Goal: Task Accomplishment & Management: Complete application form

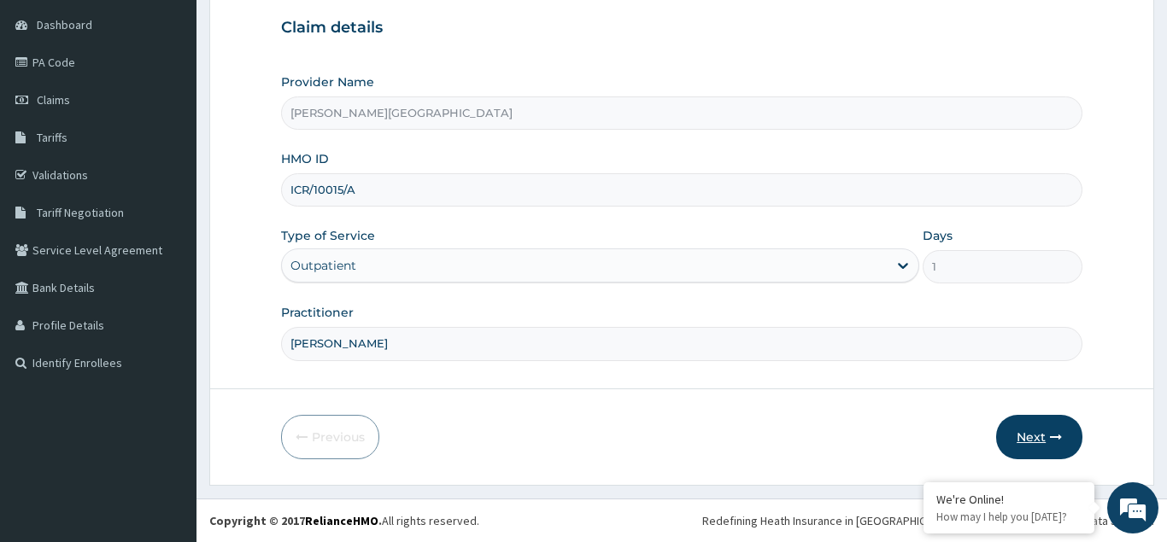
type input "[PERSON_NAME]"
click at [1053, 431] on button "Next" at bounding box center [1039, 437] width 86 height 44
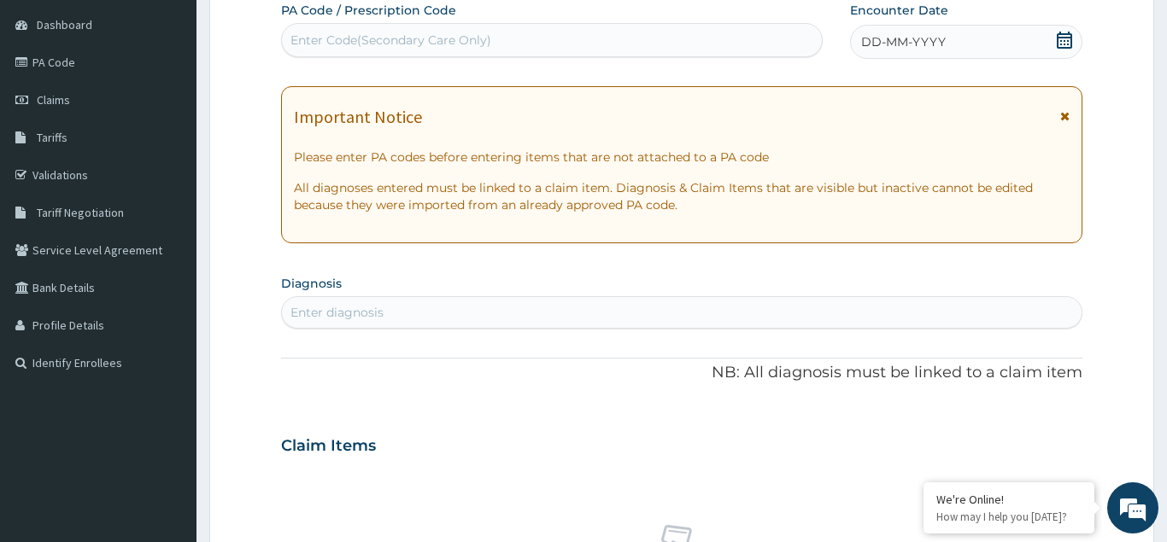
click at [868, 38] on span "DD-MM-YYYY" at bounding box center [903, 41] width 85 height 17
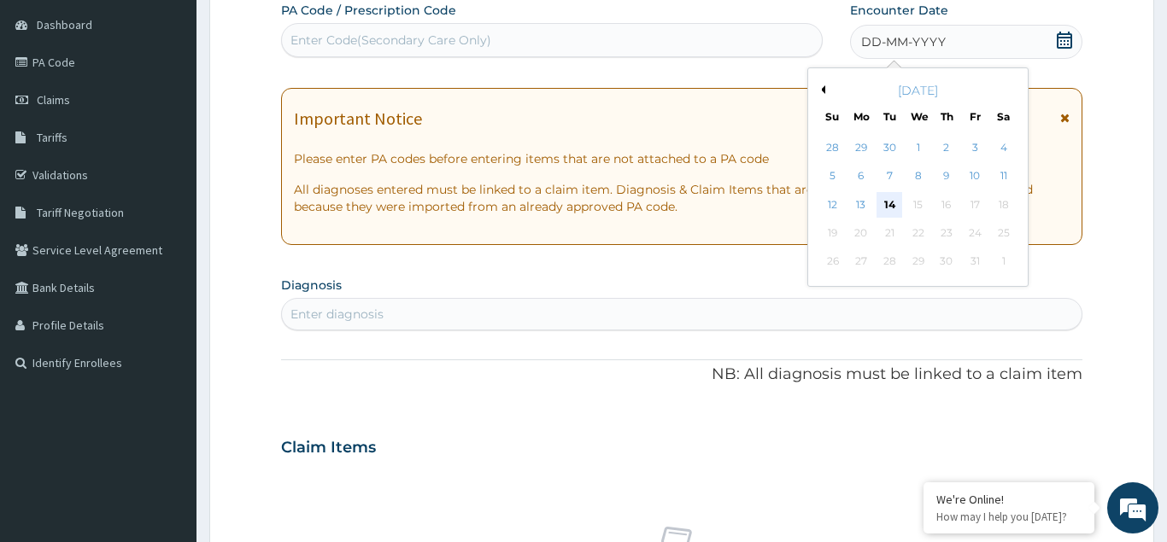
click at [898, 208] on div "14" at bounding box center [890, 205] width 26 height 26
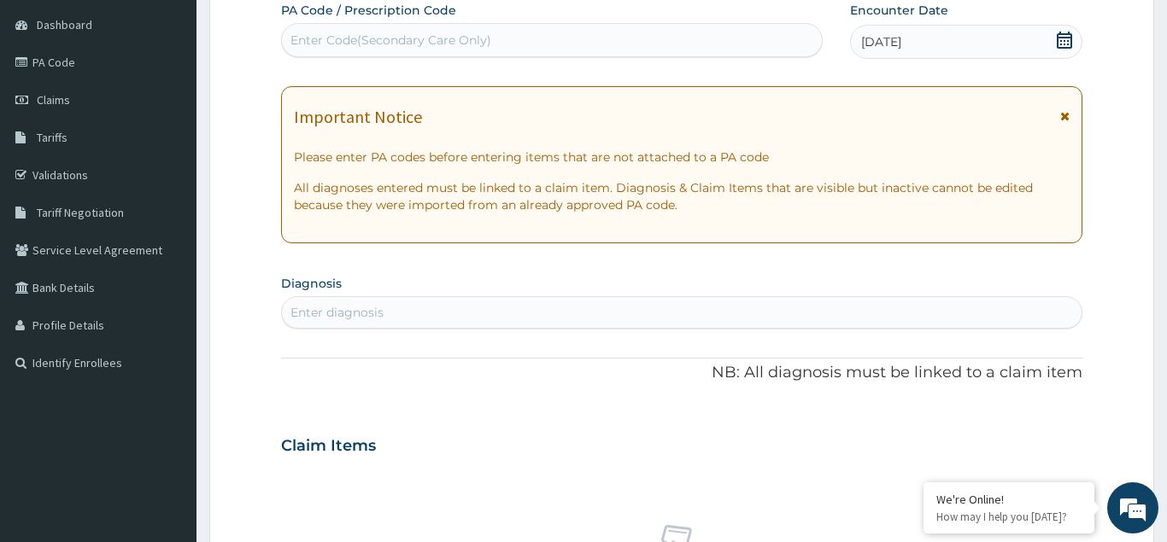
click at [331, 311] on div "Enter diagnosis" at bounding box center [336, 312] width 93 height 17
type input "SEVERE [MEDICAL_DATA]"
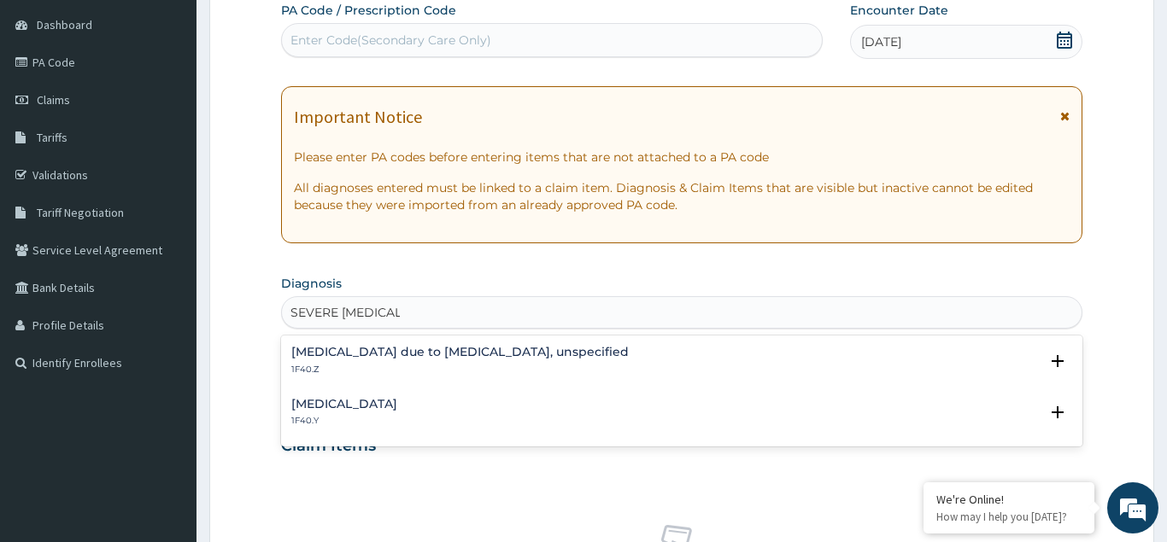
click at [359, 400] on h4 "[MEDICAL_DATA]" at bounding box center [344, 404] width 106 height 13
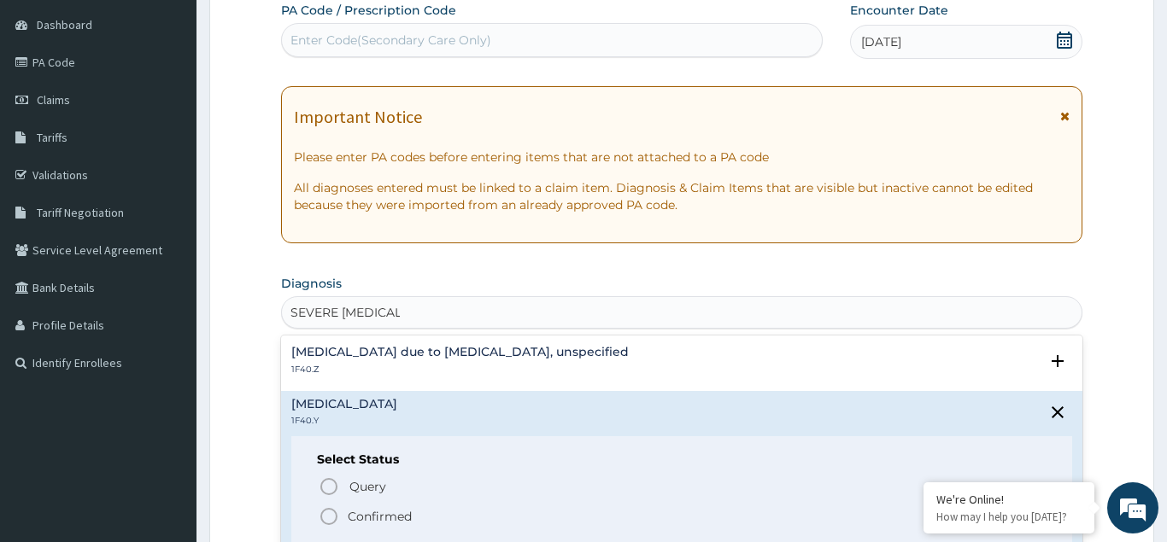
click at [328, 516] on icon "status option filled" at bounding box center [329, 517] width 21 height 21
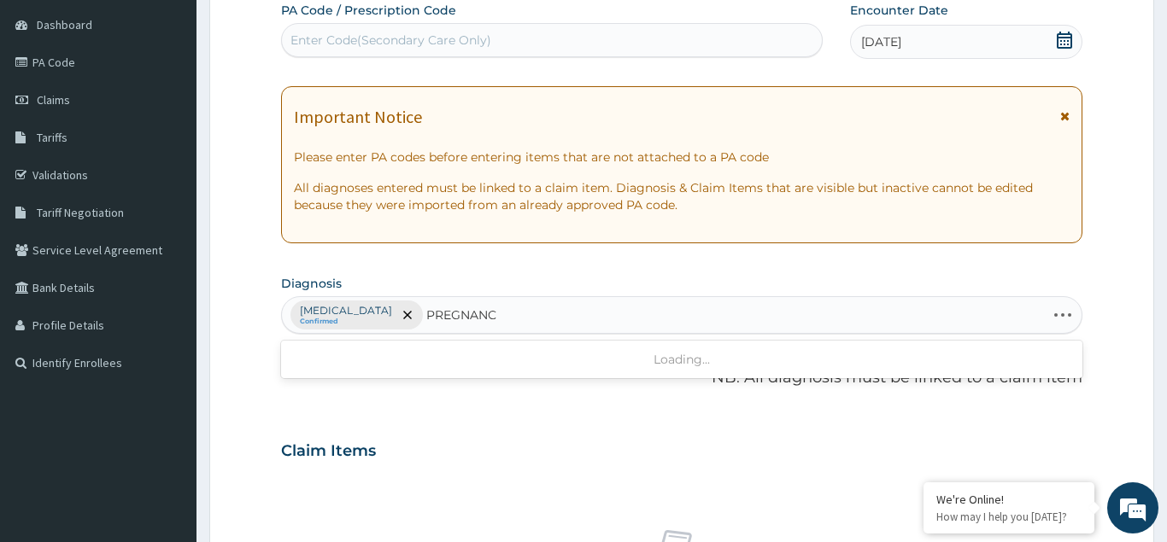
type input "PREGNANCY"
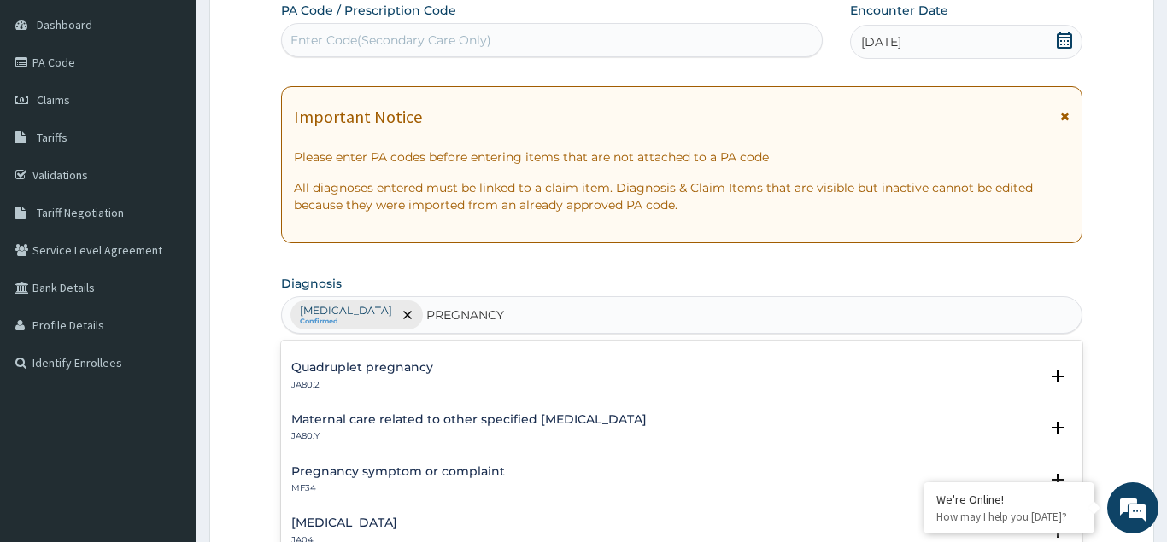
scroll to position [1015, 0]
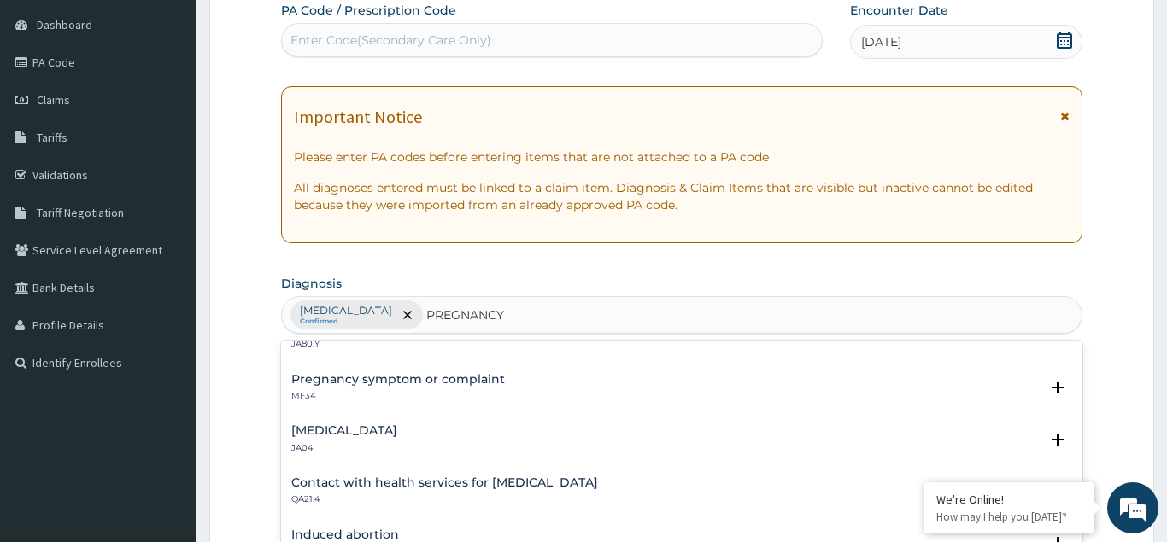
click at [393, 384] on h4 "Pregnancy symptom or complaint" at bounding box center [398, 379] width 214 height 13
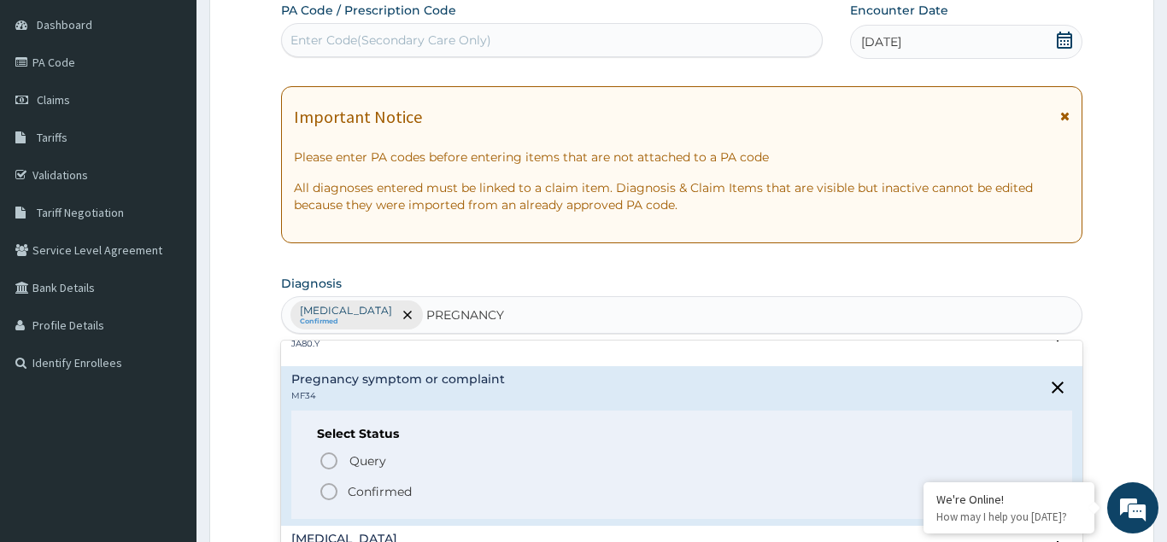
click at [325, 491] on icon "status option filled" at bounding box center [329, 492] width 21 height 21
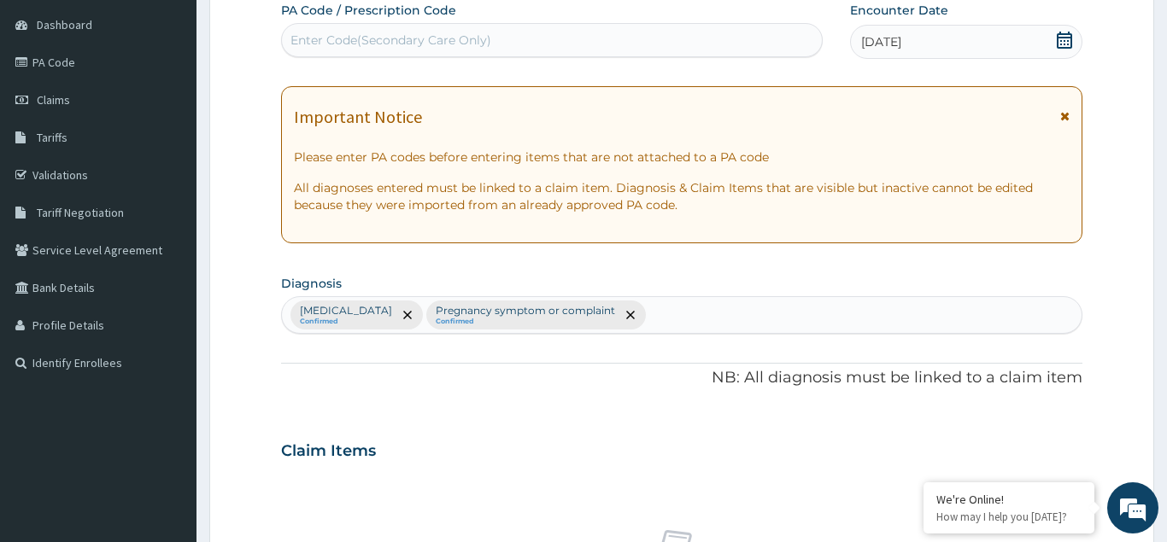
scroll to position [336, 0]
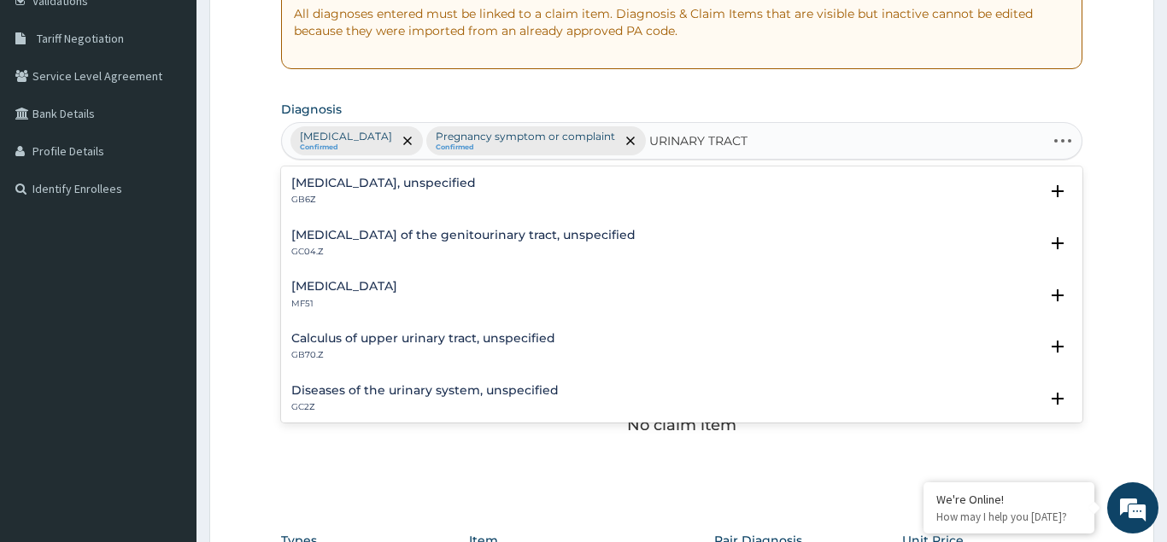
type input "URINARY TRACT"
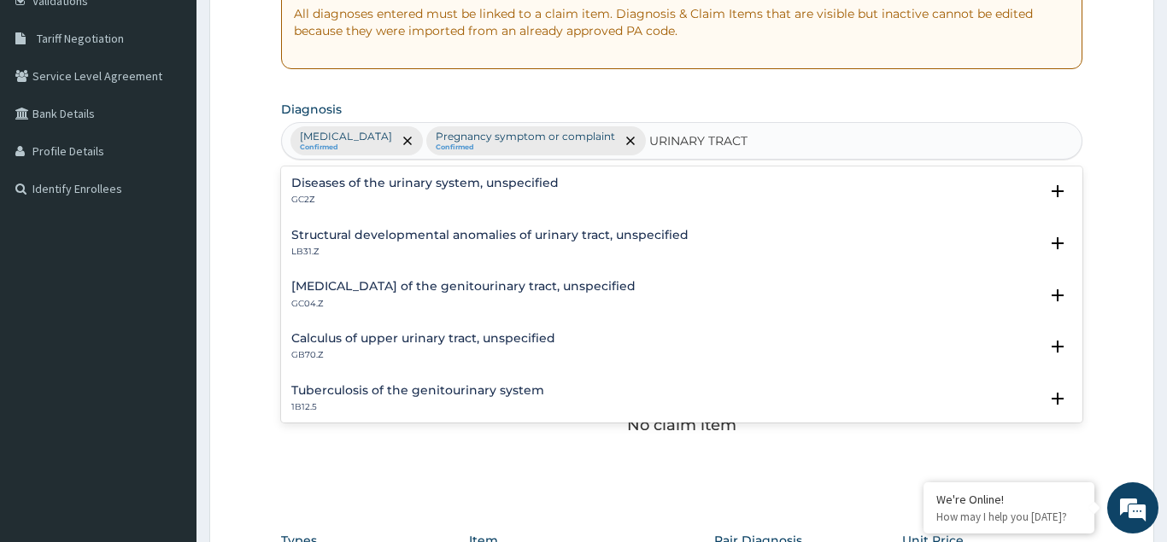
click at [431, 341] on h4 "Calculus of upper urinary tract, unspecified" at bounding box center [423, 338] width 264 height 13
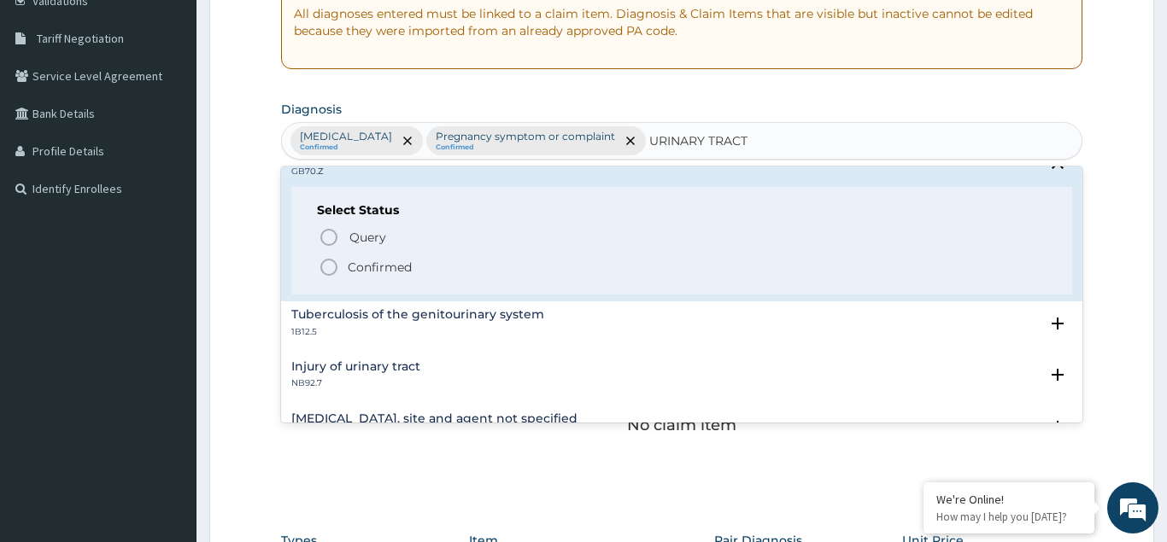
scroll to position [185, 0]
click at [331, 271] on icon "status option filled" at bounding box center [329, 266] width 21 height 21
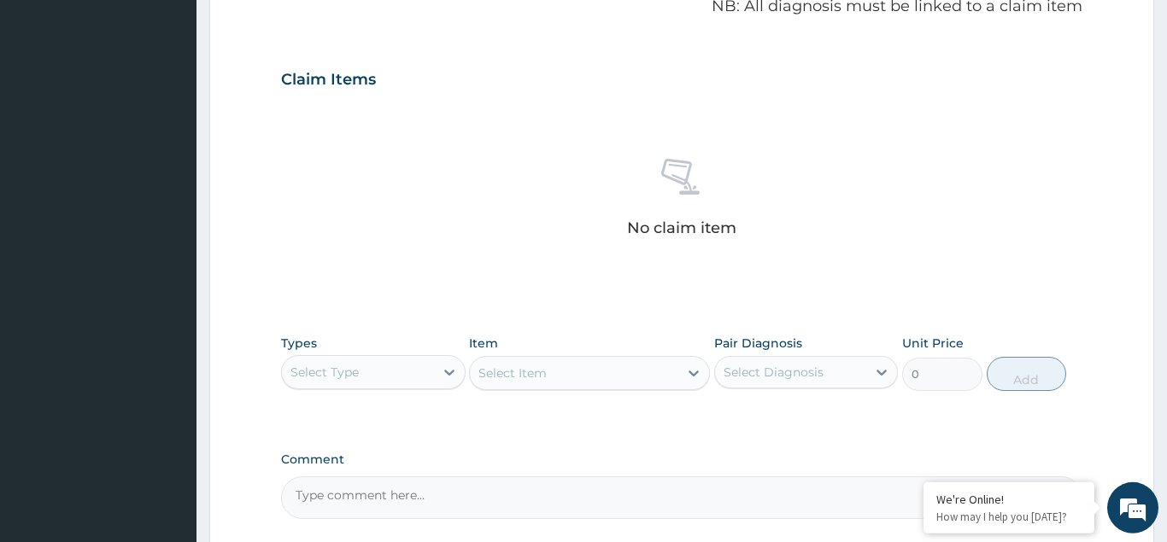
scroll to position [597, 0]
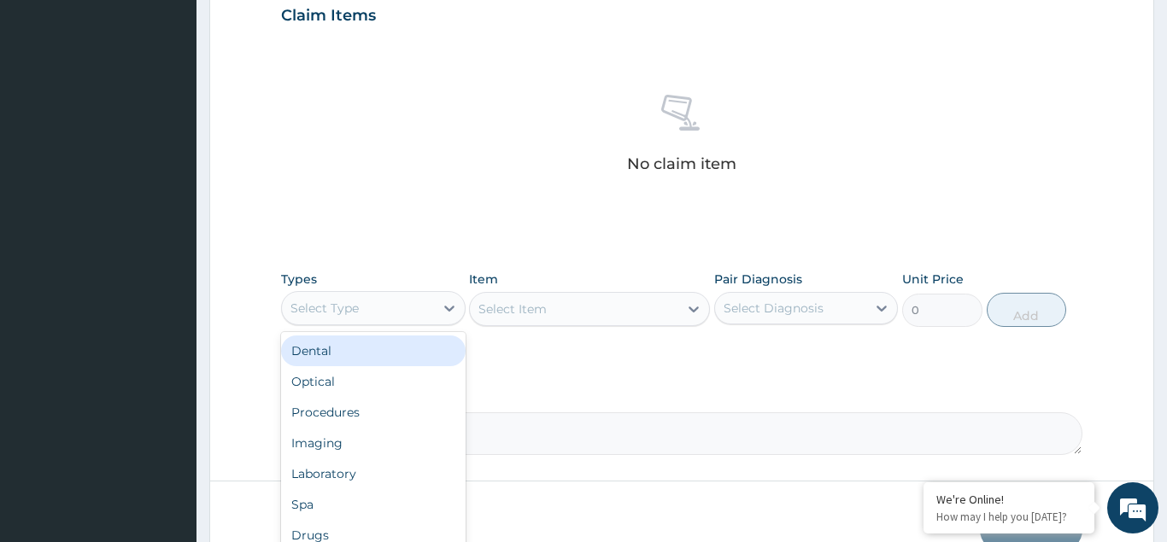
click at [361, 322] on div "Select Type" at bounding box center [358, 308] width 152 height 27
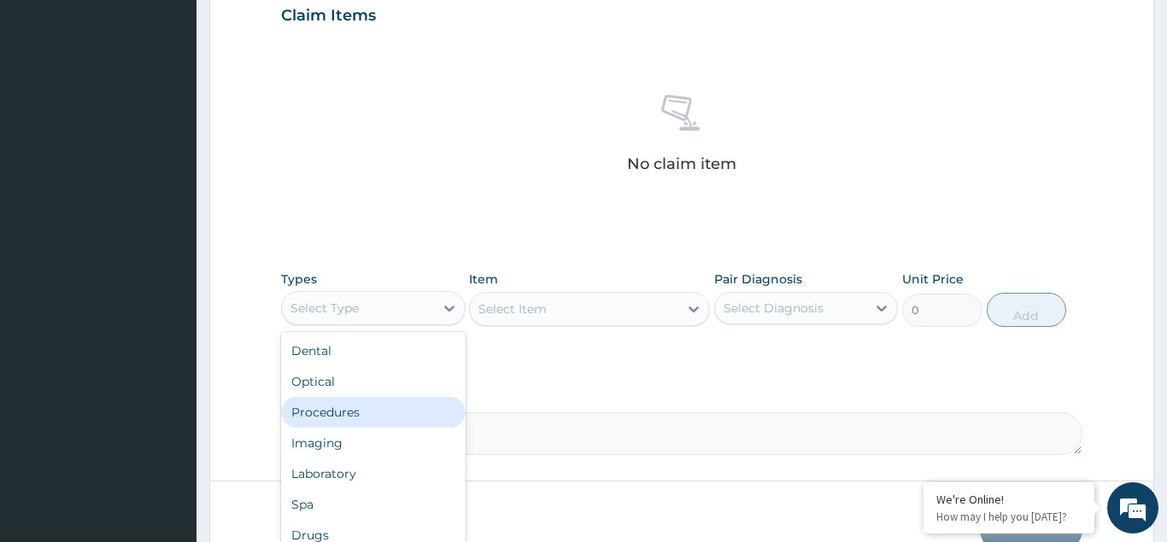
click at [345, 428] on div "Procedures" at bounding box center [373, 412] width 185 height 31
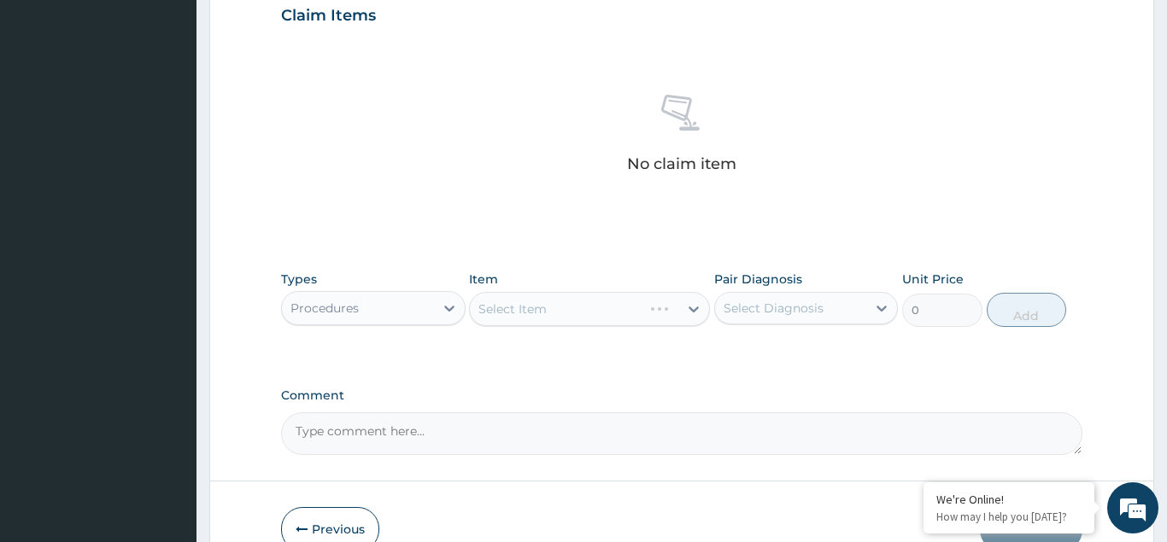
click at [539, 326] on div "Select Item" at bounding box center [589, 309] width 241 height 34
click at [545, 326] on div "Select Item" at bounding box center [589, 309] width 241 height 34
drag, startPoint x: 554, startPoint y: 338, endPoint x: 533, endPoint y: 339, distance: 20.5
click at [554, 326] on div "Select Item" at bounding box center [589, 309] width 241 height 34
click at [533, 326] on div "Select Item" at bounding box center [589, 309] width 241 height 34
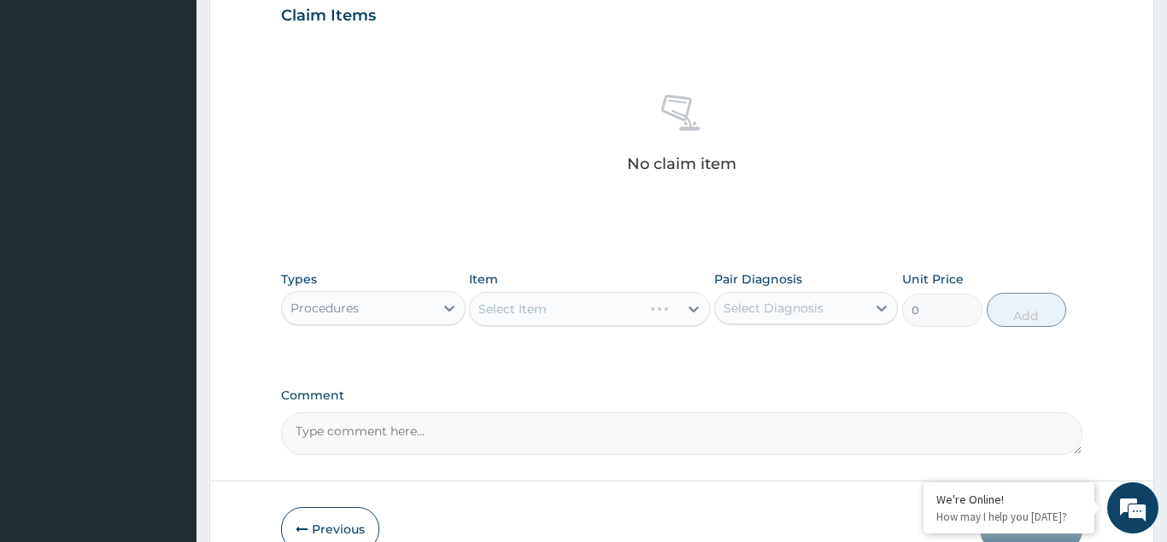
click at [556, 326] on div "Select Item" at bounding box center [589, 309] width 241 height 34
click at [551, 326] on div "Select Item" at bounding box center [589, 309] width 241 height 34
click at [518, 326] on div "Select Item" at bounding box center [589, 309] width 241 height 34
click at [536, 326] on div "Select Item" at bounding box center [589, 309] width 241 height 34
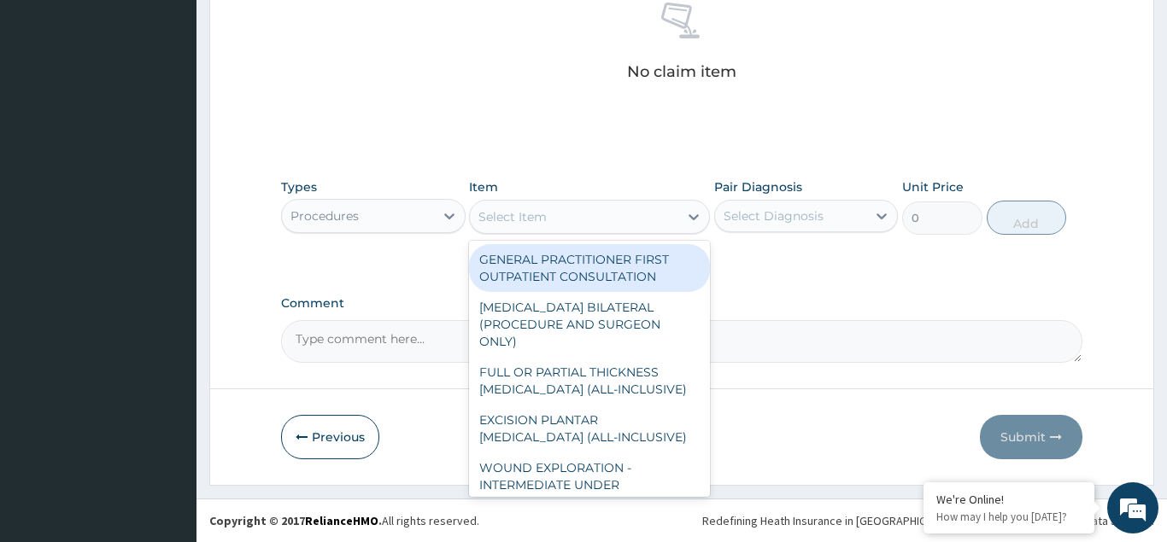
click at [534, 214] on div "Select Item" at bounding box center [512, 216] width 68 height 17
click at [542, 263] on div "GENERAL PRACTITIONER FIRST OUTPATIENT CONSULTATION" at bounding box center [589, 268] width 241 height 48
type input "4500"
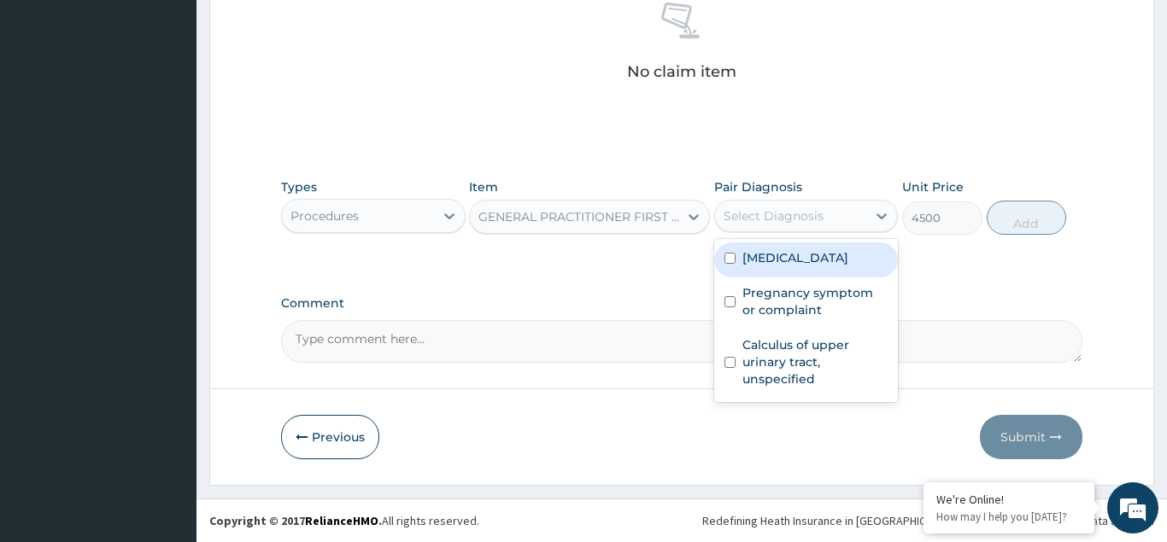
click at [767, 206] on div "Select Diagnosis" at bounding box center [791, 215] width 152 height 27
click at [731, 264] on input "checkbox" at bounding box center [729, 258] width 11 height 11
checkbox input "true"
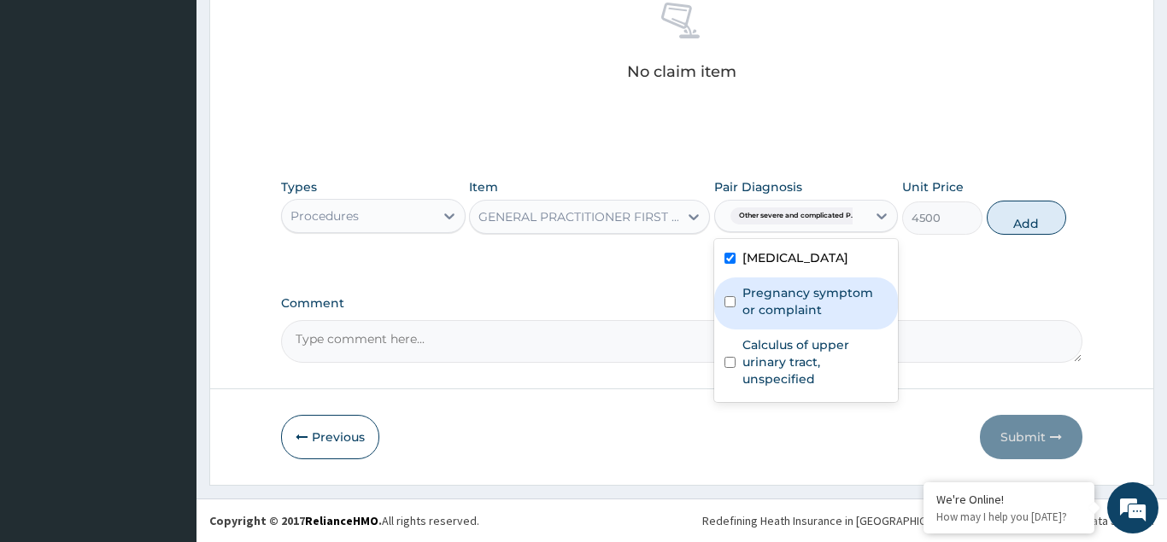
click at [733, 308] on input "checkbox" at bounding box center [729, 301] width 11 height 11
checkbox input "true"
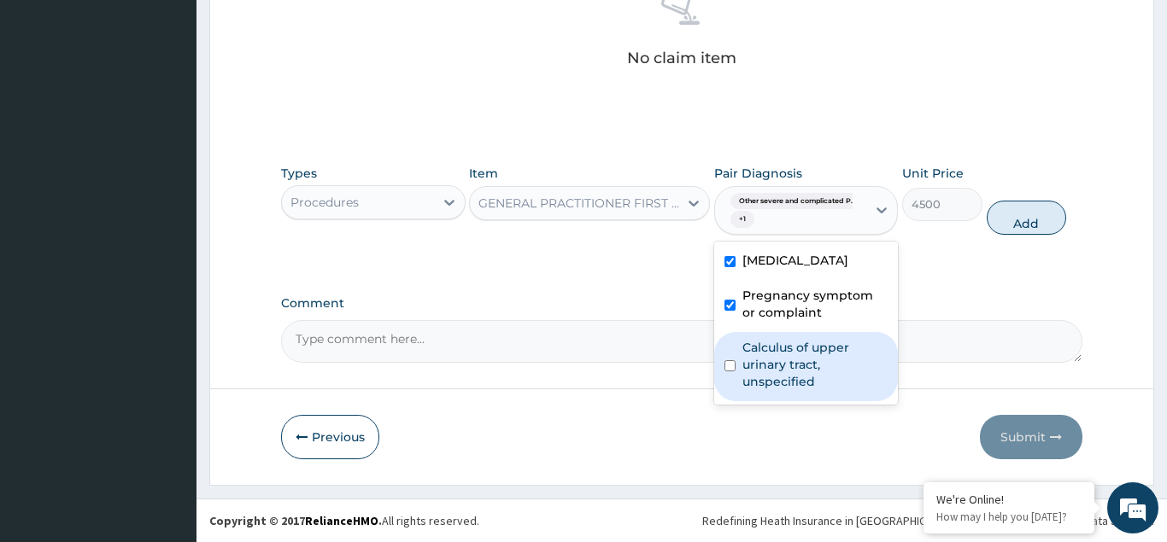
click at [735, 372] on input "checkbox" at bounding box center [729, 365] width 11 height 11
checkbox input "true"
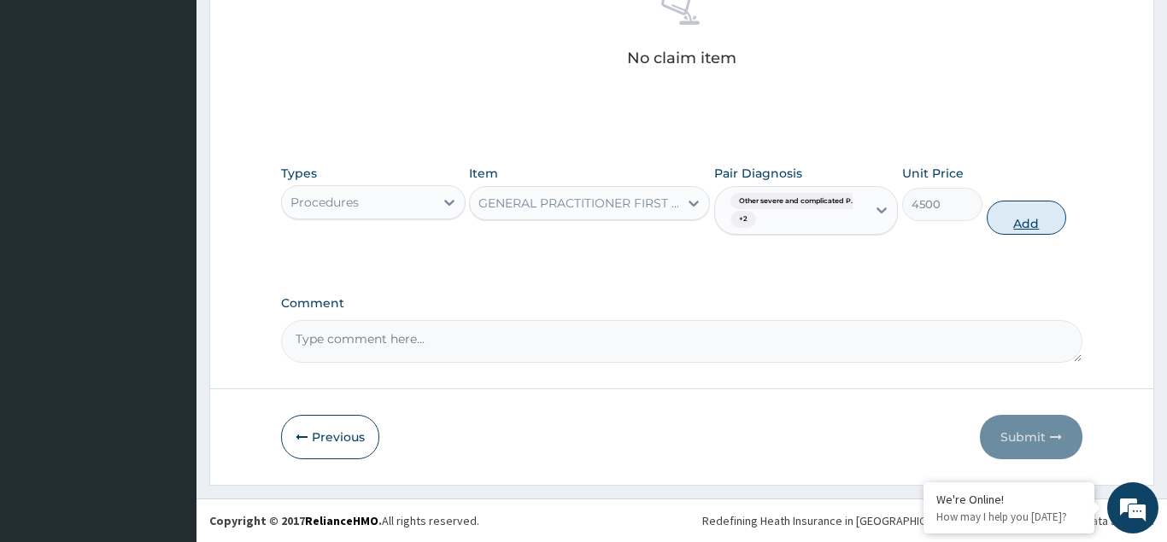
click at [1008, 231] on button "Add" at bounding box center [1027, 218] width 80 height 34
type input "0"
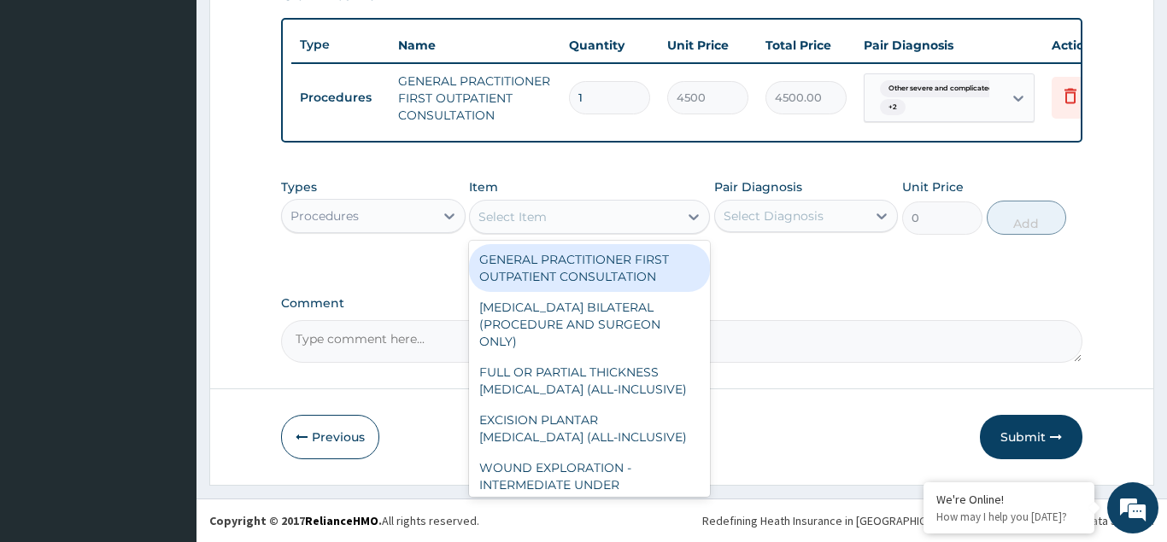
click at [537, 212] on div "Select Item" at bounding box center [512, 216] width 68 height 17
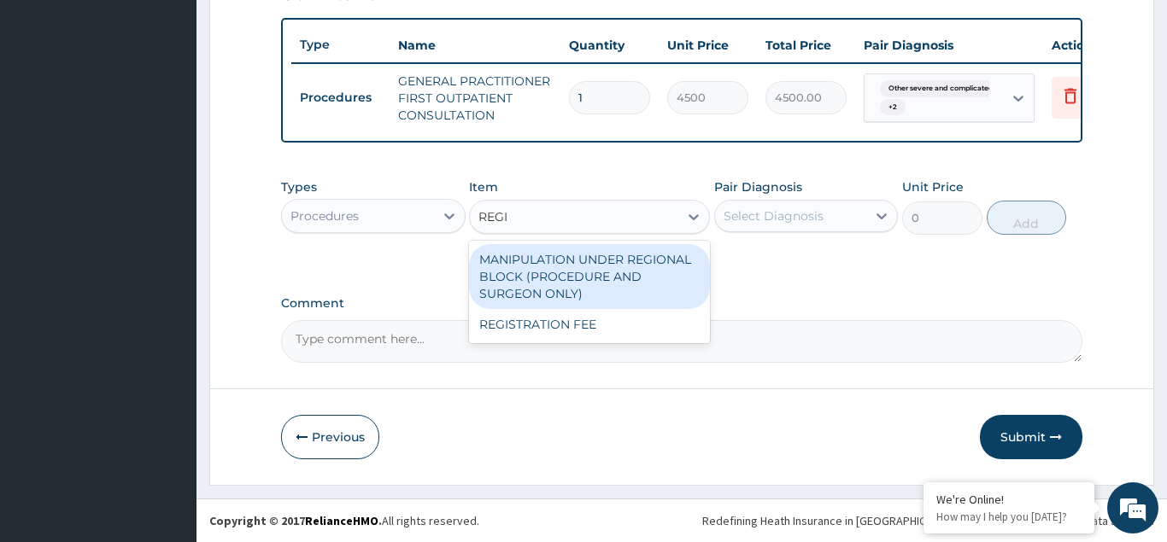
type input "REGIS"
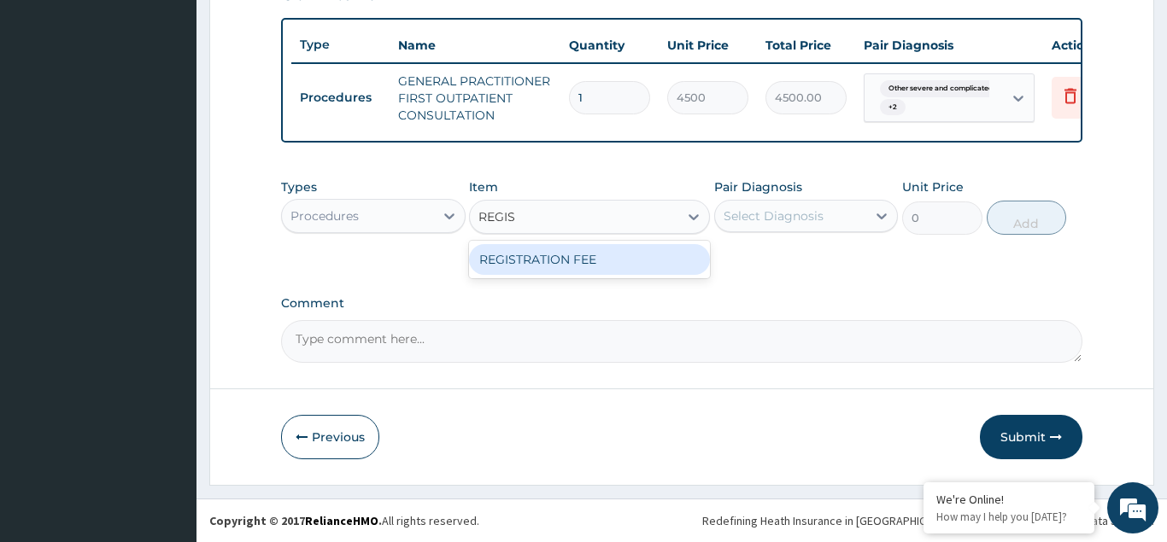
click at [530, 252] on div "REGISTRATION FEE" at bounding box center [589, 259] width 241 height 31
type input "3000"
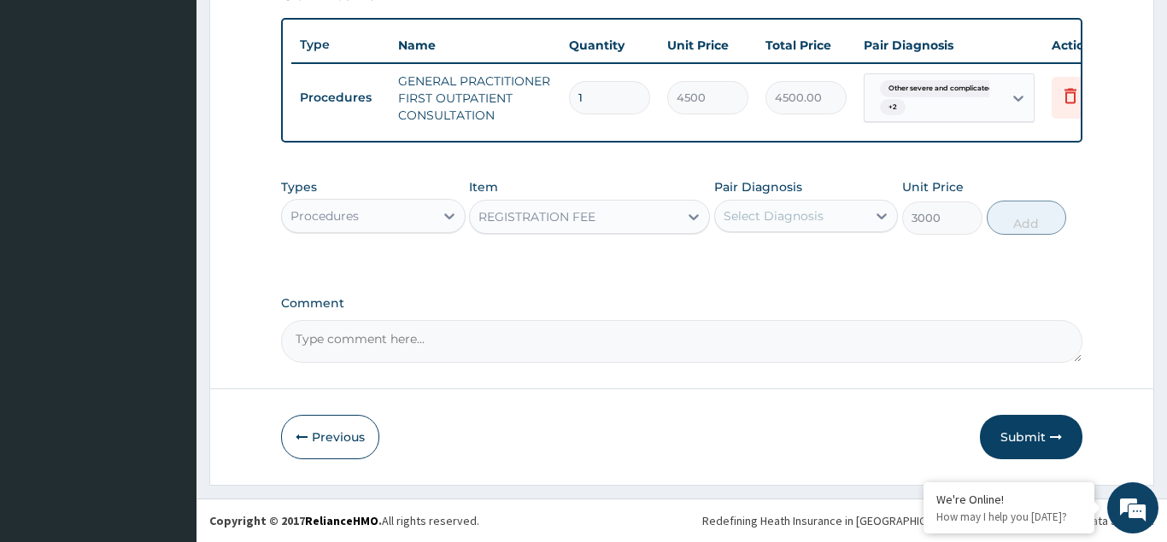
click at [737, 210] on div "Select Diagnosis" at bounding box center [774, 216] width 100 height 17
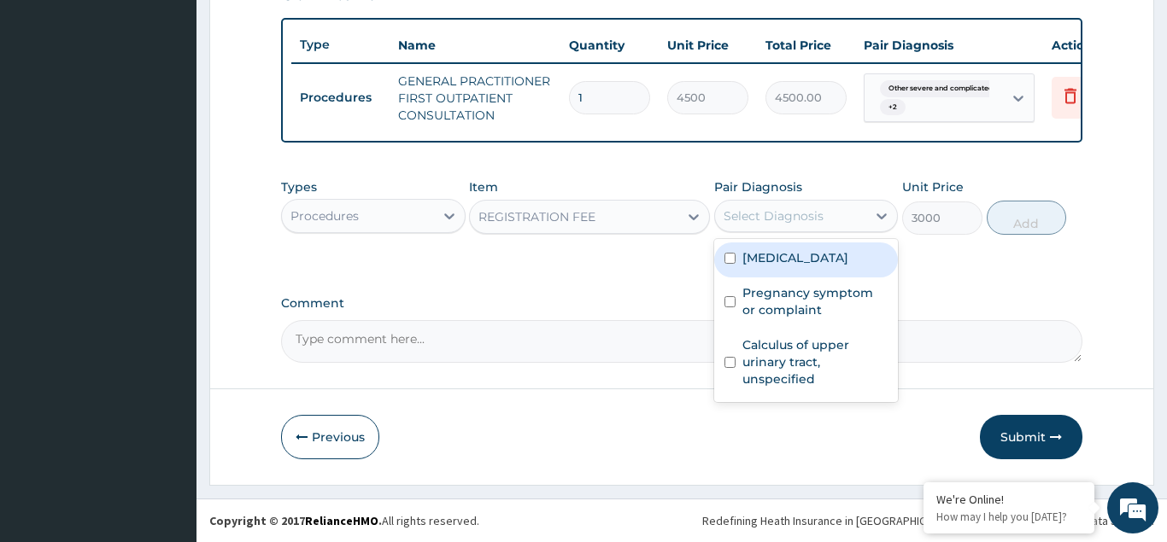
click at [724, 264] on input "checkbox" at bounding box center [729, 258] width 11 height 11
checkbox input "true"
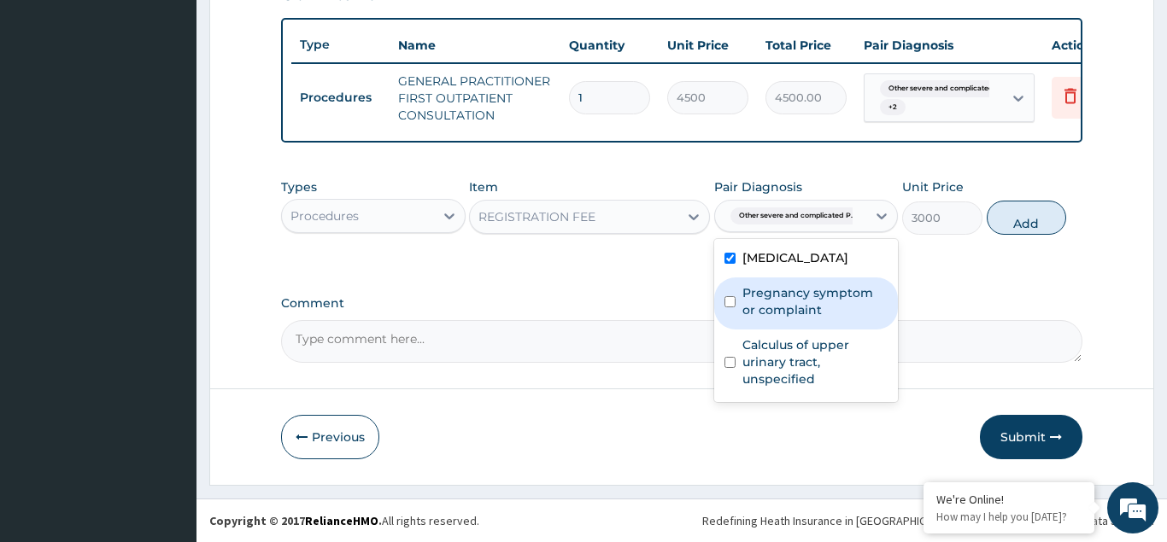
click at [724, 330] on div "Pregnancy symptom or complaint" at bounding box center [806, 304] width 185 height 52
checkbox input "true"
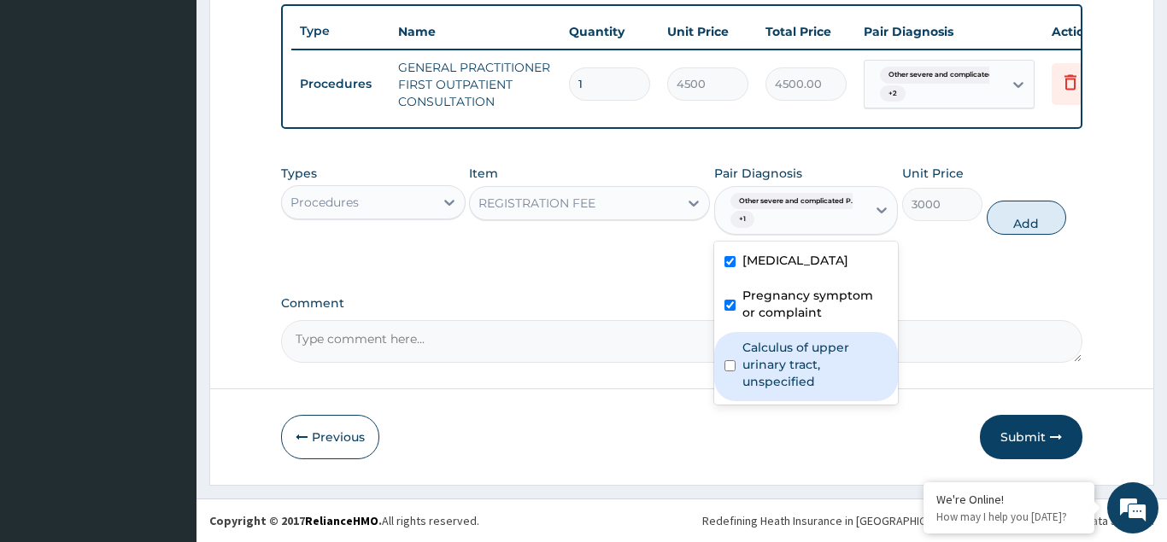
click at [730, 401] on div "Calculus of upper urinary tract, unspecified" at bounding box center [806, 366] width 185 height 69
checkbox input "true"
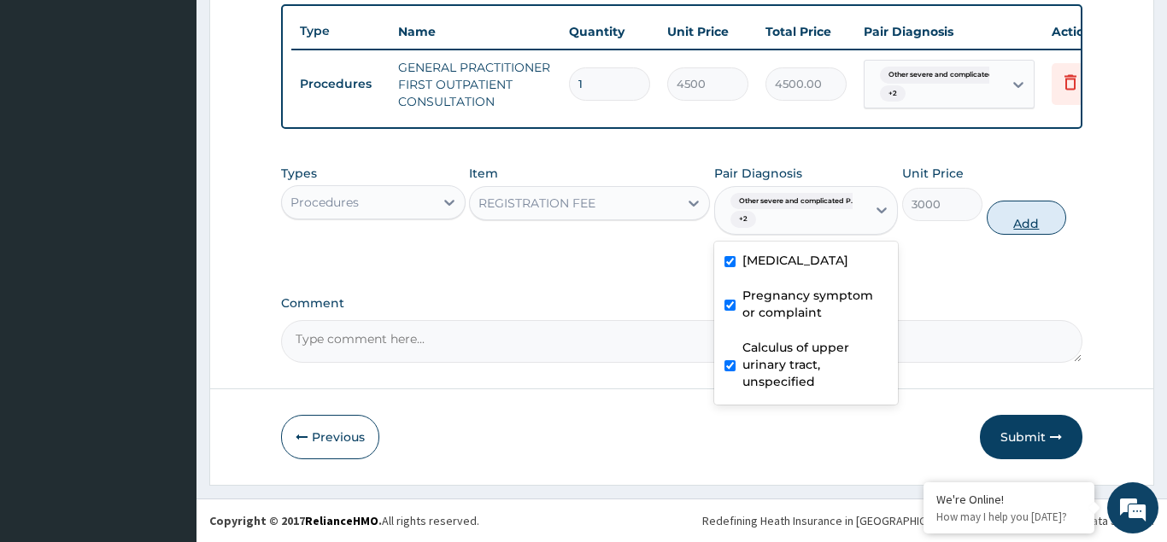
click at [1036, 235] on button "Add" at bounding box center [1027, 218] width 80 height 34
type input "0"
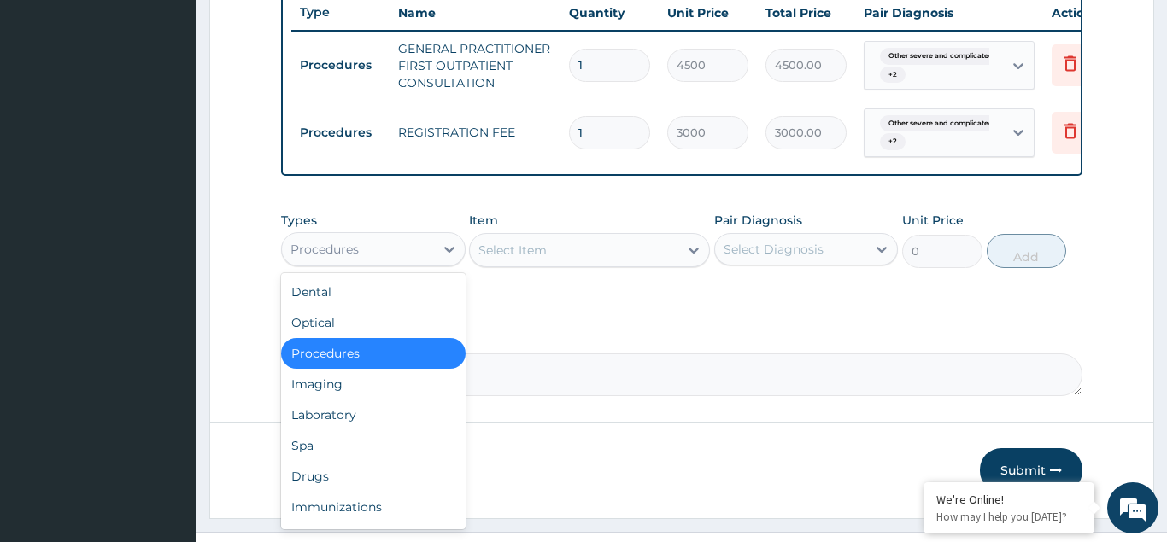
click at [360, 263] on div "Procedures" at bounding box center [358, 249] width 152 height 27
click at [314, 431] on div "Laboratory" at bounding box center [373, 415] width 185 height 31
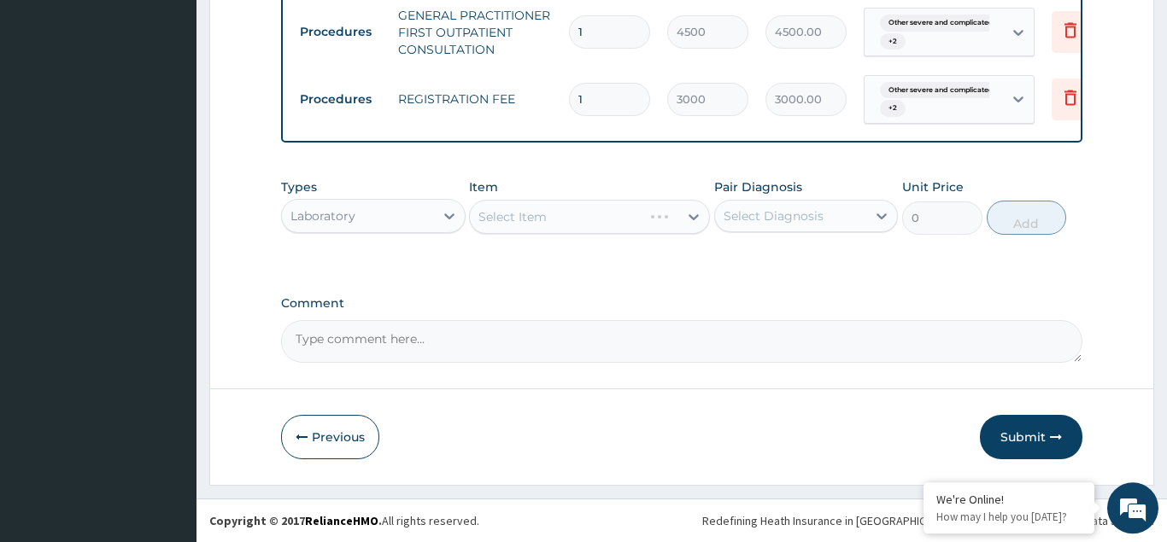
scroll to position [716, 0]
click at [521, 216] on div "Select Item" at bounding box center [589, 217] width 241 height 34
click at [522, 214] on div "Select Item" at bounding box center [589, 217] width 241 height 34
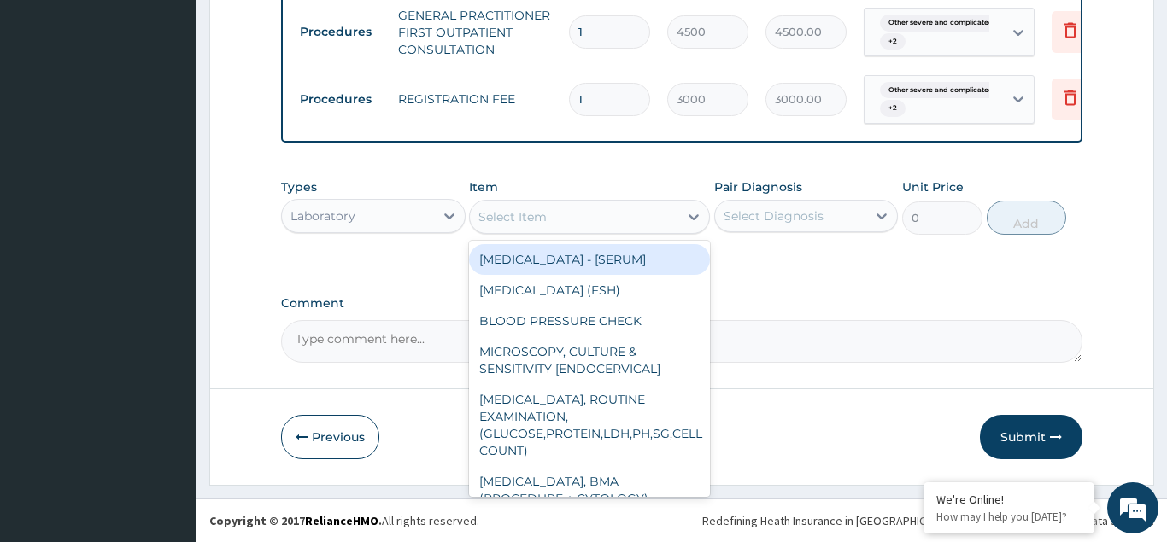
click at [560, 216] on div "Select Item" at bounding box center [574, 216] width 208 height 27
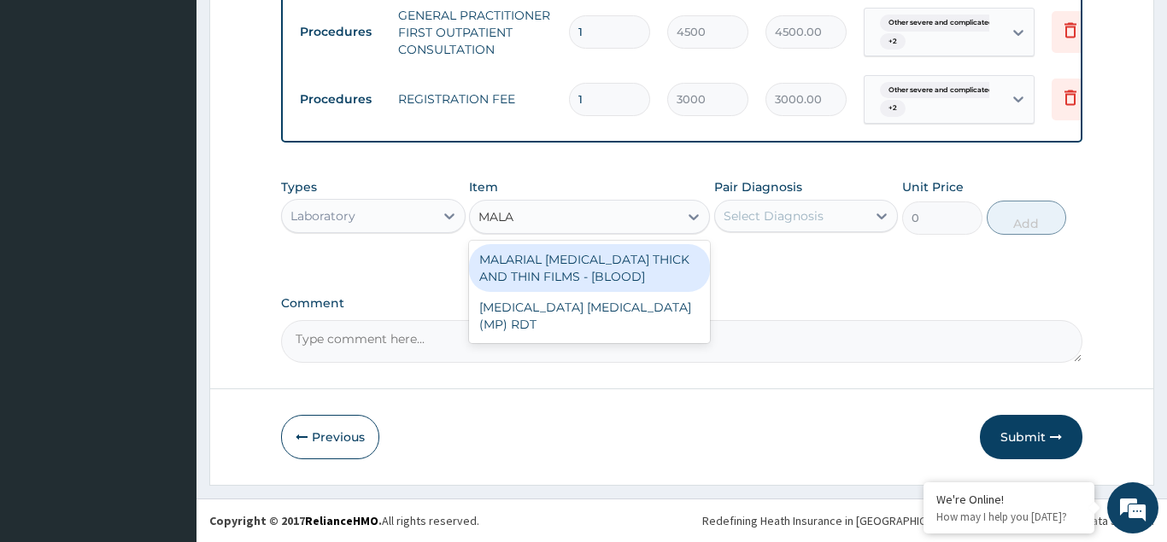
type input "MALAR"
click at [559, 259] on div "MALARIAL [MEDICAL_DATA] THICK AND THIN FILMS - [BLOOD]" at bounding box center [589, 268] width 241 height 48
type input "2625"
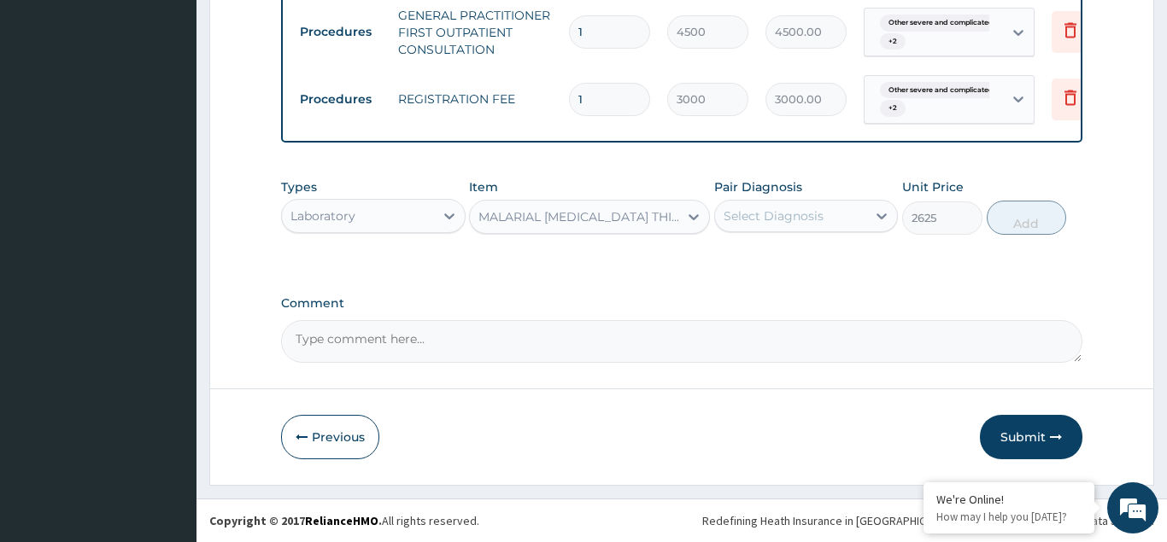
click at [774, 214] on div "Select Diagnosis" at bounding box center [774, 216] width 100 height 17
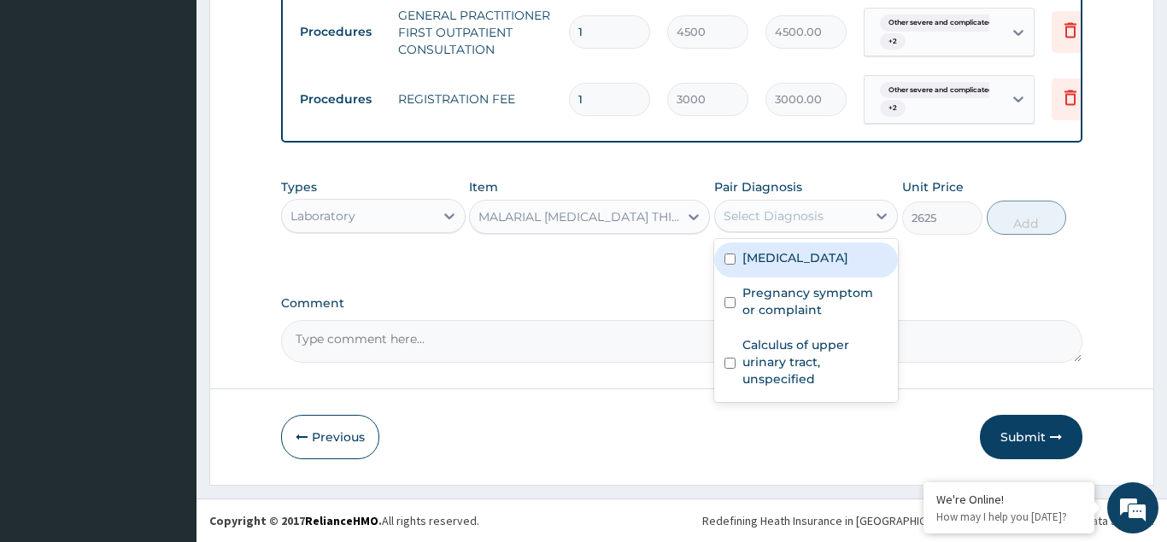
drag, startPoint x: 731, startPoint y: 275, endPoint x: 738, endPoint y: 296, distance: 22.4
click at [734, 278] on div "[MEDICAL_DATA]" at bounding box center [806, 260] width 185 height 35
checkbox input "true"
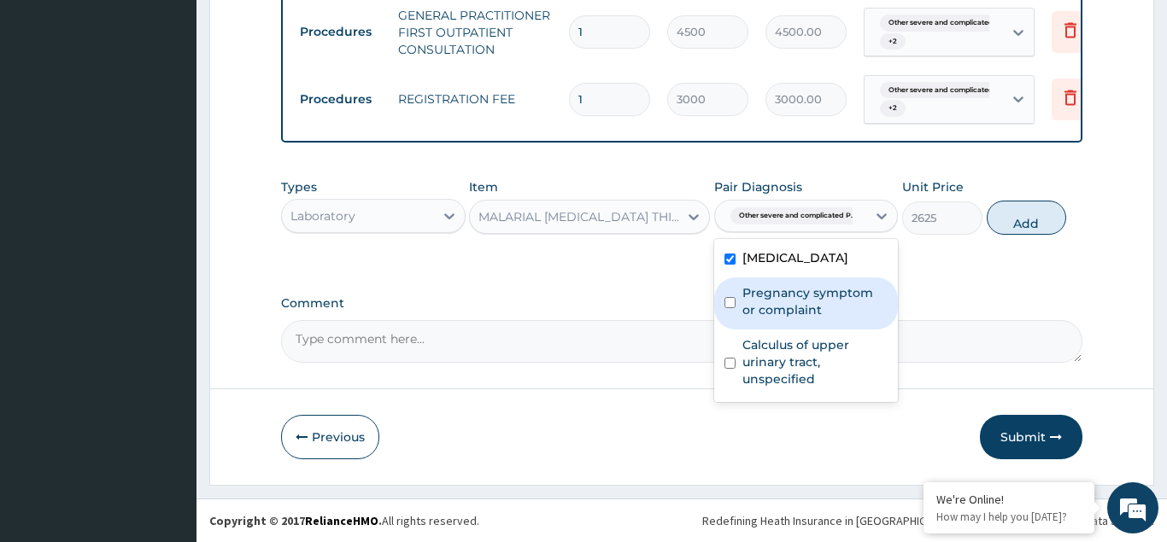
click at [733, 308] on input "checkbox" at bounding box center [729, 302] width 11 height 11
checkbox input "true"
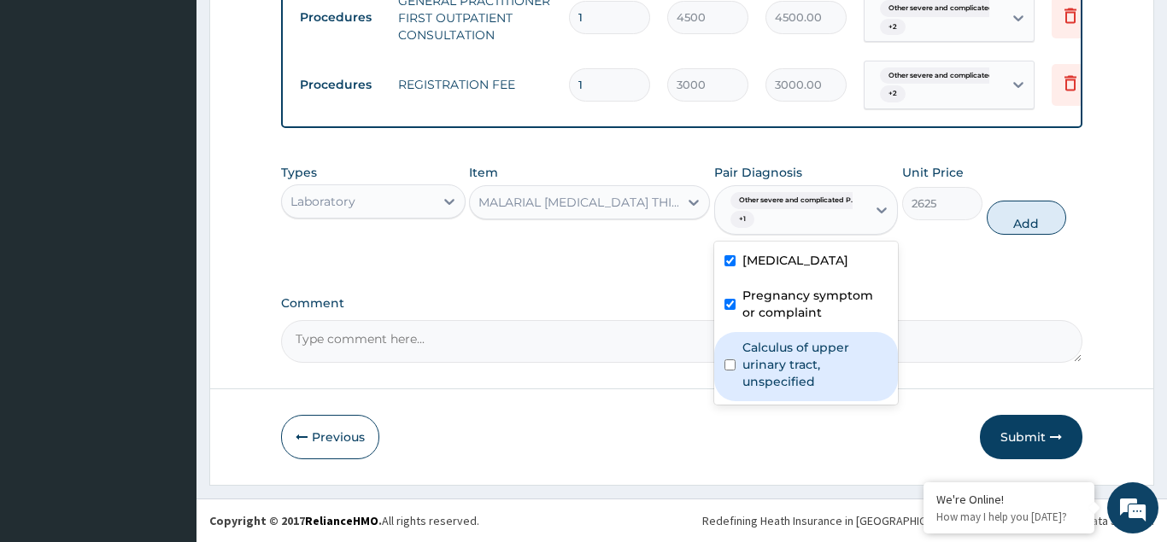
click at [730, 401] on div "Calculus of upper urinary tract, unspecified" at bounding box center [806, 366] width 185 height 69
checkbox input "true"
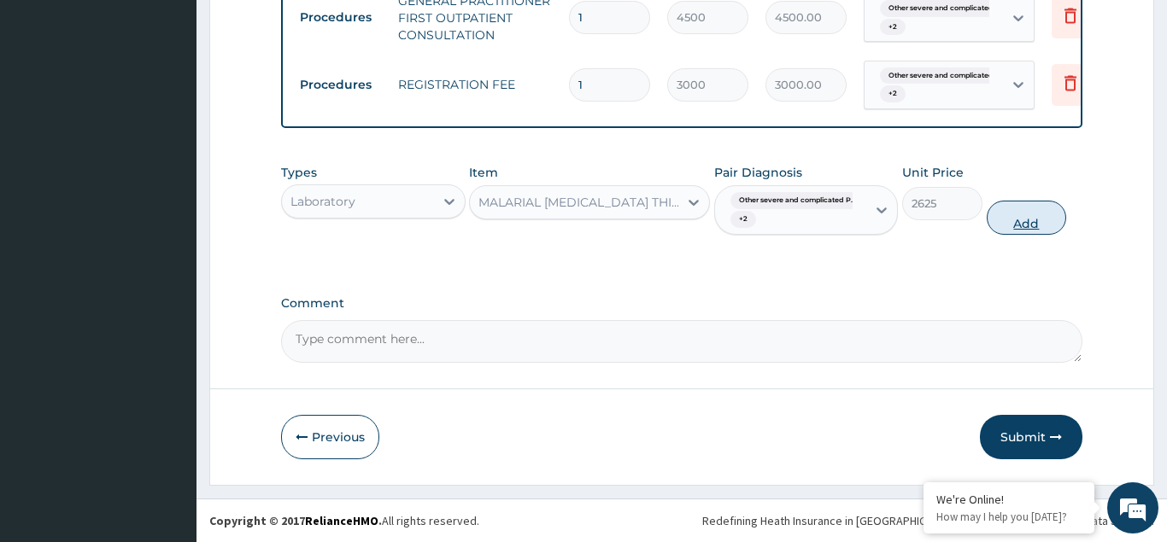
click at [1025, 231] on button "Add" at bounding box center [1027, 218] width 80 height 34
type input "0"
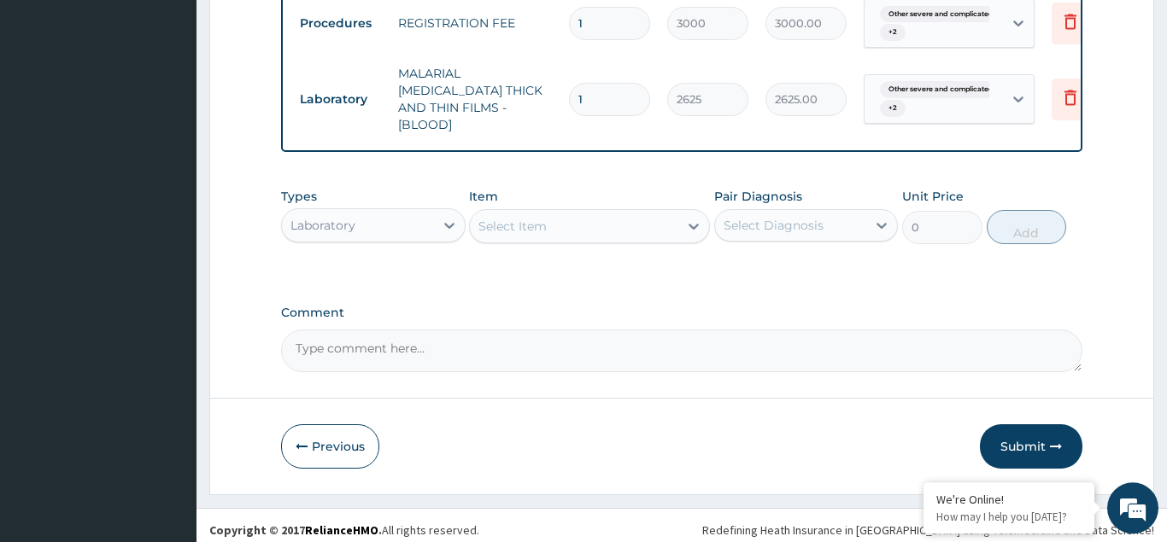
scroll to position [784, 0]
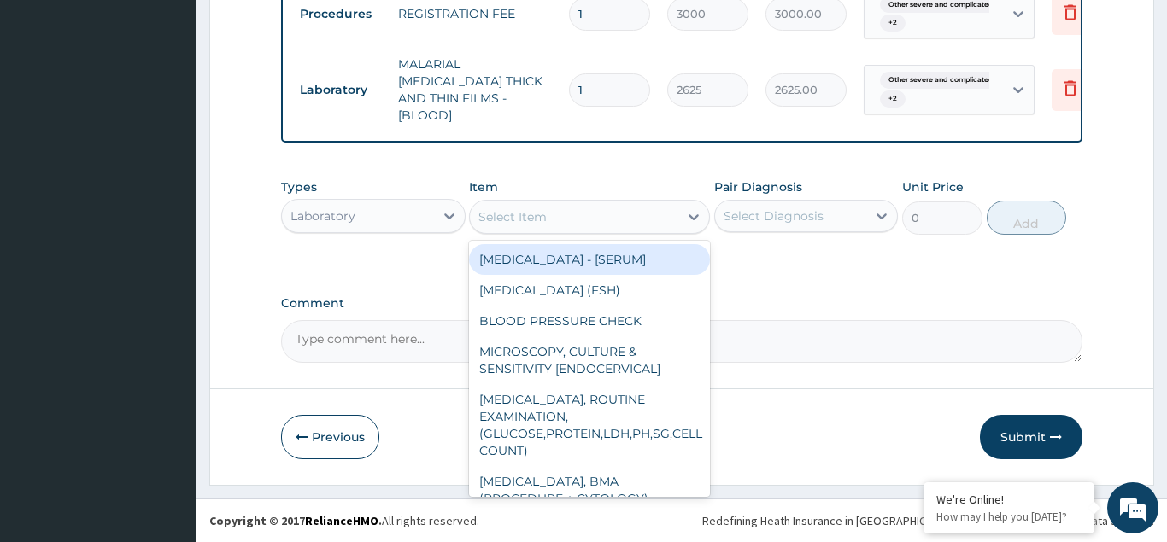
click at [502, 214] on div "Select Item" at bounding box center [512, 216] width 68 height 17
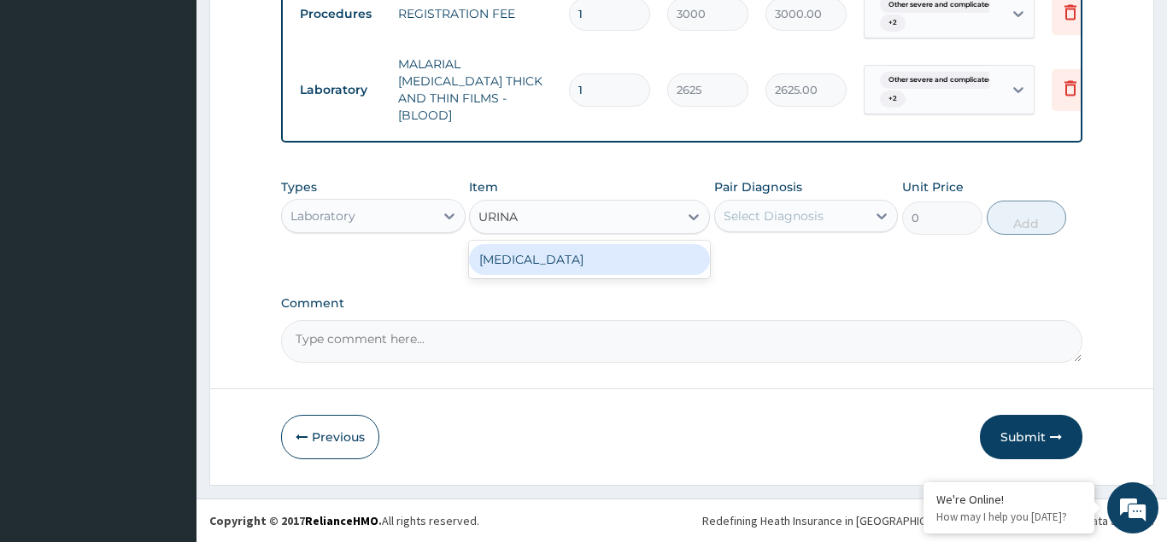
type input "URINAL"
click at [498, 249] on div "[MEDICAL_DATA]" at bounding box center [589, 259] width 241 height 31
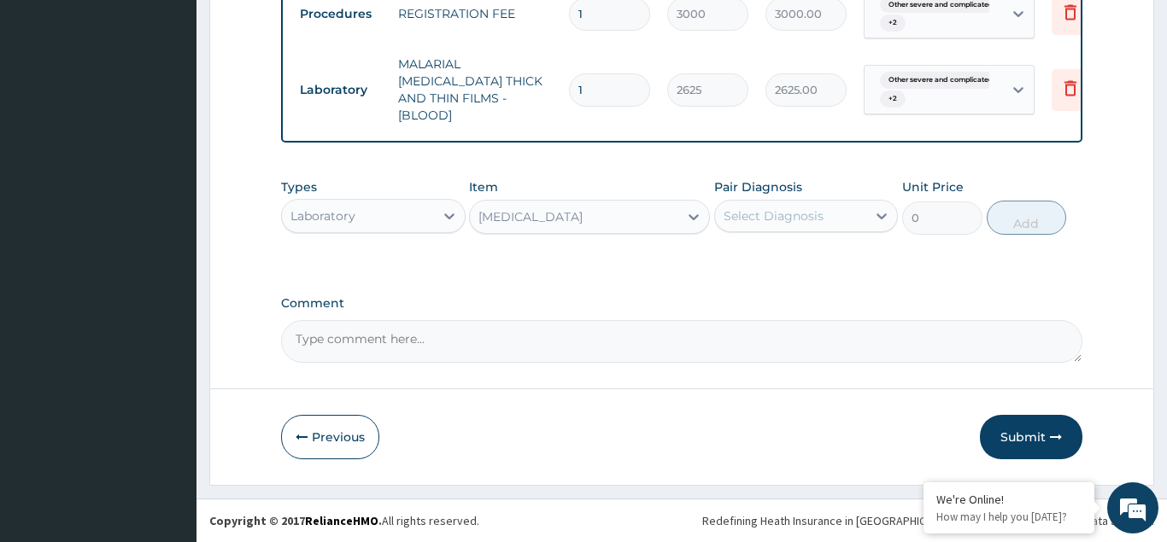
type input "2625"
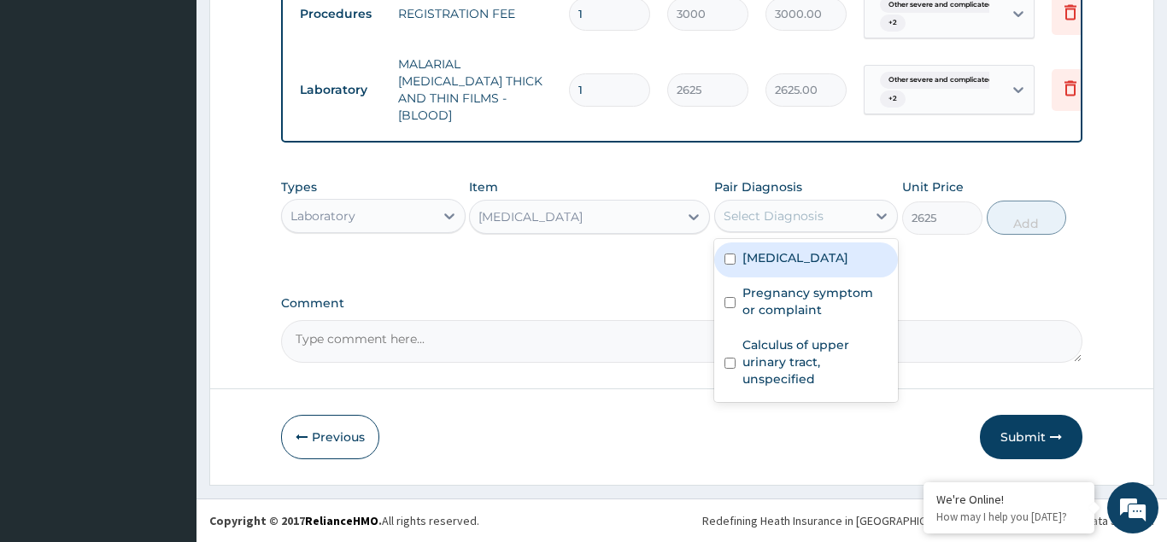
click at [776, 214] on div "Select Diagnosis" at bounding box center [774, 216] width 100 height 17
click at [735, 276] on div "[MEDICAL_DATA]" at bounding box center [806, 260] width 185 height 35
checkbox input "true"
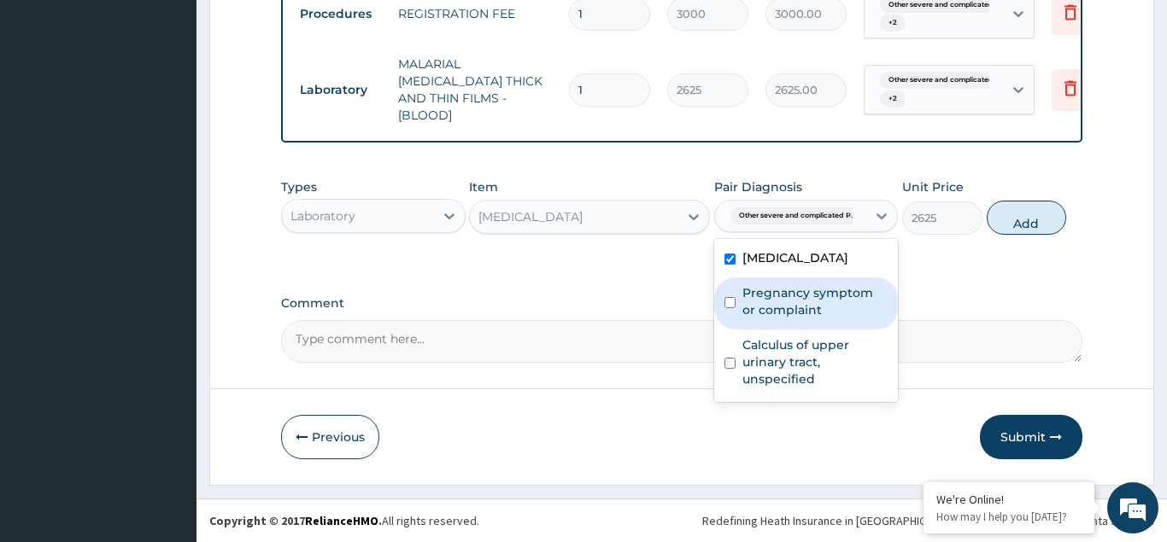
drag, startPoint x: 729, startPoint y: 344, endPoint x: 741, endPoint y: 421, distance: 77.8
click at [729, 330] on div "Pregnancy symptom or complaint" at bounding box center [806, 304] width 185 height 52
checkbox input "true"
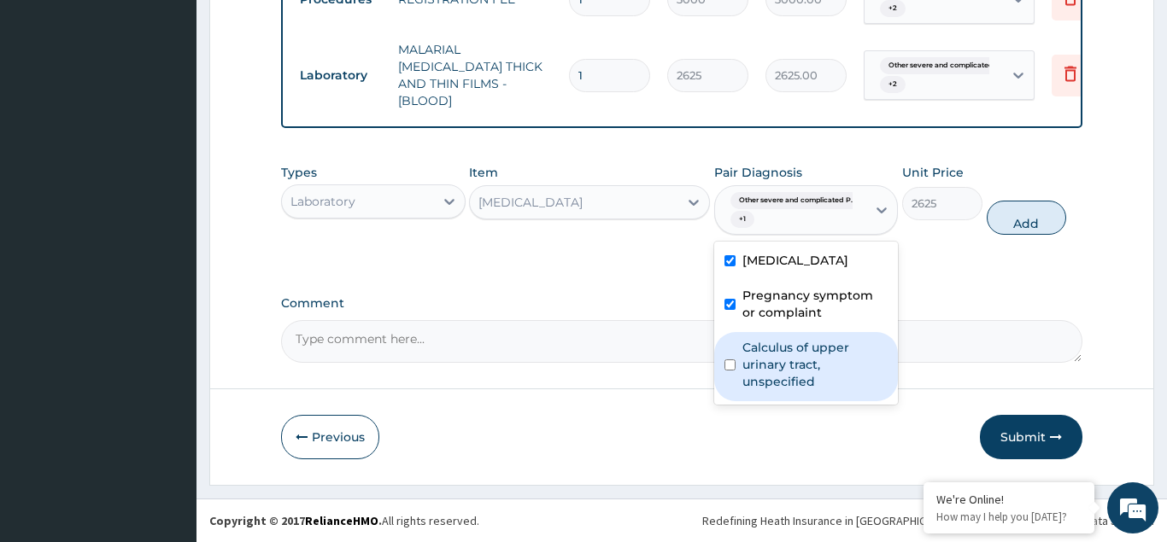
click at [737, 401] on div "Calculus of upper urinary tract, unspecified" at bounding box center [806, 366] width 185 height 69
checkbox input "true"
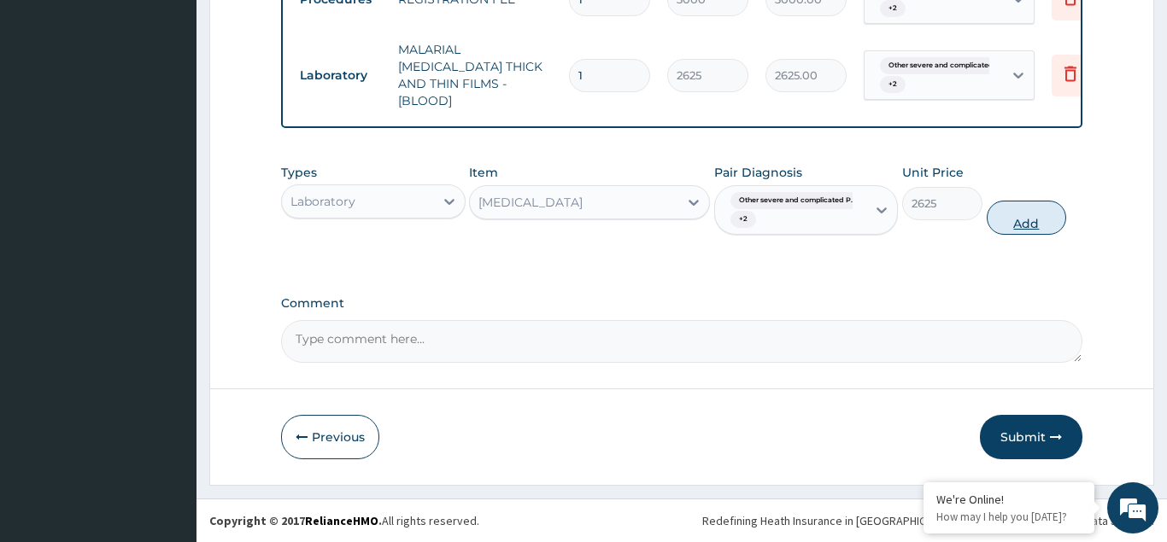
click at [1044, 223] on button "Add" at bounding box center [1027, 218] width 80 height 34
type input "0"
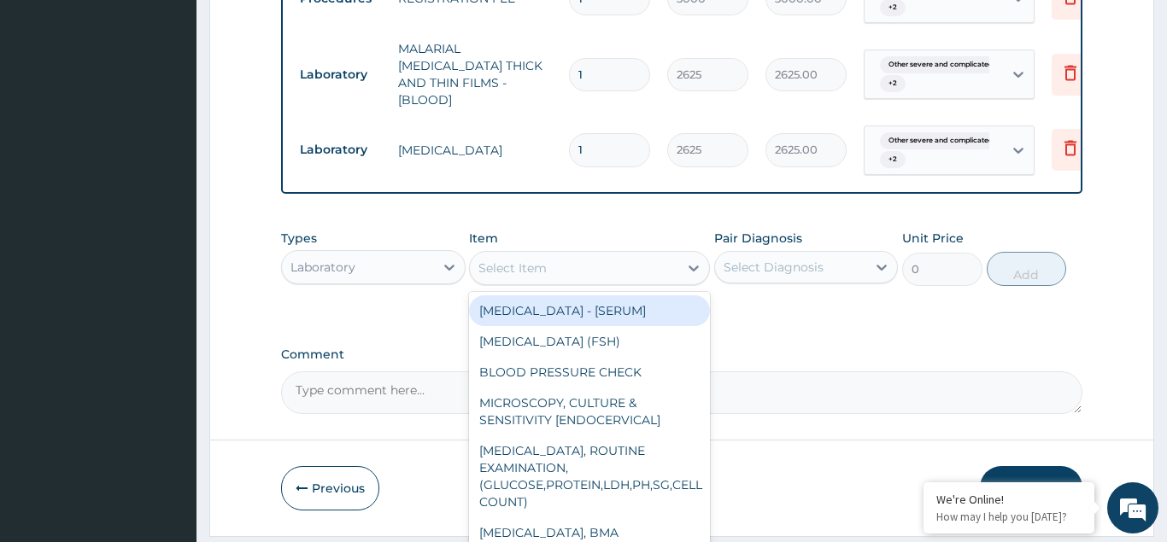
click at [521, 277] on div "Select Item" at bounding box center [512, 268] width 68 height 17
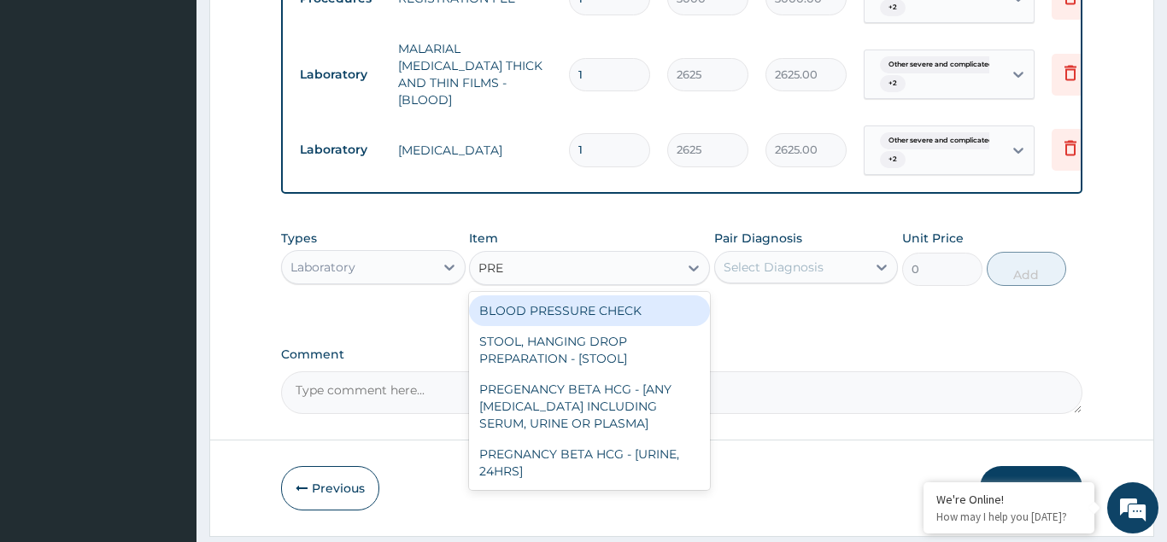
type input "PREG"
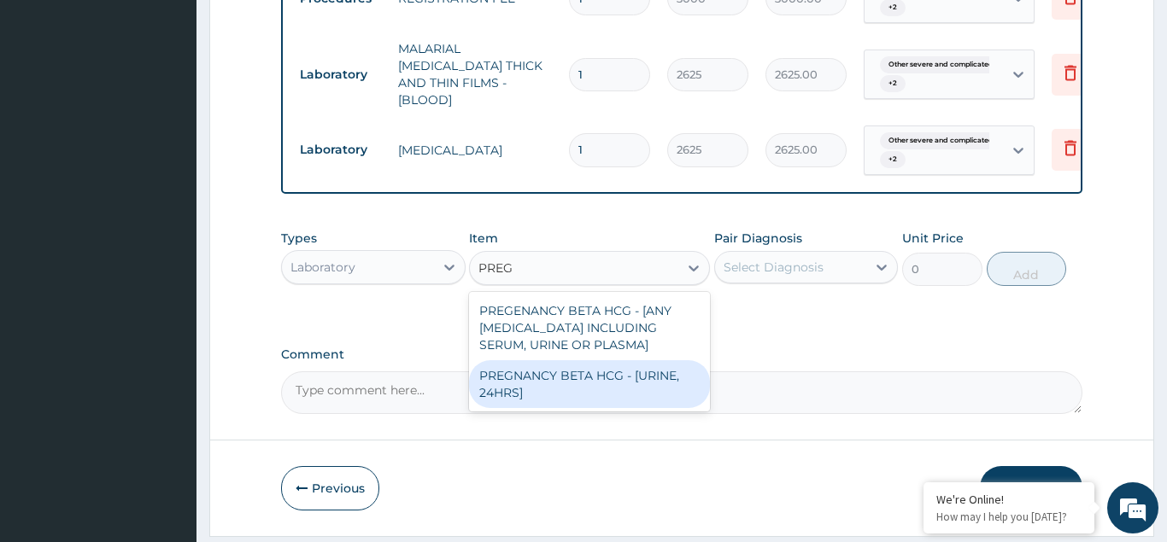
click at [550, 397] on div "PREGNANCY BETA HCG - [URINE, 24HRS]" at bounding box center [589, 384] width 241 height 48
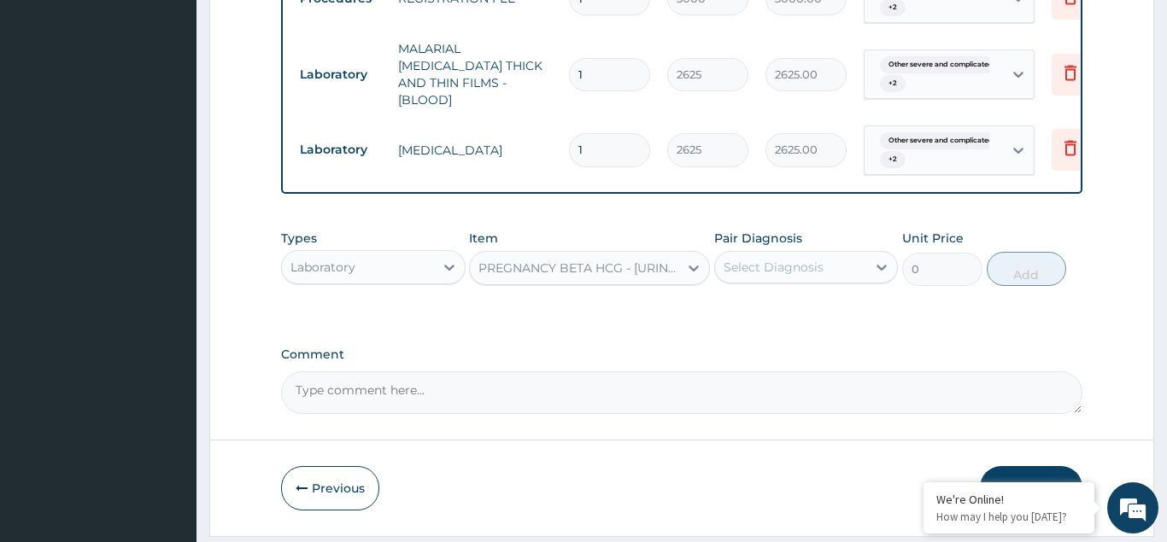
type input "3000"
click at [806, 276] on div "Select Diagnosis" at bounding box center [774, 267] width 100 height 17
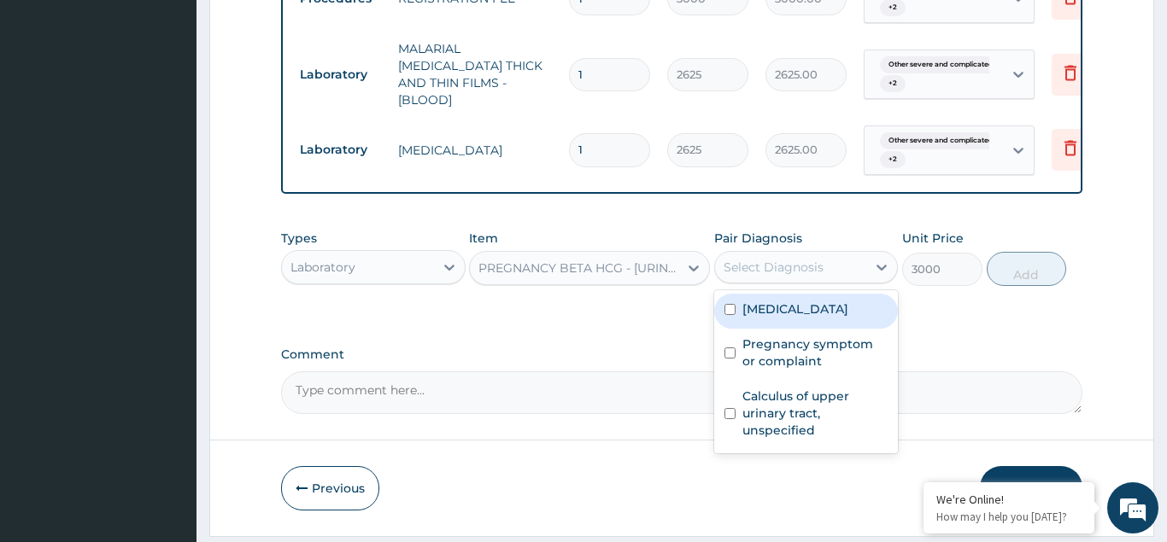
click at [735, 315] on input "checkbox" at bounding box center [729, 309] width 11 height 11
checkbox input "true"
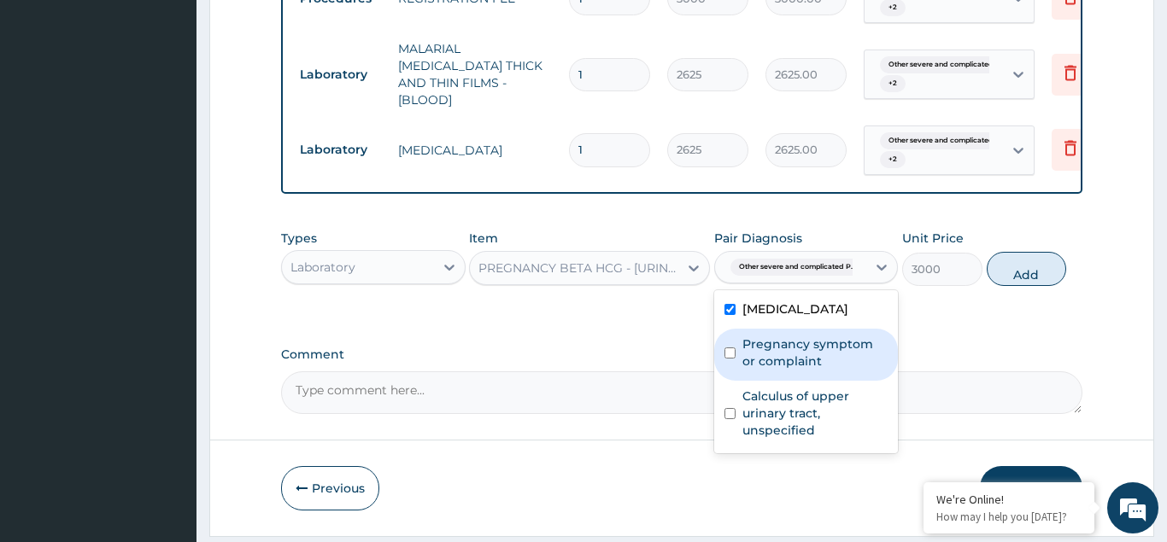
click at [734, 359] on input "checkbox" at bounding box center [729, 353] width 11 height 11
checkbox input "true"
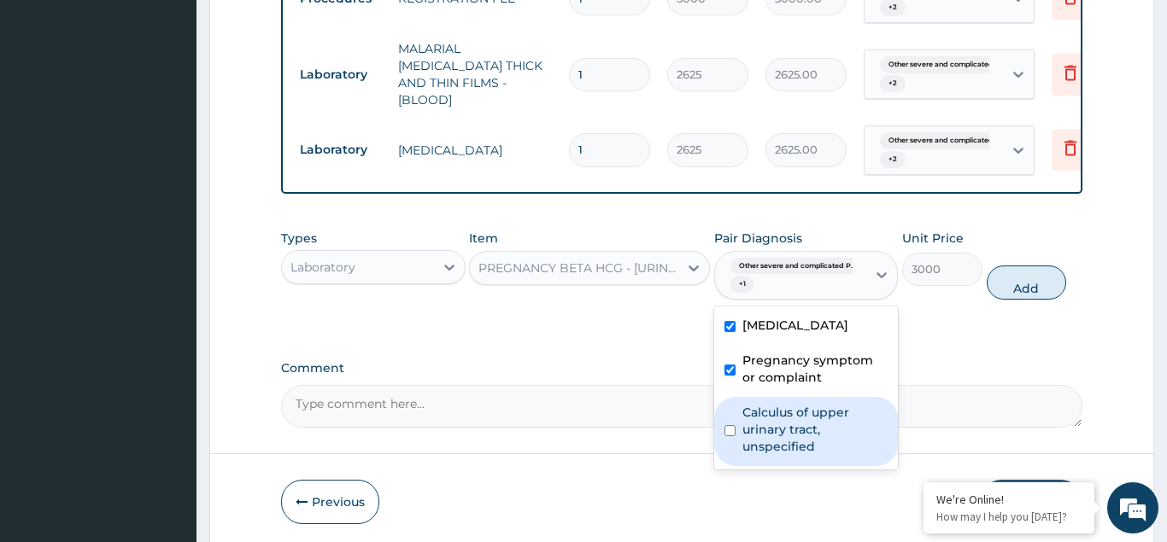
click at [730, 437] on input "checkbox" at bounding box center [729, 430] width 11 height 11
checkbox input "true"
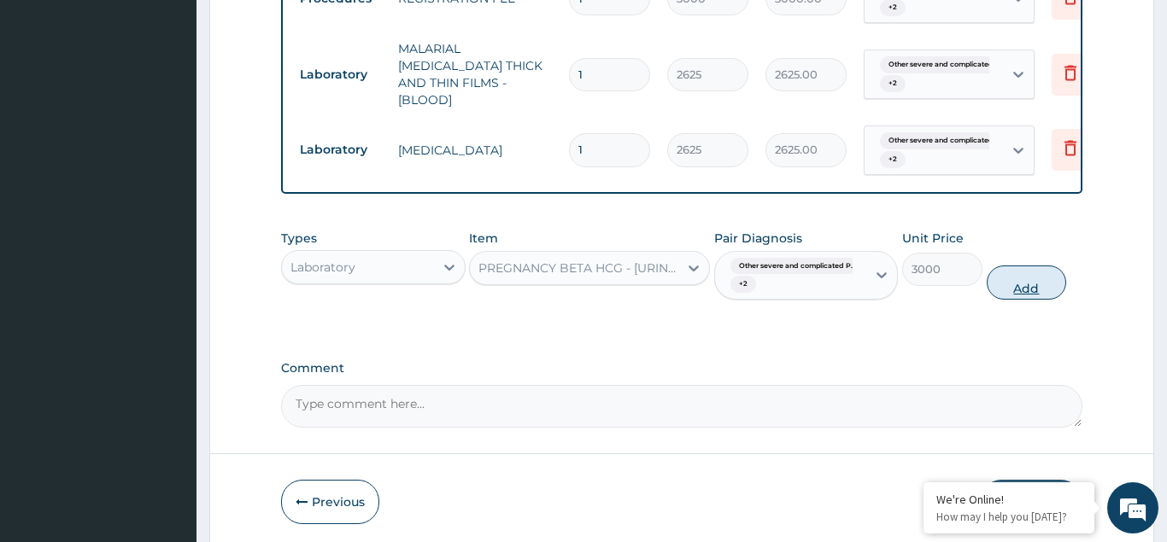
click at [1018, 300] on button "Add" at bounding box center [1027, 283] width 80 height 34
type input "0"
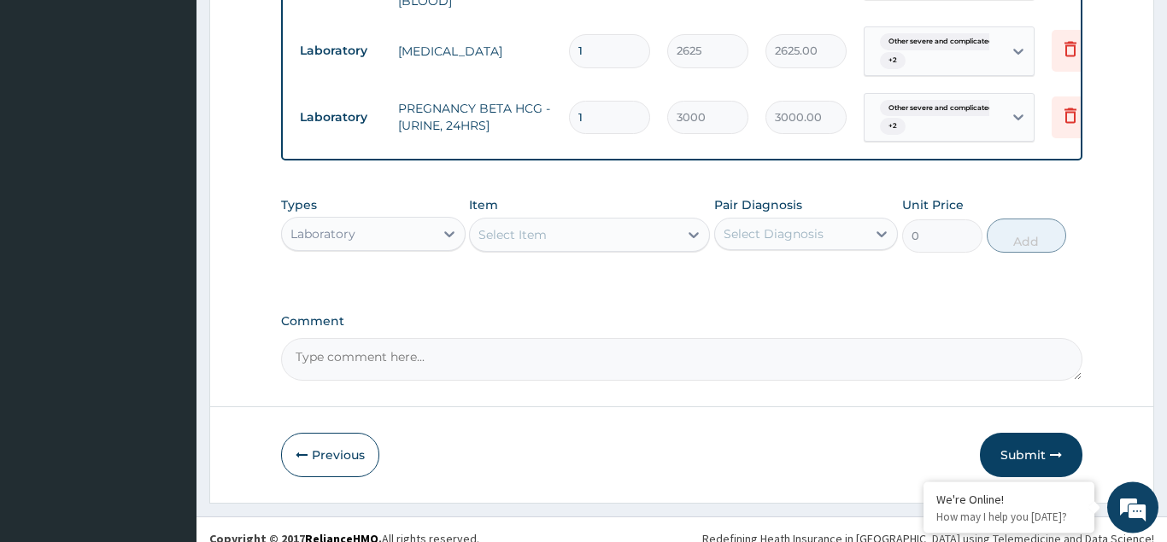
scroll to position [917, 0]
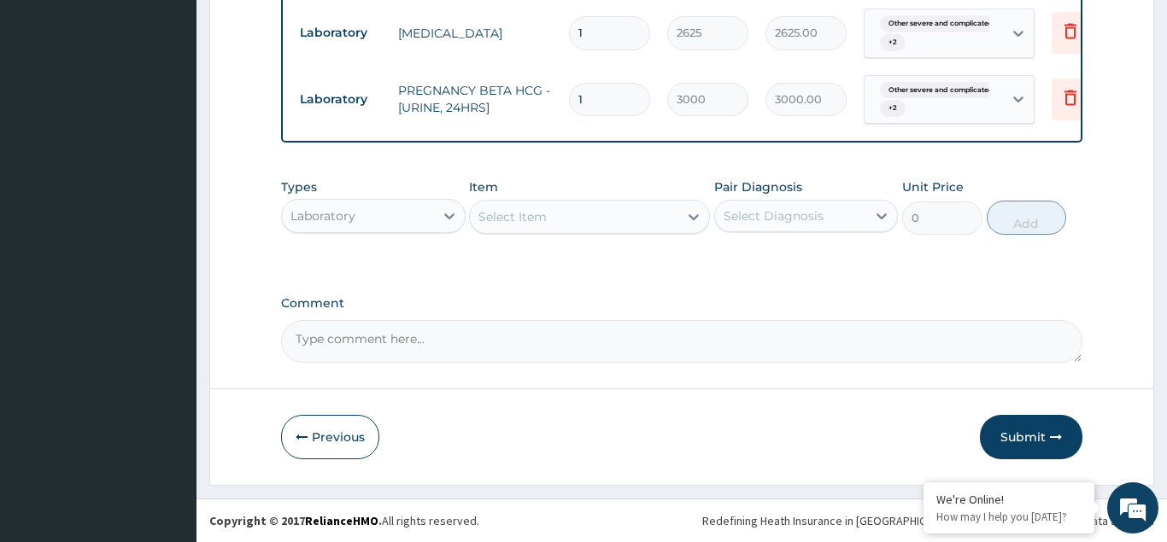
click at [290, 214] on input "text" at bounding box center [291, 216] width 2 height 17
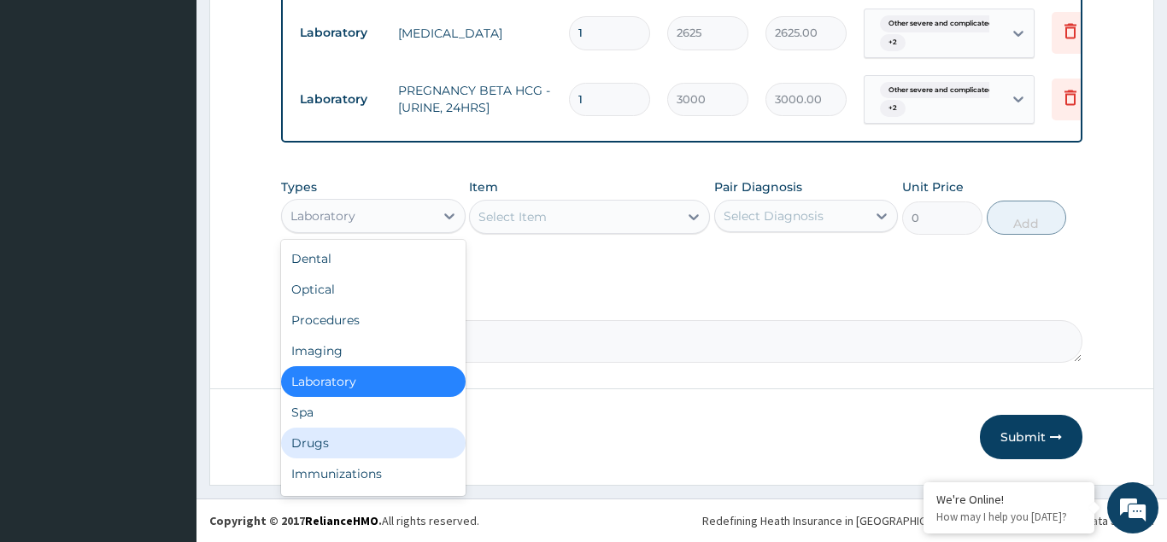
click at [318, 454] on div "Drugs" at bounding box center [373, 443] width 185 height 31
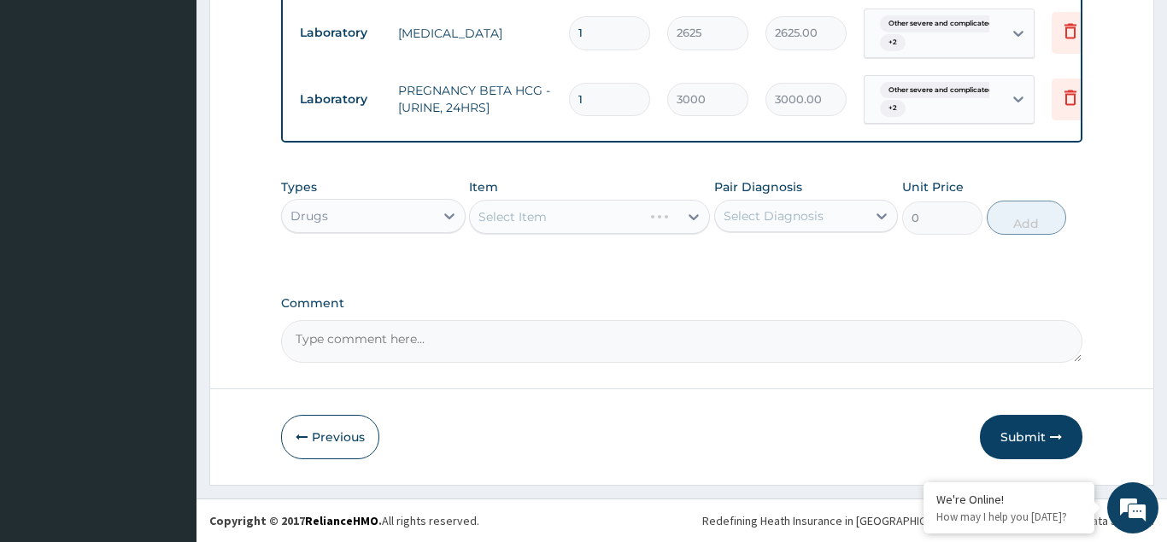
click at [510, 208] on div "Select Item" at bounding box center [589, 217] width 241 height 34
click at [506, 217] on div "Select Item" at bounding box center [589, 217] width 241 height 34
click at [518, 217] on div "Select Item" at bounding box center [589, 217] width 241 height 34
click at [513, 217] on div "Select Item" at bounding box center [589, 217] width 241 height 34
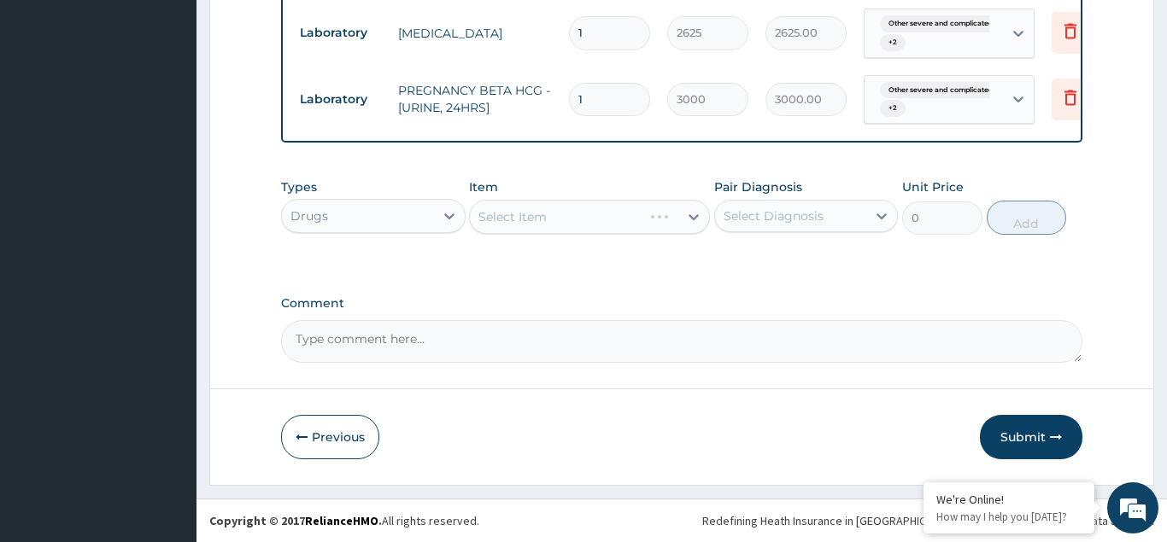
click at [499, 218] on div "Select Item" at bounding box center [589, 217] width 241 height 34
click at [520, 215] on div "Select Item" at bounding box center [589, 217] width 241 height 34
click at [515, 215] on div "Select Item" at bounding box center [589, 217] width 241 height 34
click at [542, 219] on div "Select Item" at bounding box center [589, 217] width 241 height 34
click at [536, 215] on div "Select Item" at bounding box center [589, 217] width 241 height 34
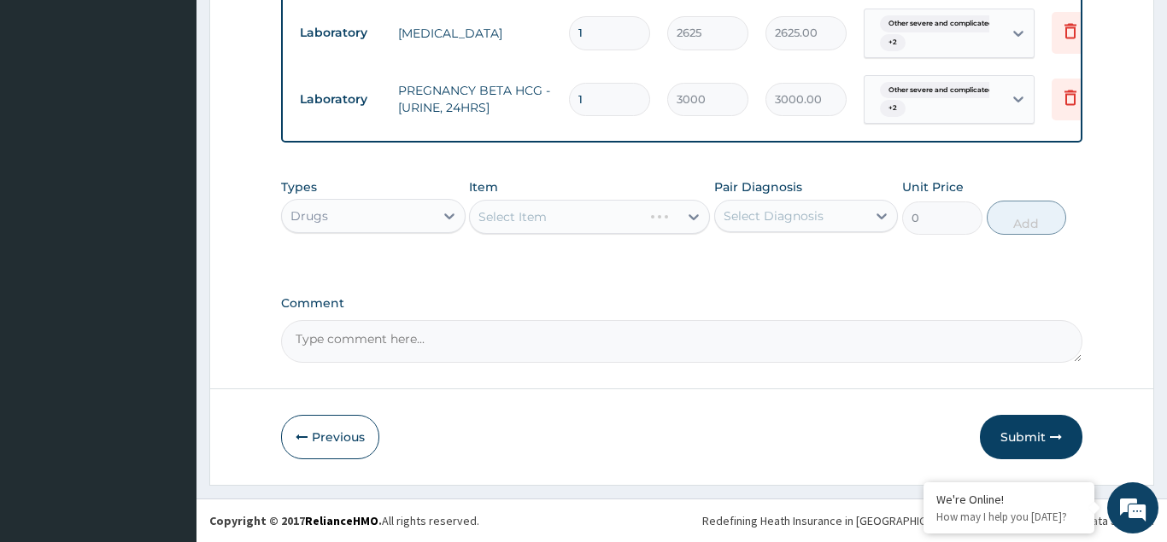
click at [493, 217] on div "Select Item" at bounding box center [589, 217] width 241 height 34
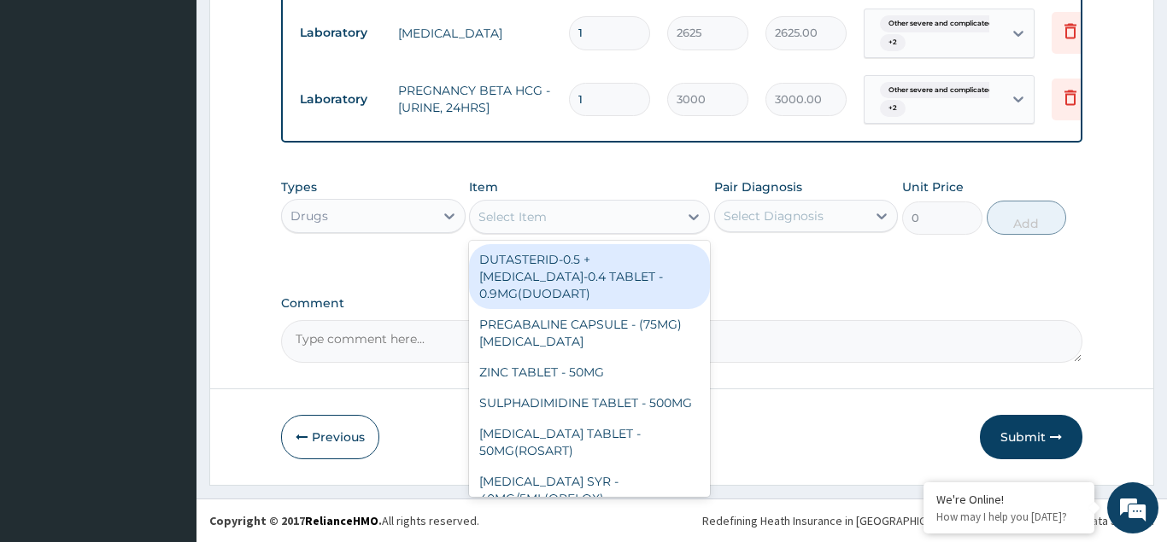
click at [508, 219] on div "Select Item" at bounding box center [512, 216] width 68 height 17
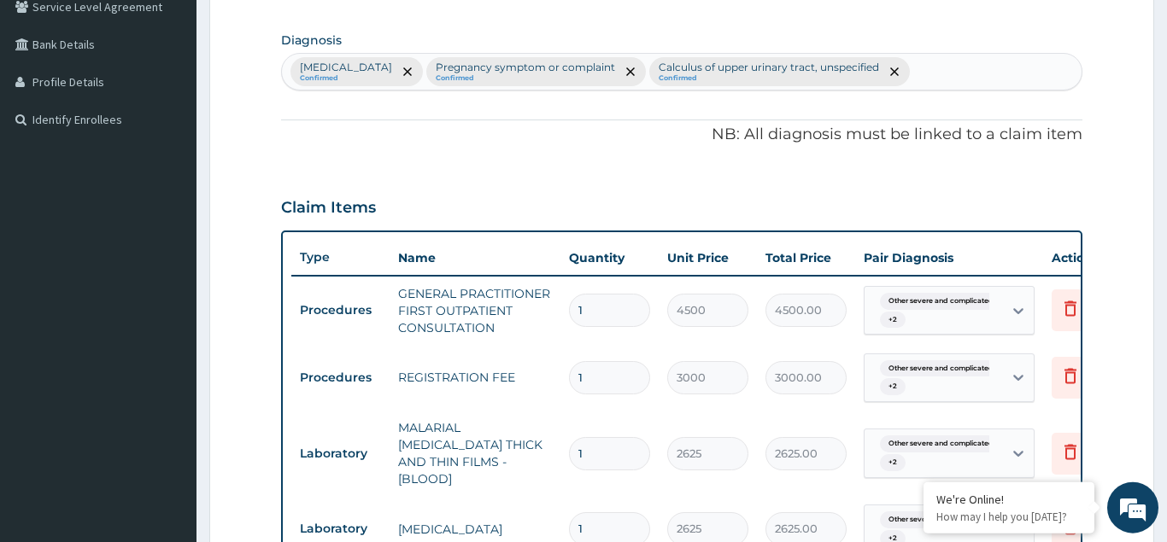
scroll to position [307, 0]
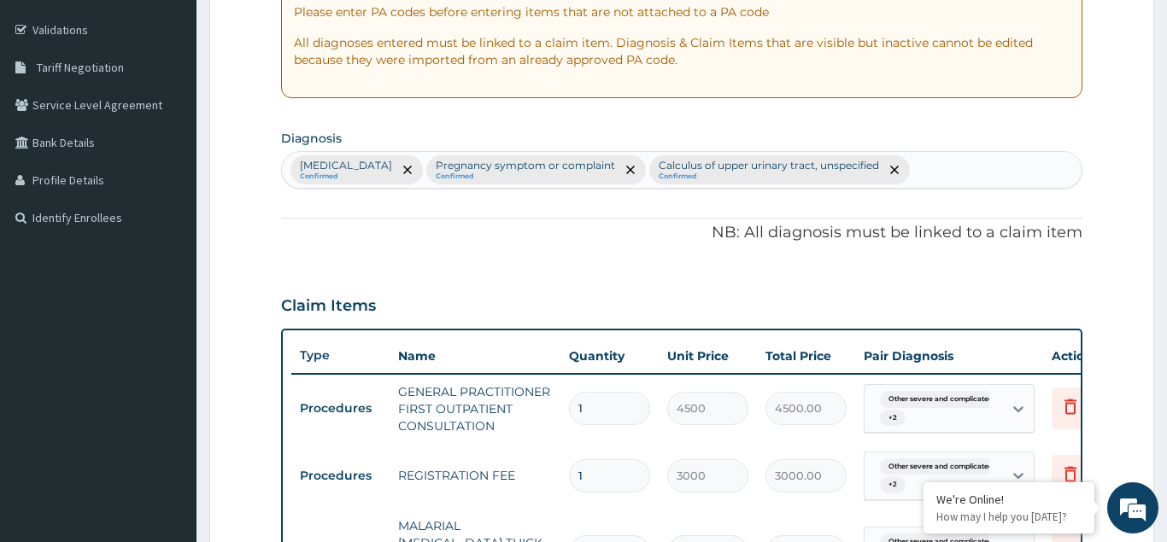
click at [560, 188] on div "[MEDICAL_DATA] Confirmed Pregnancy symptom or complaint Confirmed Calculus of u…" at bounding box center [682, 170] width 800 height 36
type input "GASTR"
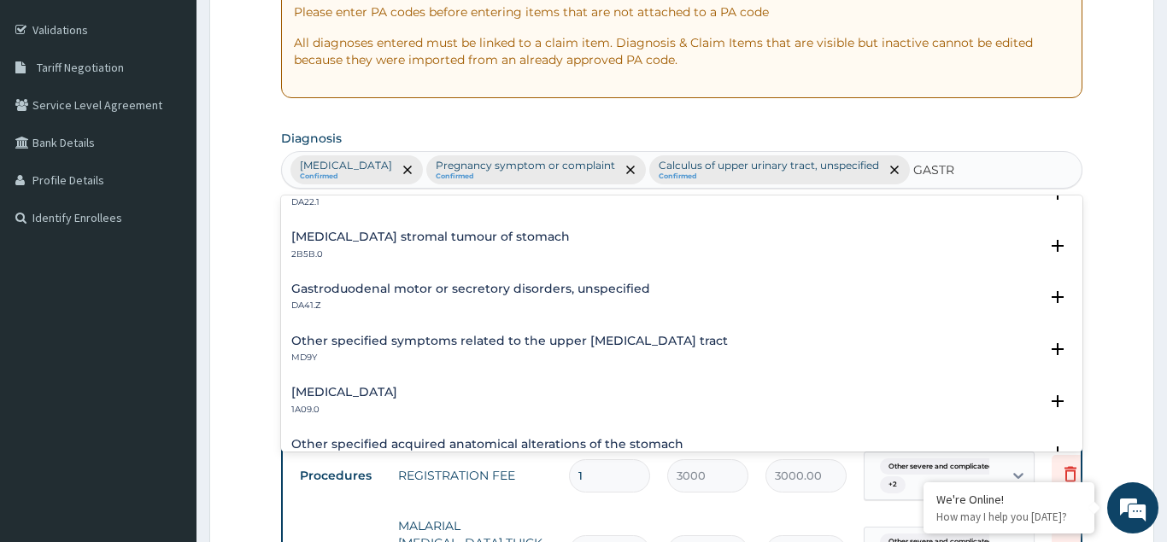
scroll to position [2122, 0]
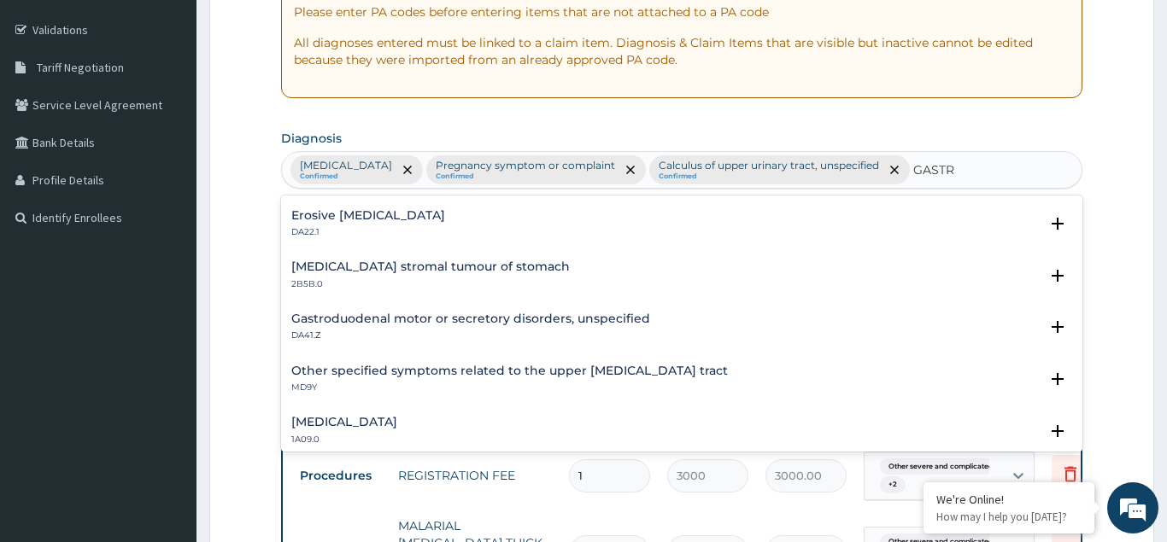
click at [406, 273] on h4 "[MEDICAL_DATA] stromal tumour of stomach" at bounding box center [430, 267] width 278 height 13
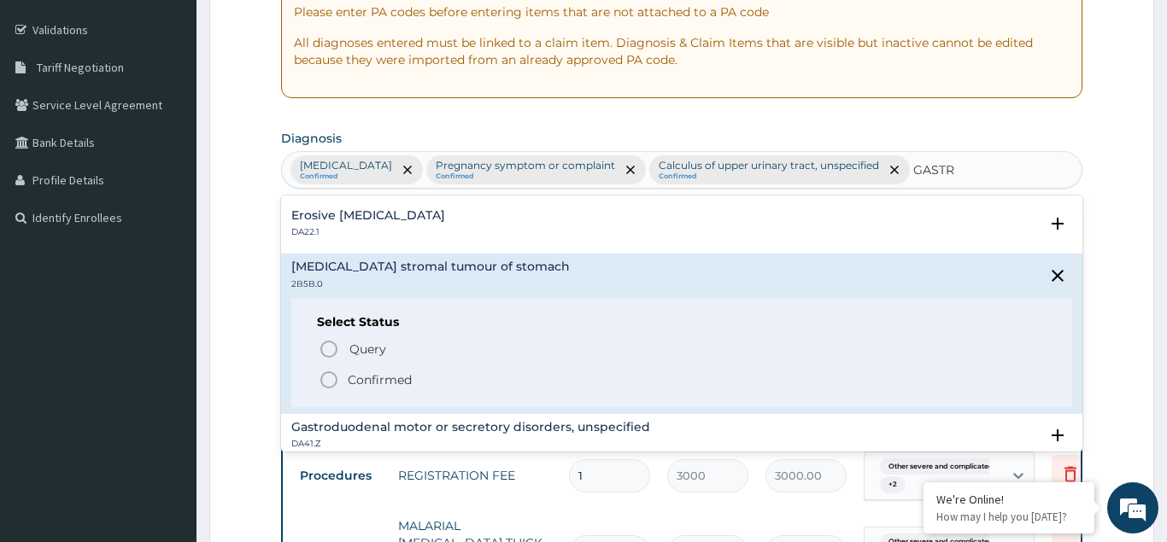
click at [329, 388] on circle "status option filled" at bounding box center [328, 379] width 15 height 15
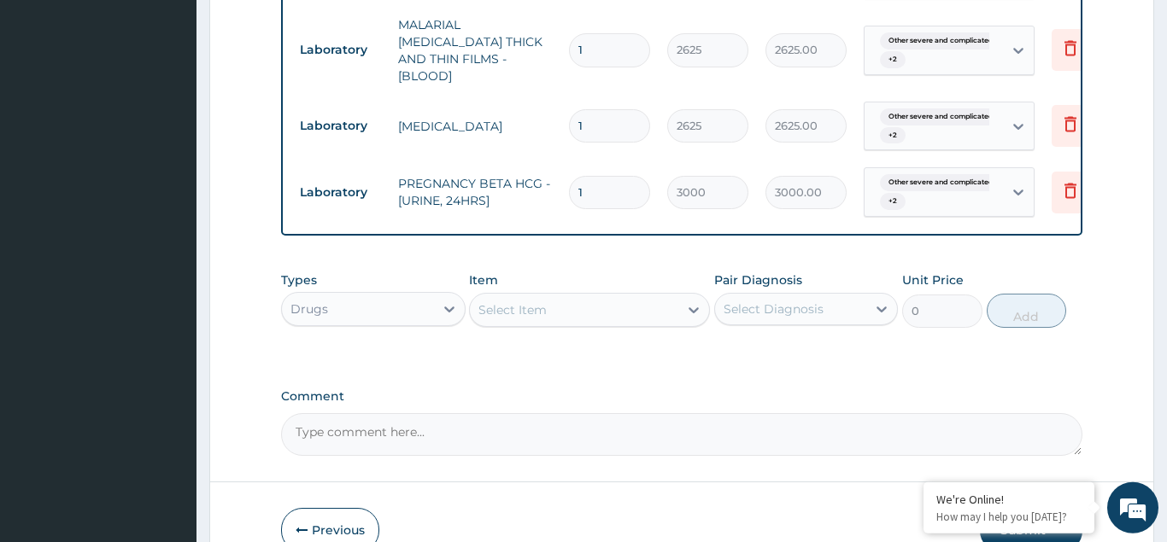
scroll to position [917, 0]
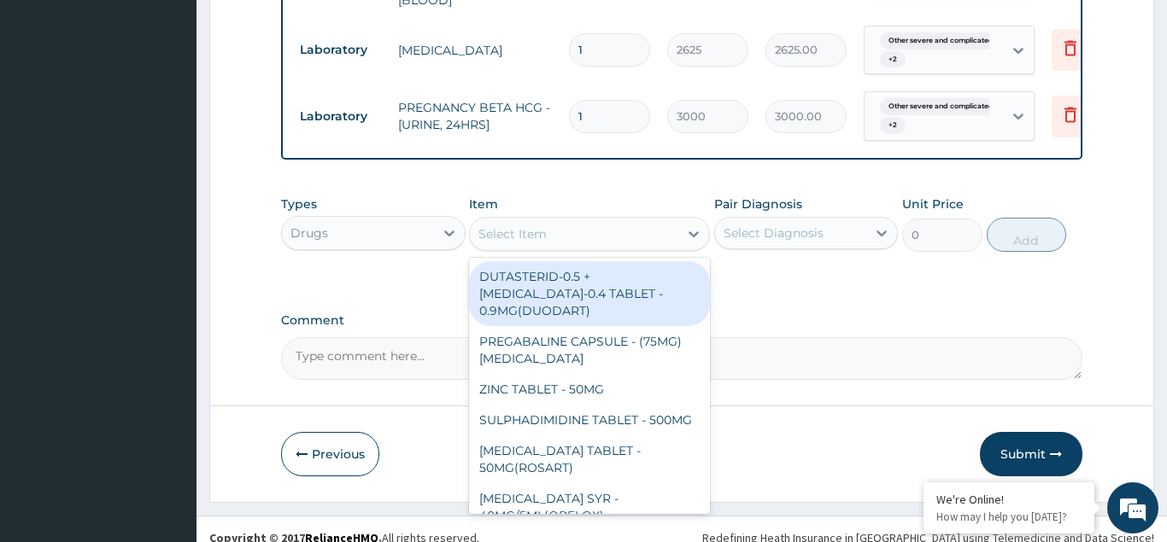
click at [519, 226] on div "Select Item" at bounding box center [512, 234] width 68 height 17
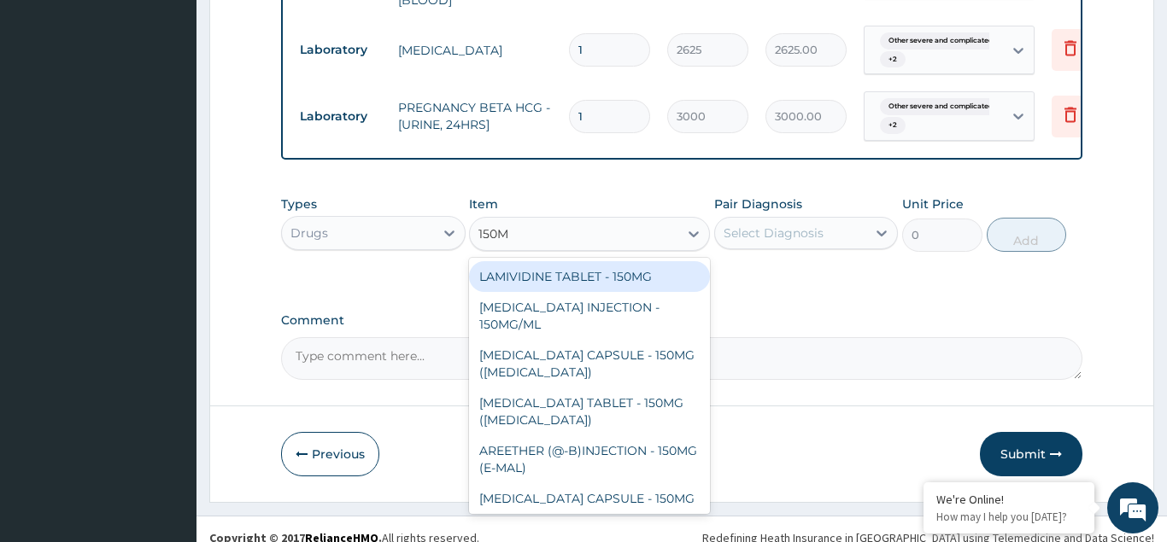
type input "150MG"
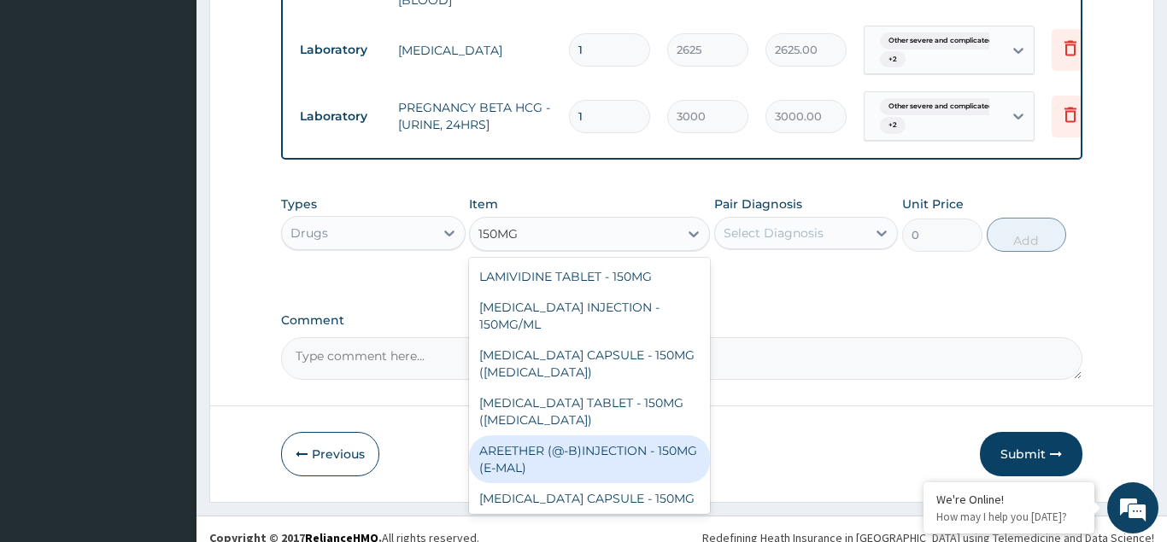
drag, startPoint x: 602, startPoint y: 420, endPoint x: 741, endPoint y: 306, distance: 179.6
click at [601, 436] on div "AREETHER (@-B)INJECTION - 150MG (E-MAL)" at bounding box center [589, 460] width 241 height 48
type input "1920"
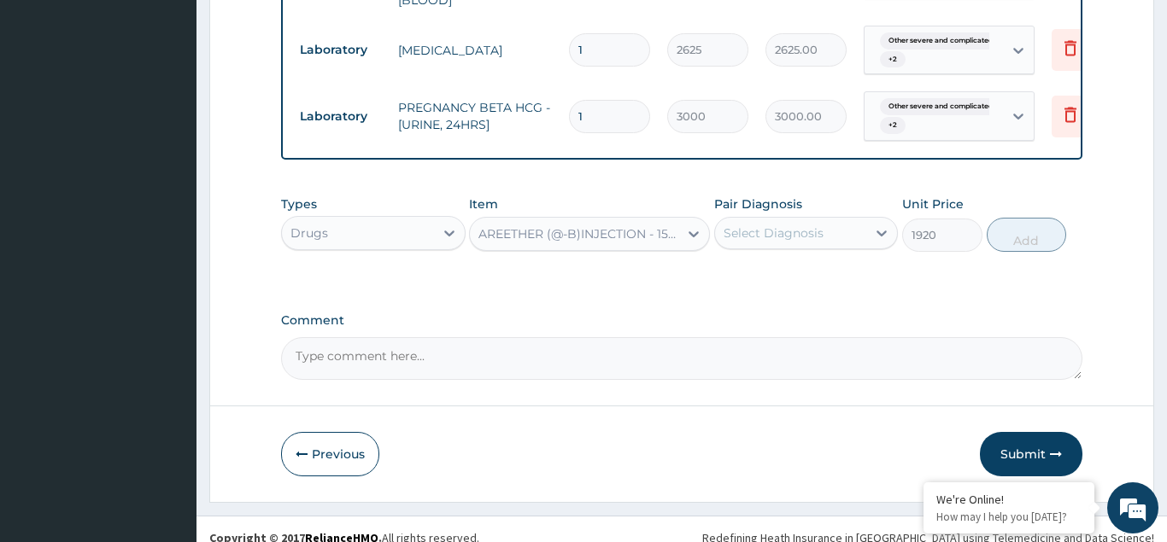
click at [747, 225] on div "Select Diagnosis" at bounding box center [774, 233] width 100 height 17
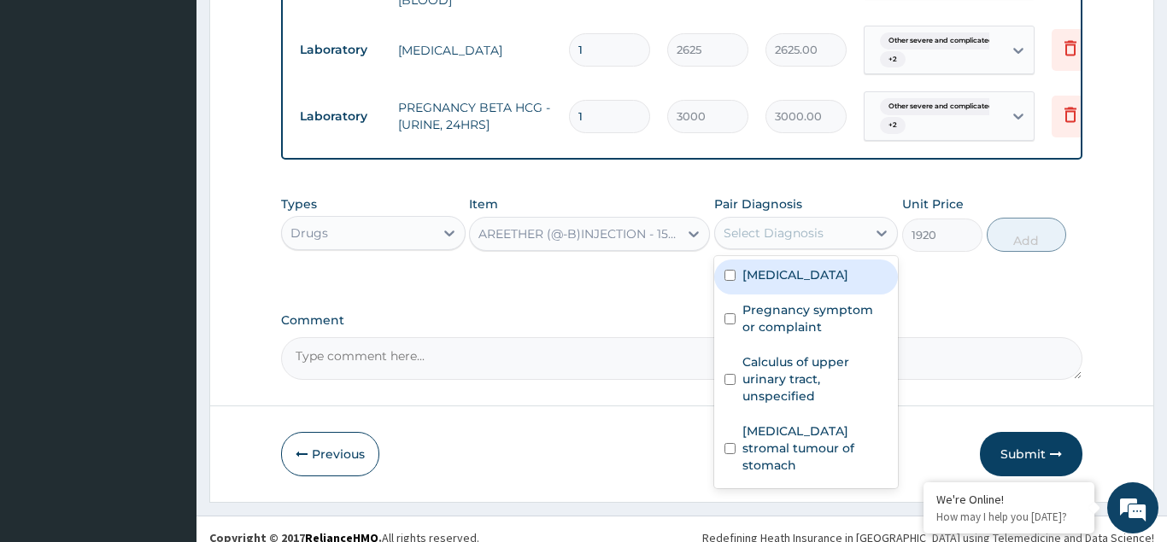
click at [730, 279] on input "checkbox" at bounding box center [729, 275] width 11 height 11
checkbox input "true"
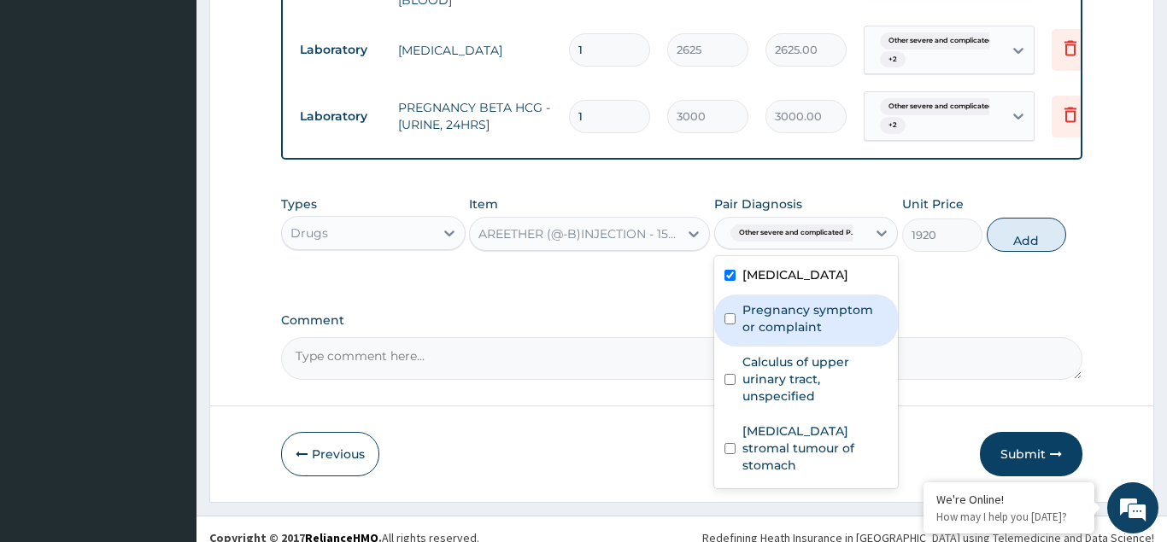
click at [735, 325] on input "checkbox" at bounding box center [729, 319] width 11 height 11
checkbox input "true"
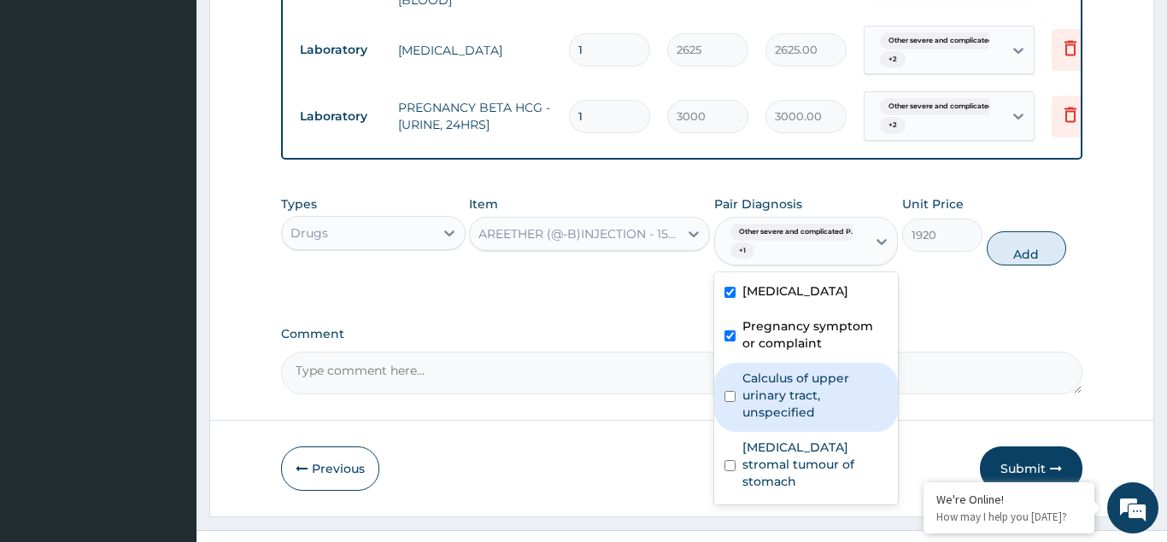
click at [734, 402] on input "checkbox" at bounding box center [729, 396] width 11 height 11
checkbox input "true"
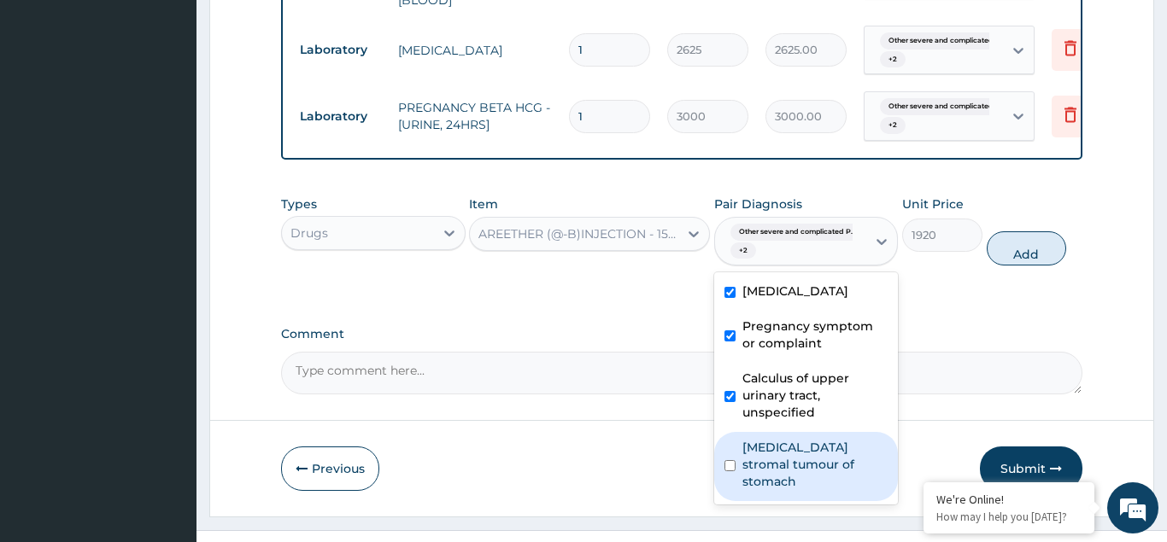
click at [734, 472] on input "checkbox" at bounding box center [729, 465] width 11 height 11
checkbox input "true"
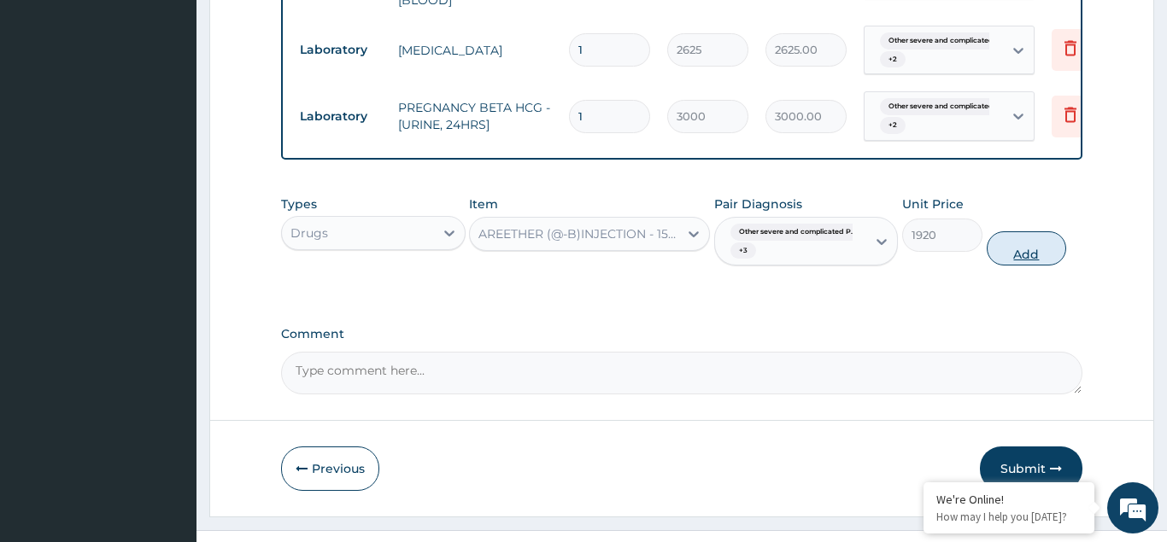
click at [1026, 231] on button "Add" at bounding box center [1027, 248] width 80 height 34
type input "0"
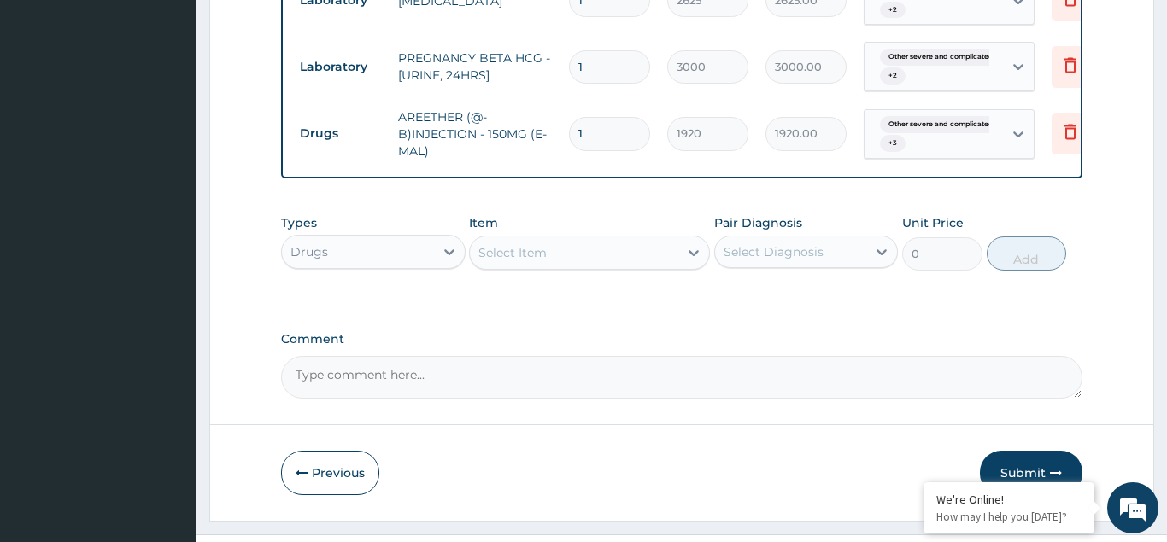
scroll to position [985, 0]
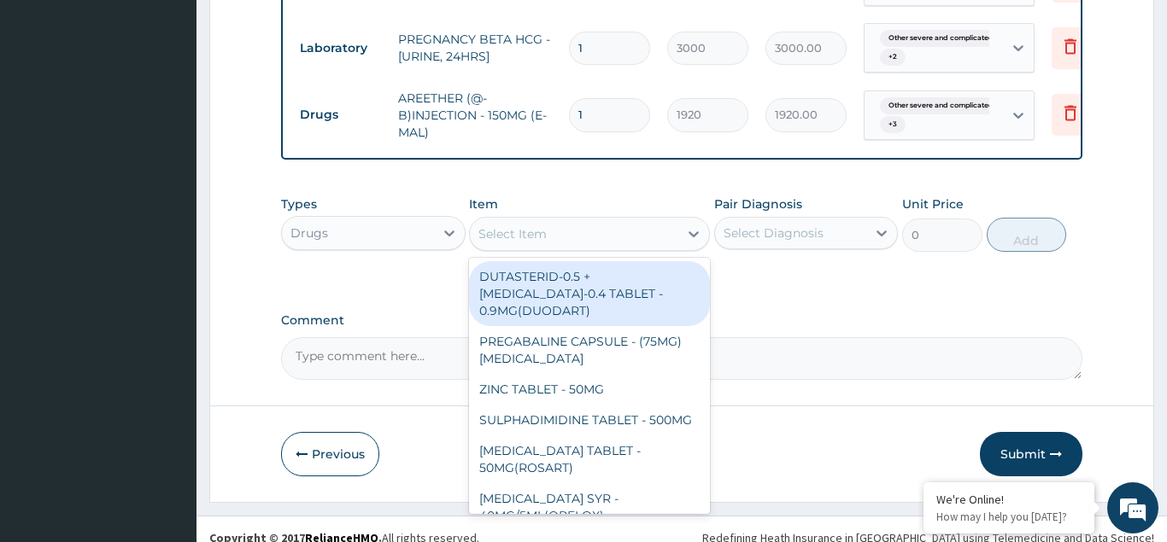
click at [505, 226] on div "Select Item" at bounding box center [574, 233] width 208 height 27
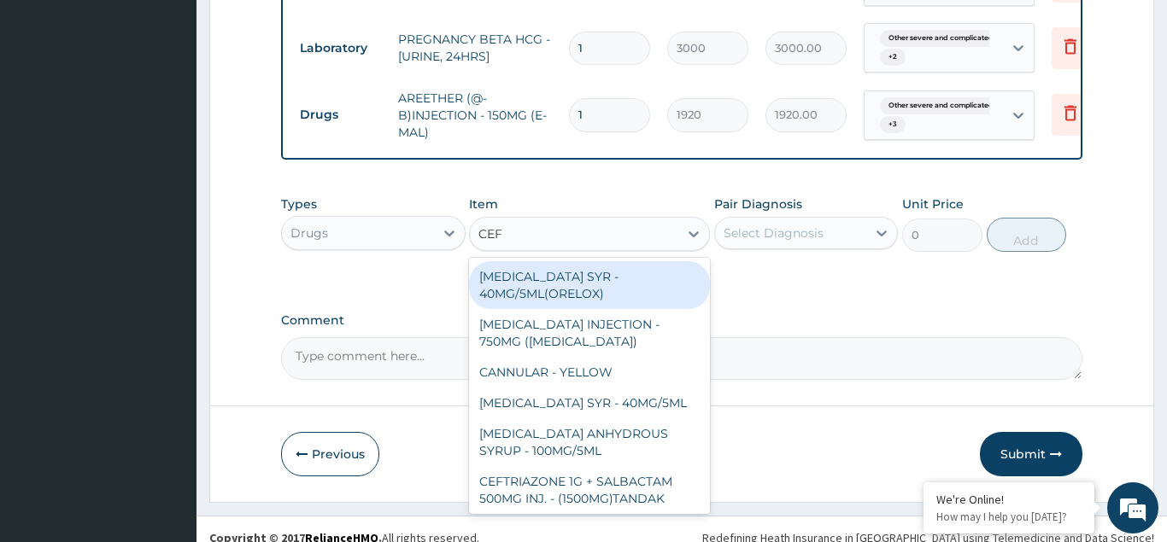
type input "CEFT"
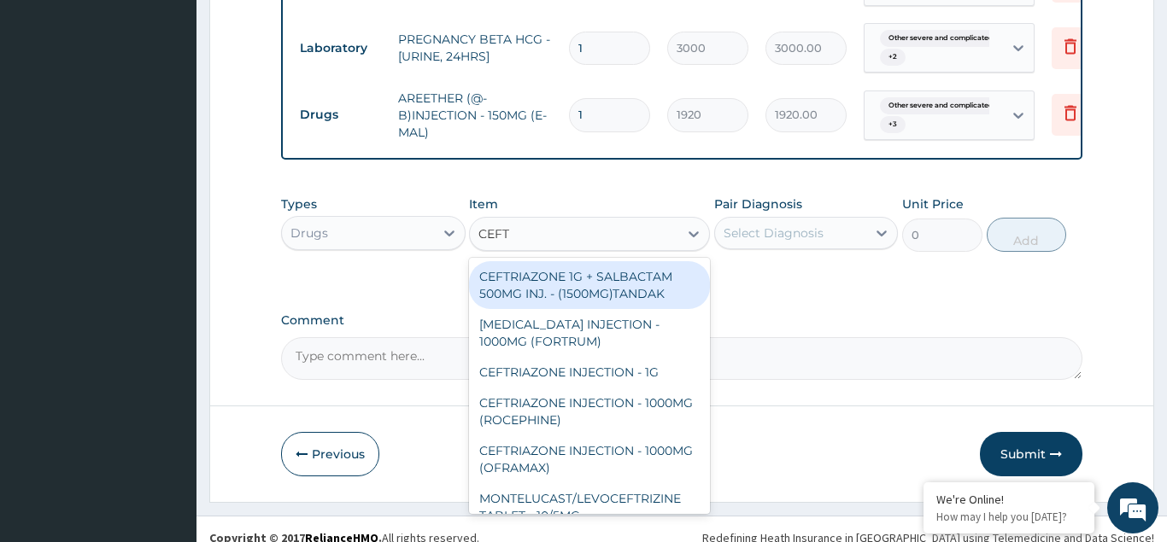
click at [526, 265] on div "CEFTRIAZONE 1G + SALBACTAM 500MG INJ. - (1500MG)TANDAK" at bounding box center [589, 285] width 241 height 48
type input "5120"
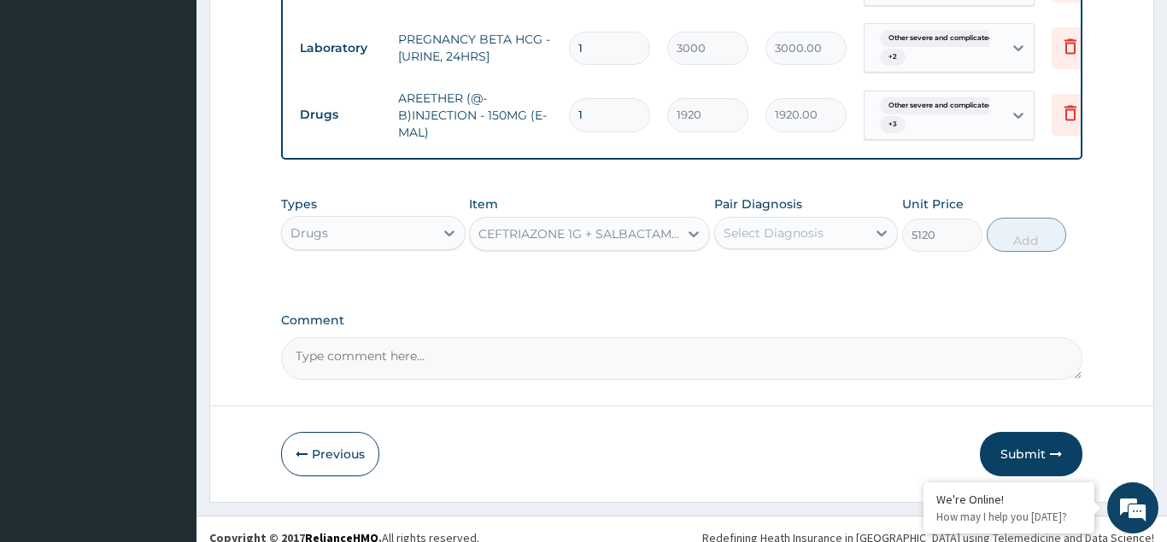
click at [759, 220] on div "Select Diagnosis" at bounding box center [791, 233] width 152 height 27
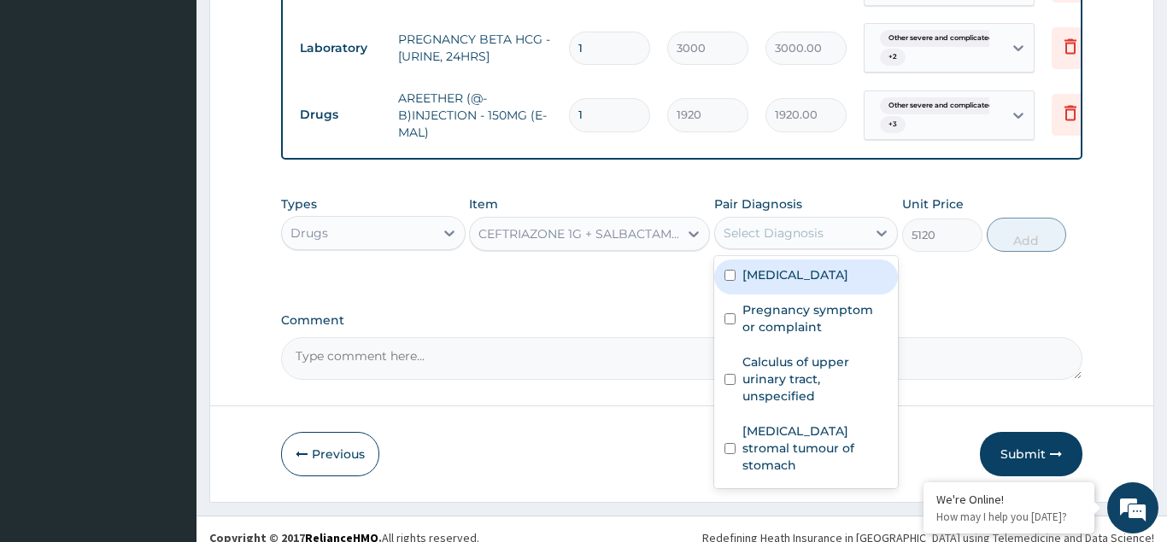
drag, startPoint x: 731, startPoint y: 277, endPoint x: 725, endPoint y: 322, distance: 45.7
click at [731, 279] on div "[MEDICAL_DATA]" at bounding box center [806, 277] width 185 height 35
checkbox input "true"
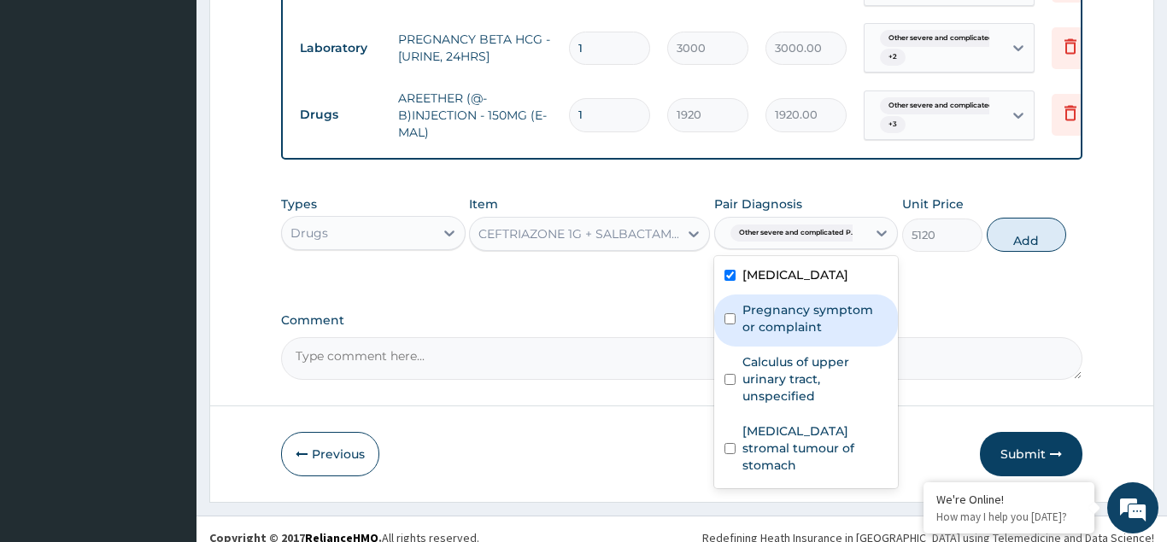
drag, startPoint x: 724, startPoint y: 338, endPoint x: 728, endPoint y: 376, distance: 37.8
click at [724, 339] on div "Pregnancy symptom or complaint" at bounding box center [806, 321] width 185 height 52
checkbox input "true"
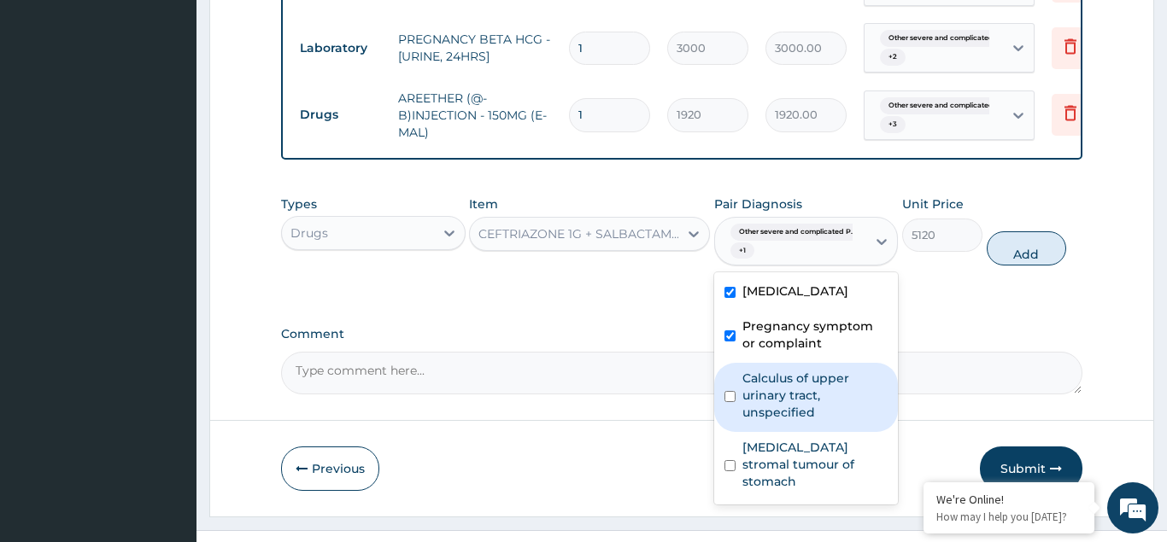
click at [730, 425] on div "Calculus of upper urinary tract, unspecified" at bounding box center [806, 397] width 185 height 69
checkbox input "true"
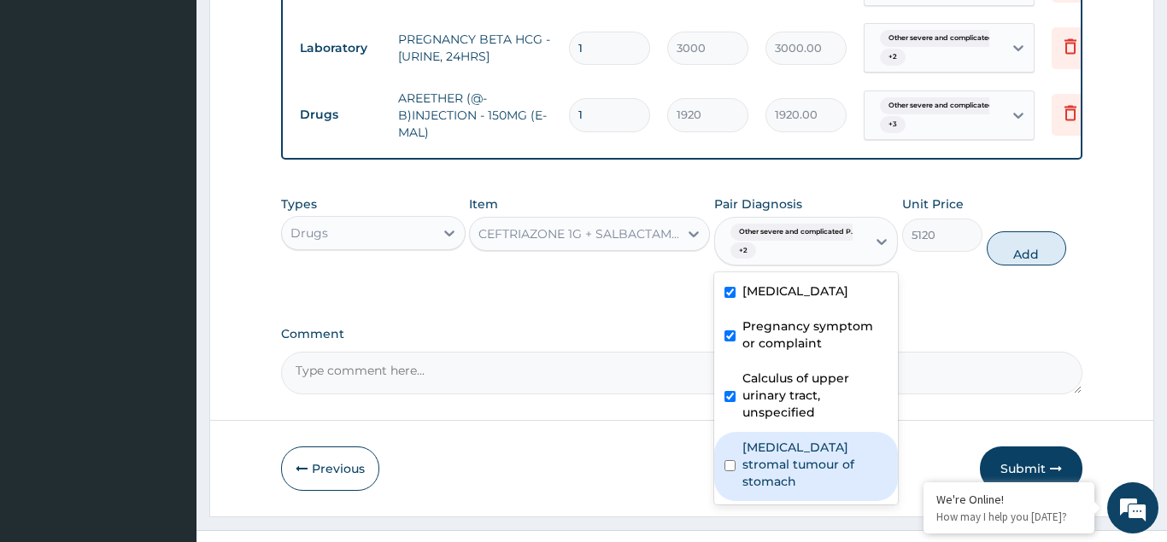
click at [732, 501] on div "[MEDICAL_DATA] stromal tumour of stomach" at bounding box center [806, 466] width 185 height 69
checkbox input "true"
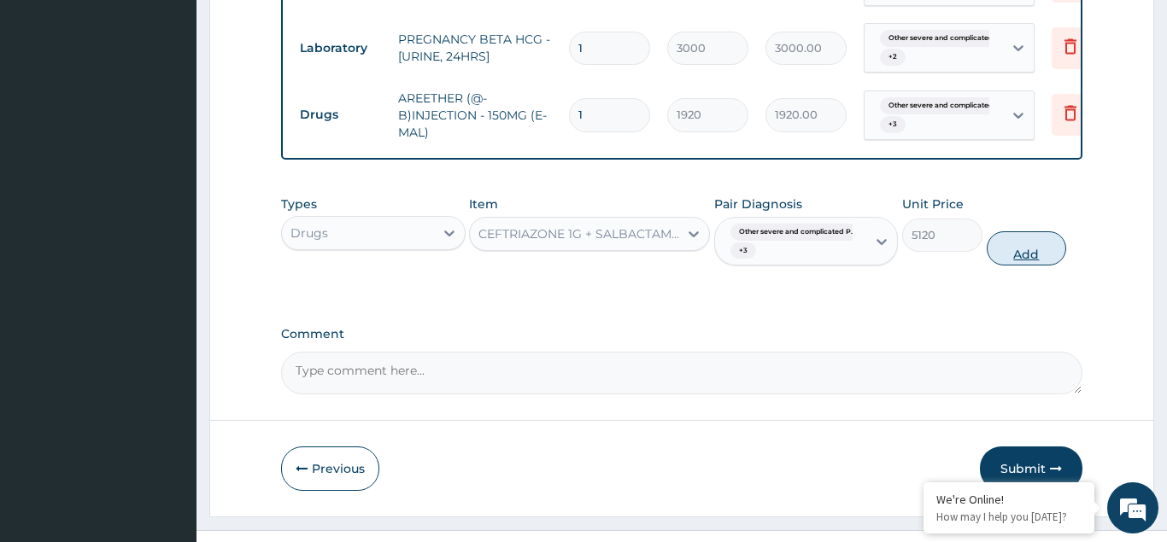
click at [1040, 232] on button "Add" at bounding box center [1027, 248] width 80 height 34
type input "0"
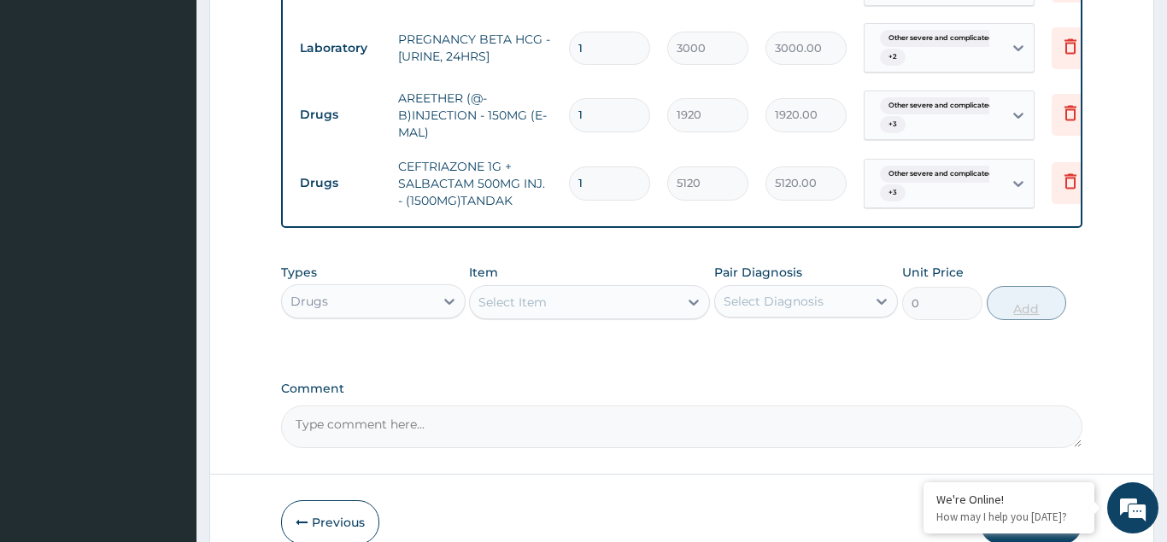
type input "0.00"
type input "2"
type input "10240.00"
type input "2"
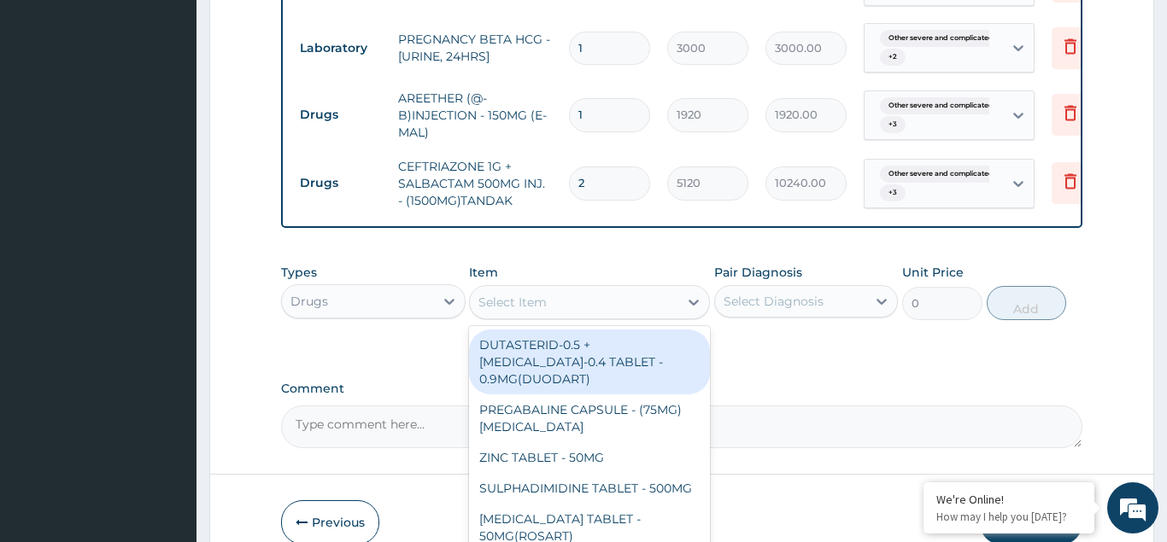
click at [502, 294] on div "Select Item" at bounding box center [512, 302] width 68 height 17
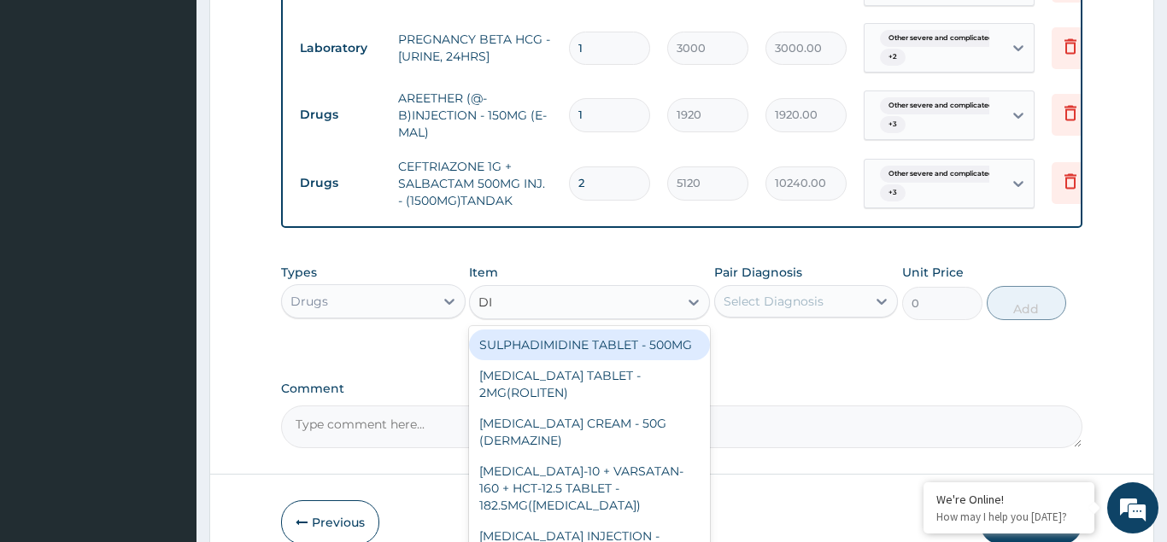
type input "DIC"
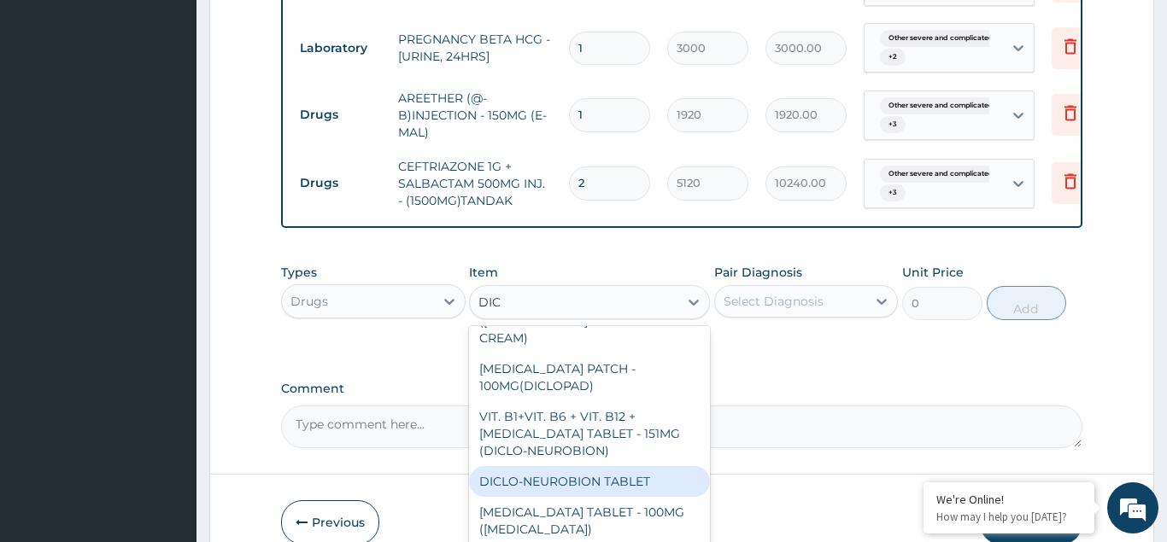
scroll to position [277, 0]
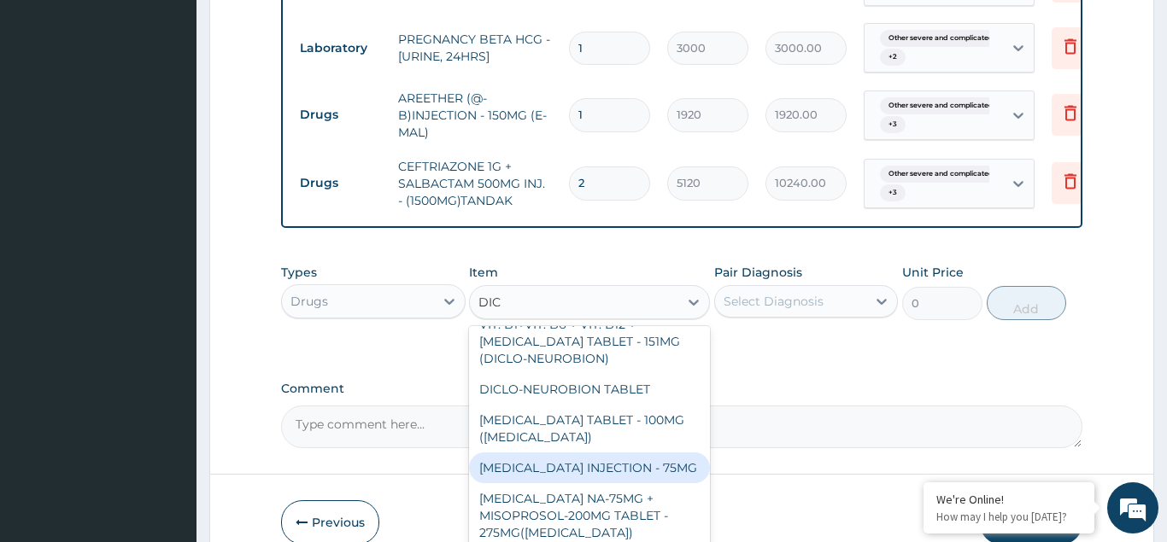
click at [616, 453] on div "[MEDICAL_DATA] INJECTION - 75MG" at bounding box center [589, 468] width 241 height 31
type input "480"
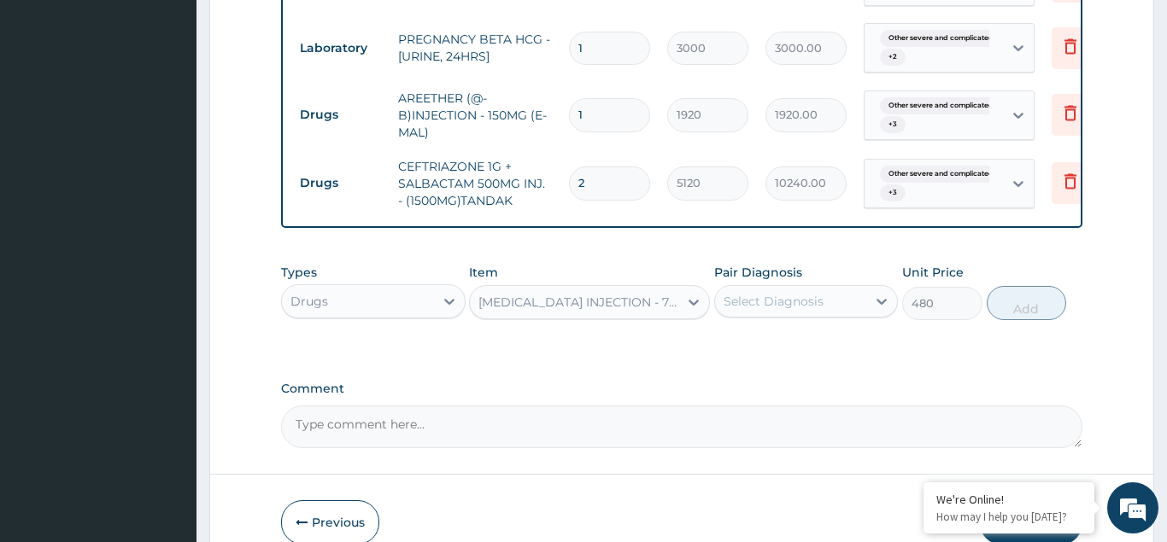
click at [762, 293] on div "Select Diagnosis" at bounding box center [774, 301] width 100 height 17
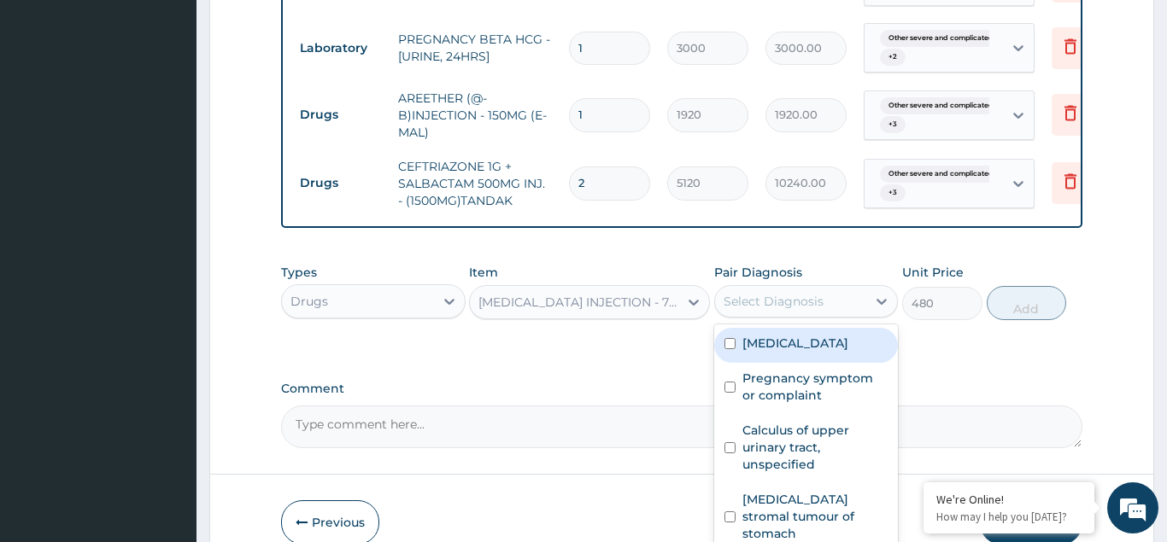
click at [733, 349] on input "checkbox" at bounding box center [729, 343] width 11 height 11
checkbox input "true"
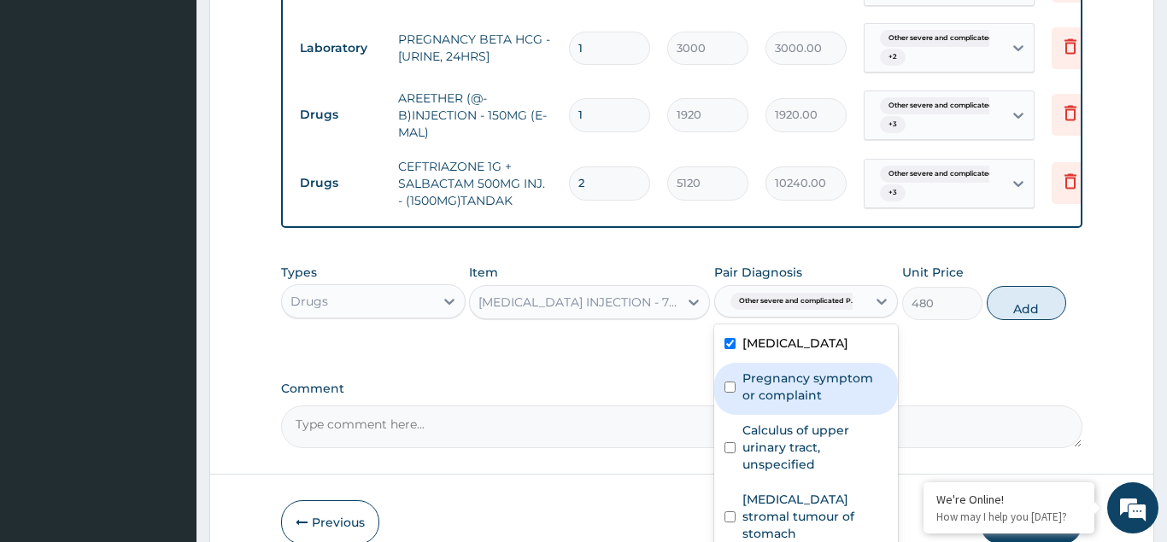
click at [741, 415] on div "Pregnancy symptom or complaint" at bounding box center [806, 389] width 185 height 52
checkbox input "true"
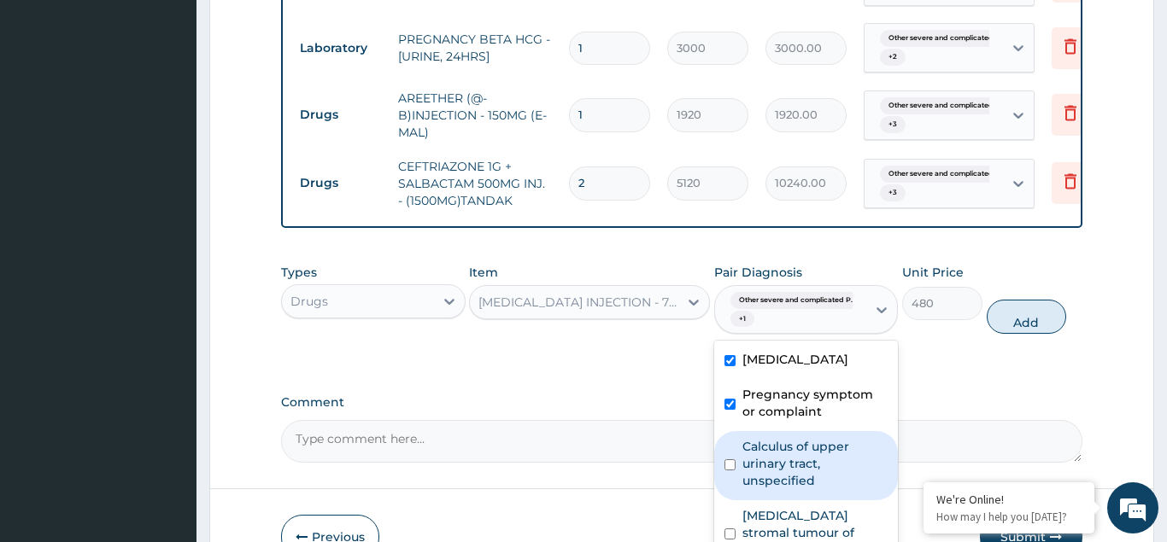
click at [735, 471] on input "checkbox" at bounding box center [729, 465] width 11 height 11
checkbox input "true"
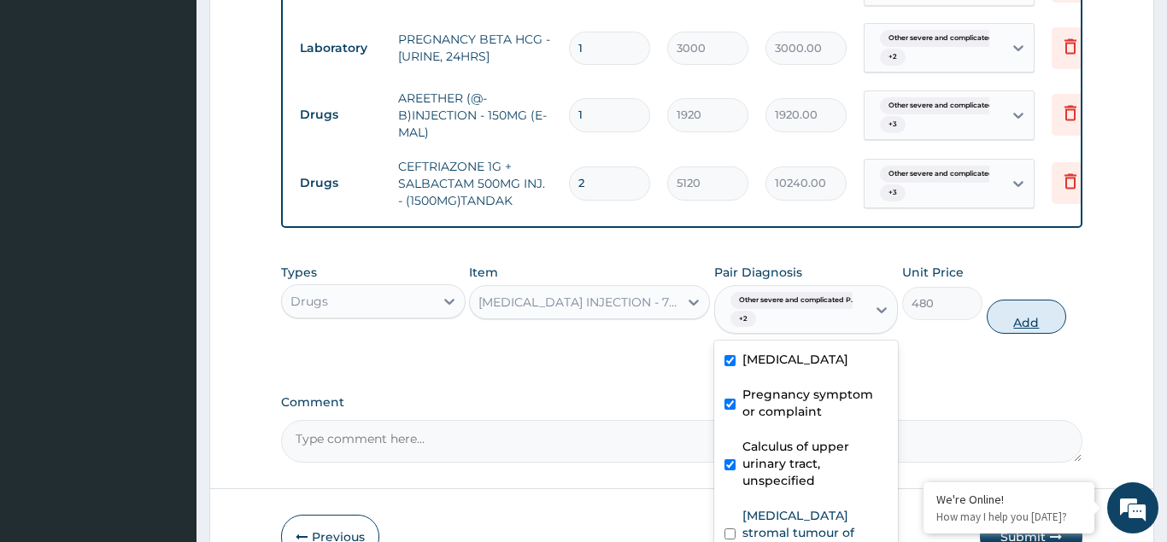
click at [1019, 305] on button "Add" at bounding box center [1027, 317] width 80 height 34
type input "0"
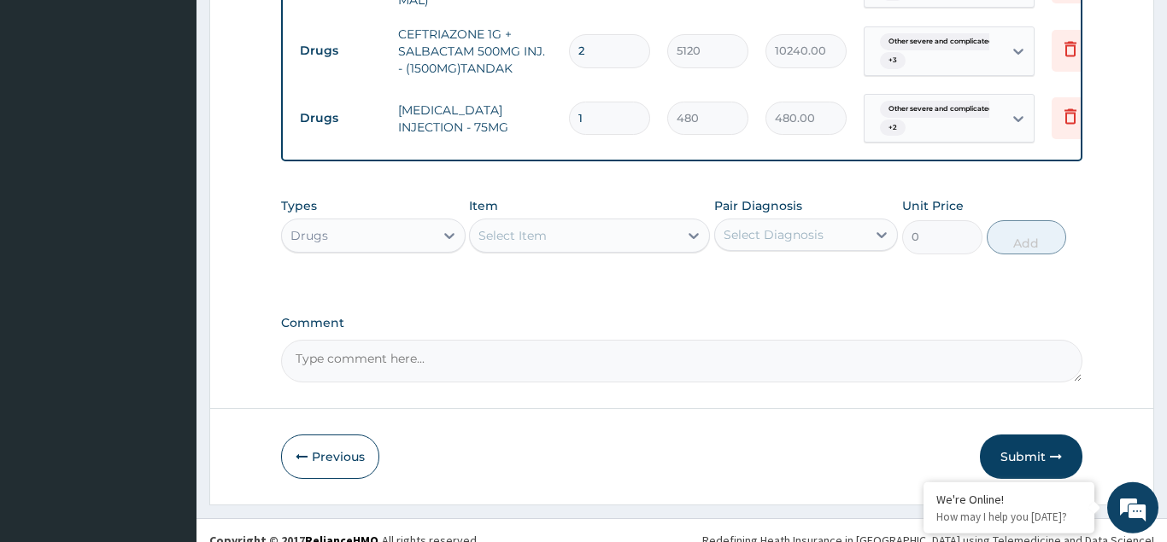
scroll to position [1120, 0]
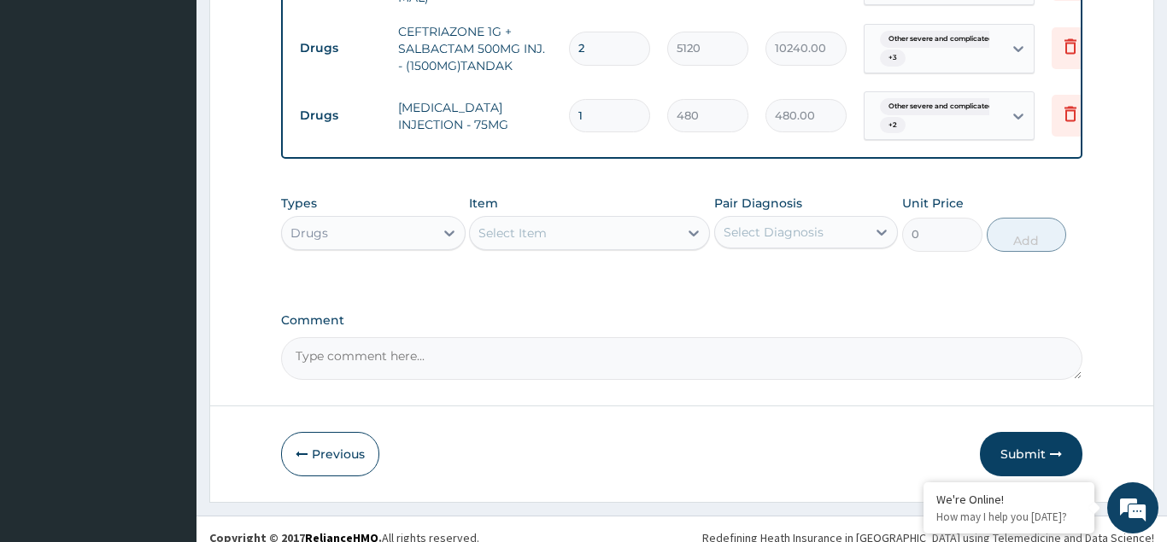
click at [504, 225] on div "Select Item" at bounding box center [512, 233] width 68 height 17
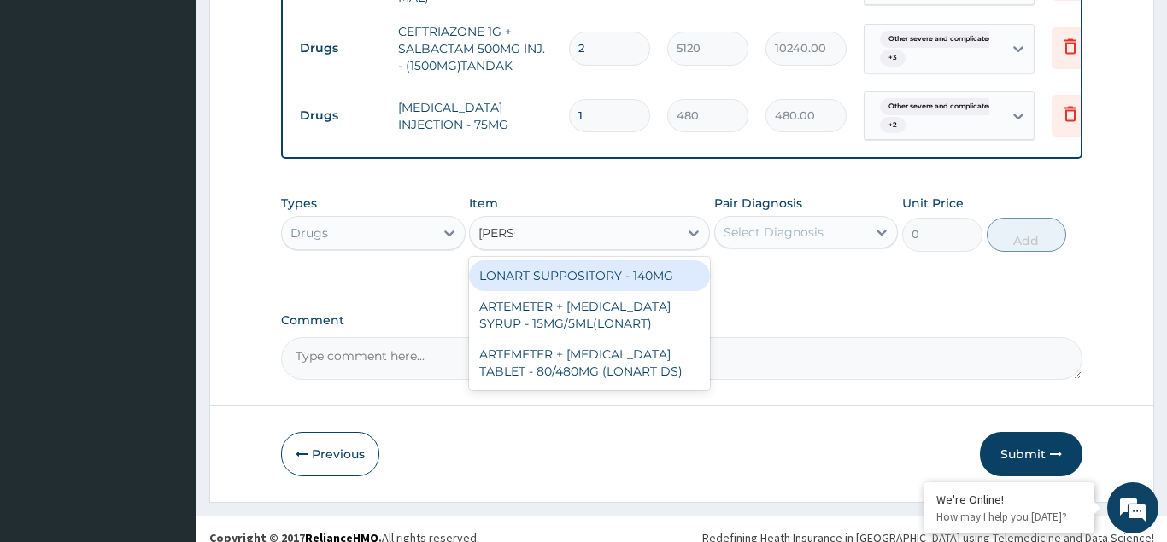
type input "LONAR"
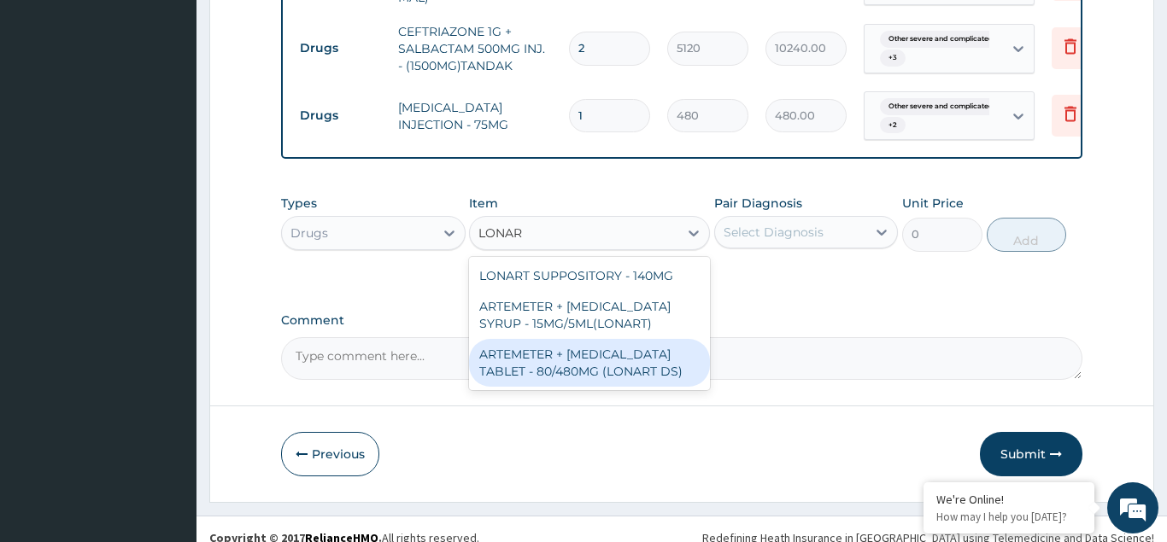
click at [530, 346] on div "ARTEMETER + [MEDICAL_DATA] TABLET - 80/480MG (LONART DS)" at bounding box center [589, 363] width 241 height 48
type input "672"
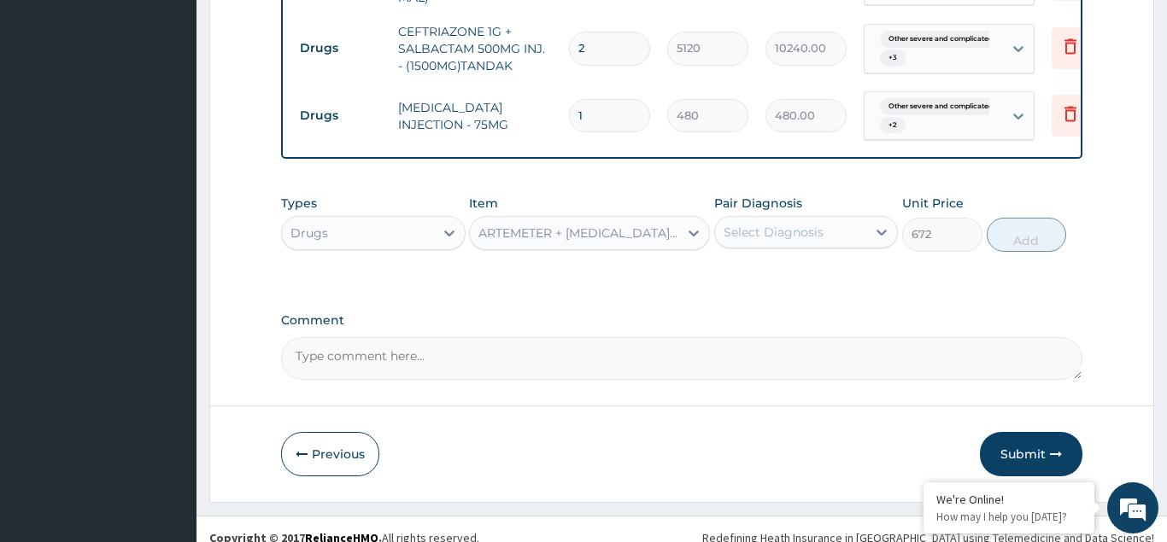
click at [742, 195] on label "Pair Diagnosis" at bounding box center [758, 203] width 88 height 17
click at [745, 224] on div "Select Diagnosis" at bounding box center [774, 232] width 100 height 17
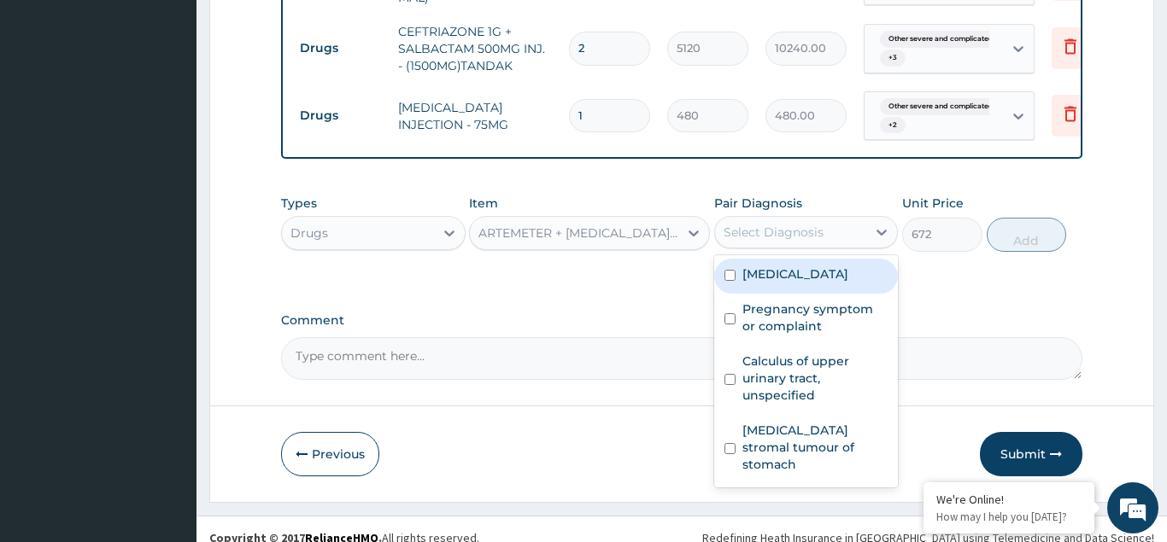
click at [736, 284] on div "[MEDICAL_DATA]" at bounding box center [806, 276] width 185 height 35
checkbox input "true"
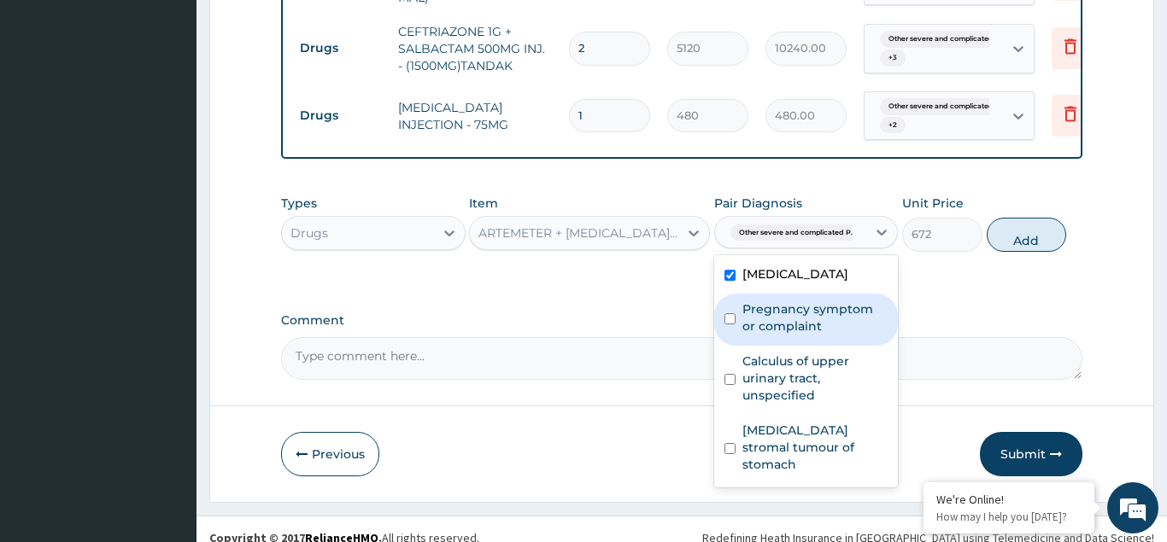
drag, startPoint x: 731, startPoint y: 346, endPoint x: 735, endPoint y: 407, distance: 60.8
click at [732, 346] on div "Pregnancy symptom or complaint" at bounding box center [806, 320] width 185 height 52
checkbox input "true"
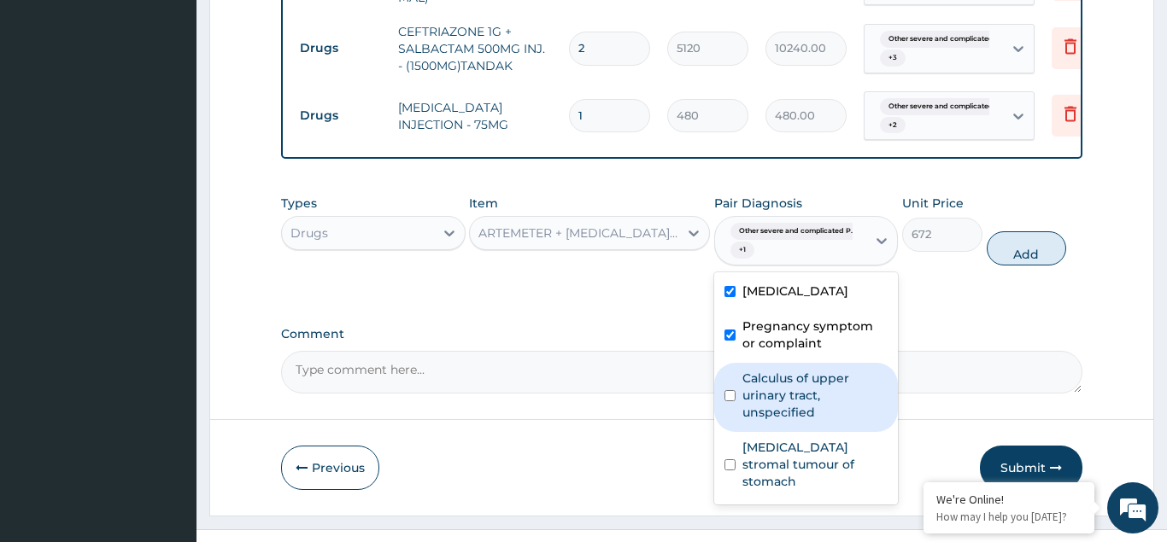
click at [730, 401] on input "checkbox" at bounding box center [729, 395] width 11 height 11
checkbox input "true"
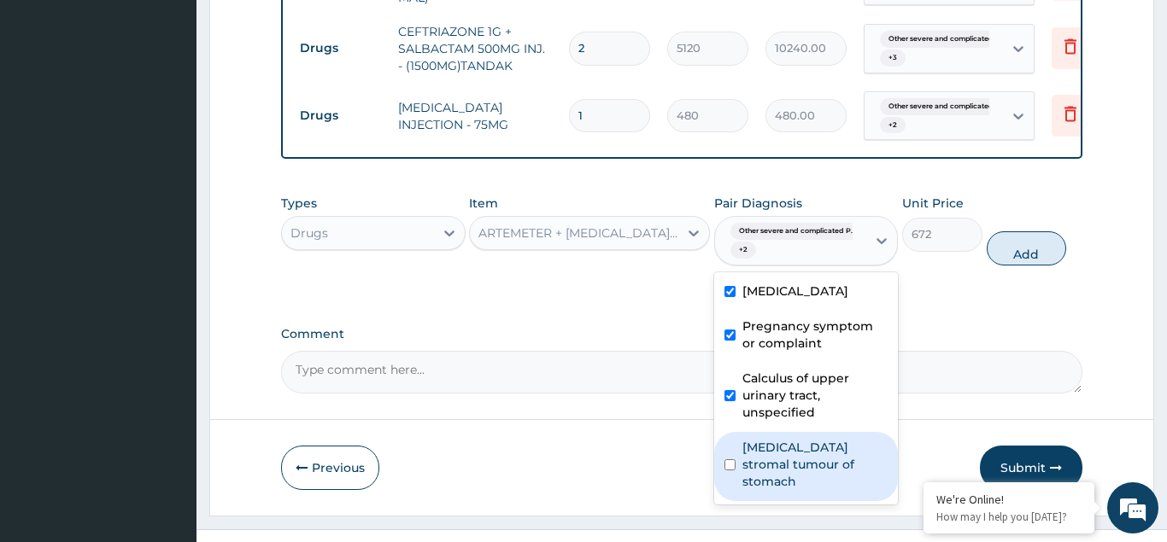
drag, startPoint x: 732, startPoint y: 499, endPoint x: 896, endPoint y: 394, distance: 194.8
click at [732, 471] on input "checkbox" at bounding box center [729, 465] width 11 height 11
checkbox input "true"
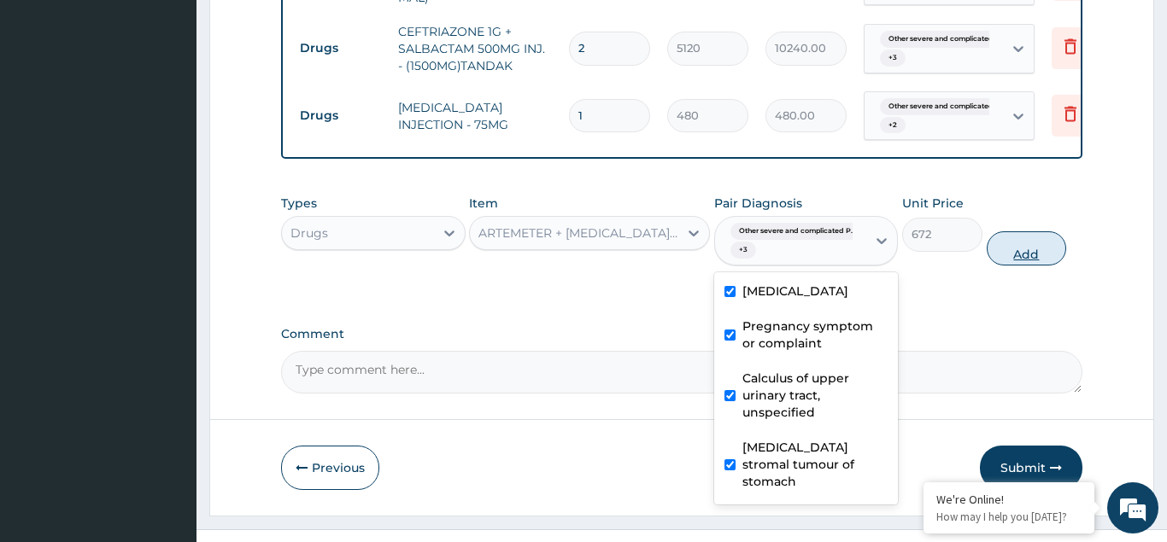
click at [1027, 237] on button "Add" at bounding box center [1027, 248] width 80 height 34
type input "0"
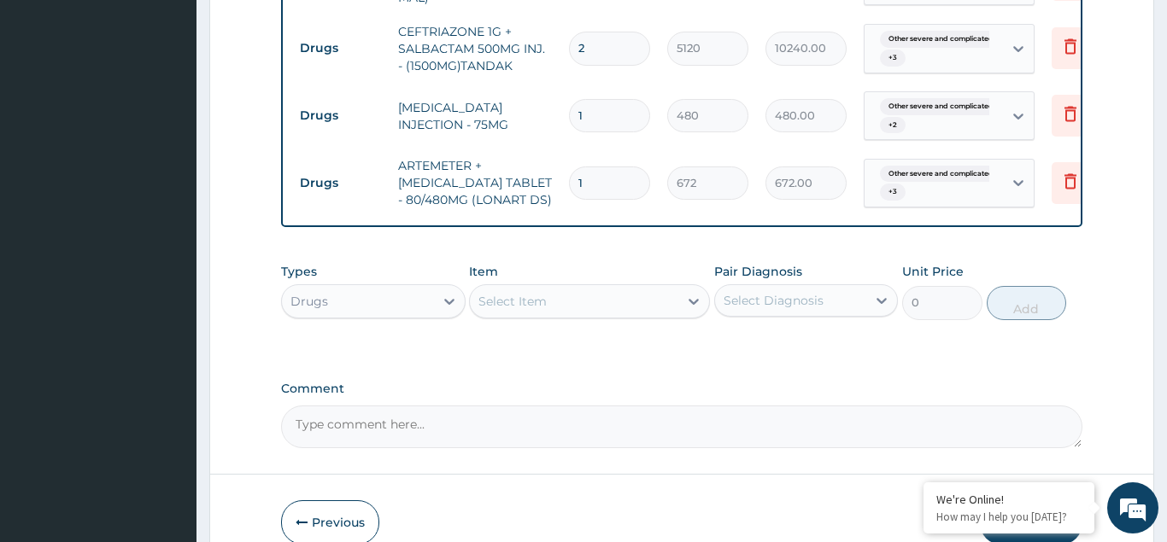
type input "0.00"
type input "6"
type input "4032.00"
type input "6"
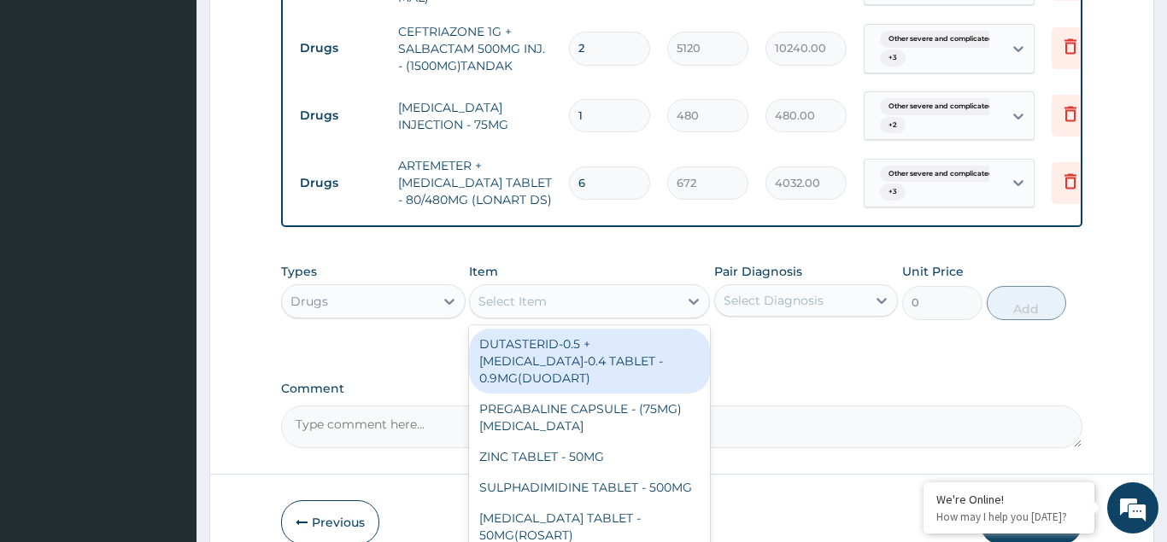
click at [488, 293] on div "Select Item" at bounding box center [512, 301] width 68 height 17
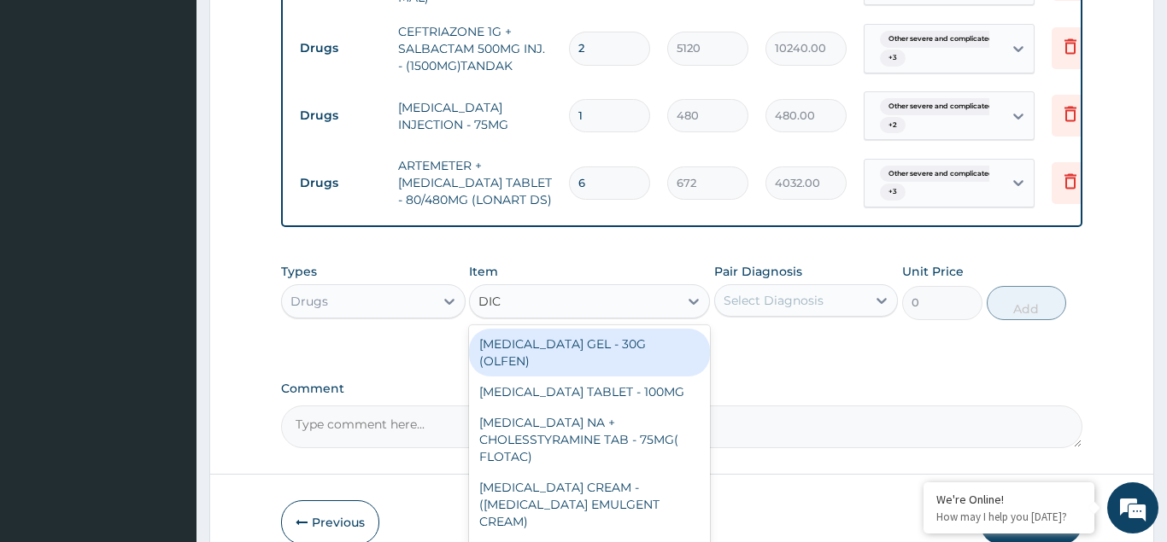
type input "DICL"
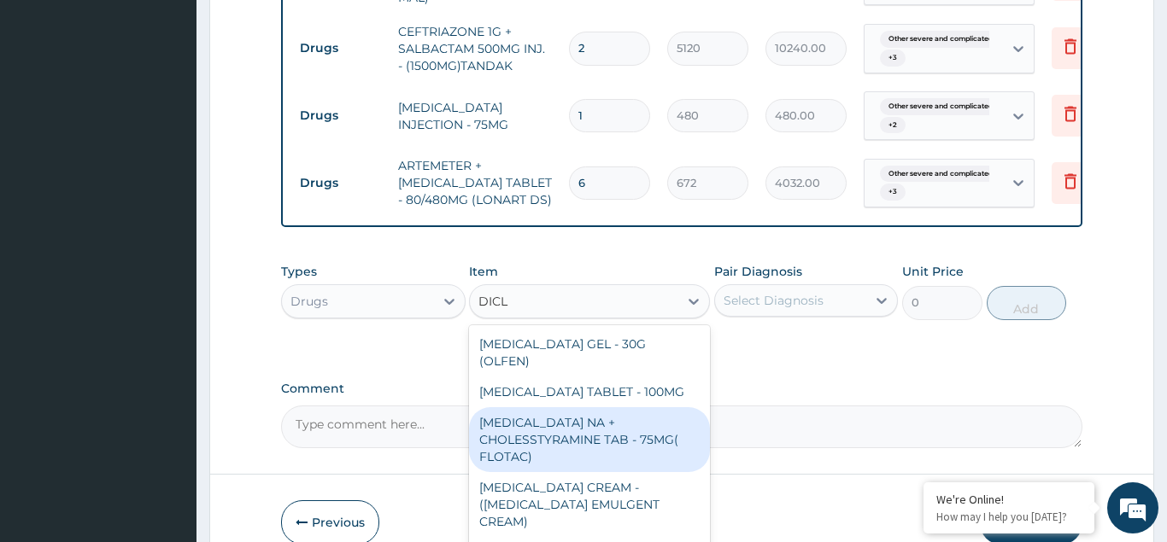
click at [582, 407] on div "[MEDICAL_DATA] NA + CHOLESSTYRAMINE TAB - 75MG( FLOTAC)" at bounding box center [589, 439] width 241 height 65
type input "320"
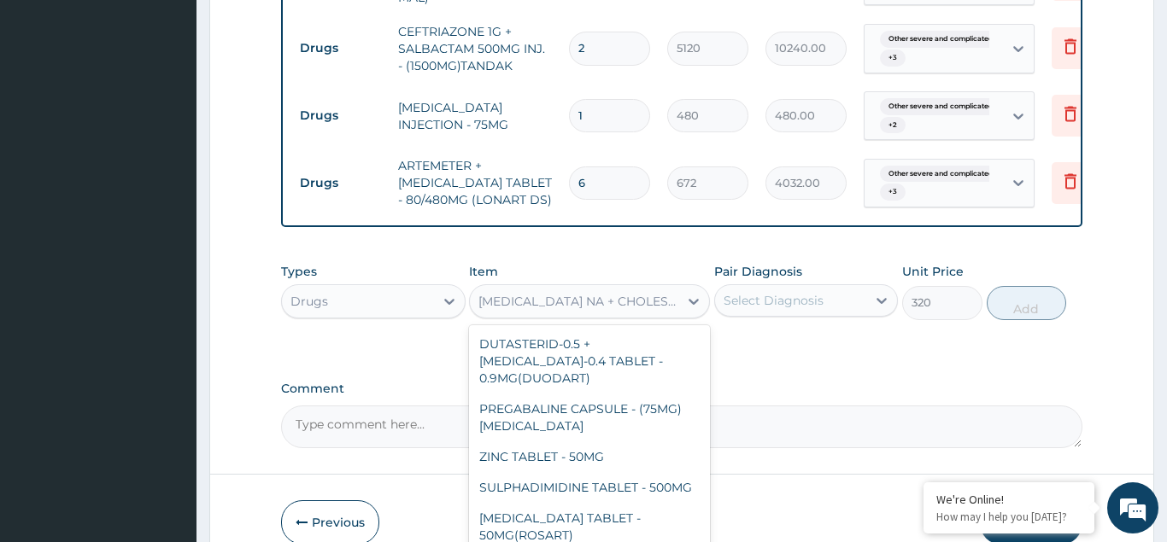
click at [547, 288] on div "[MEDICAL_DATA] NA + CHOLESSTYRAMINE TAB - 75MG( FLOTAC)" at bounding box center [574, 301] width 208 height 27
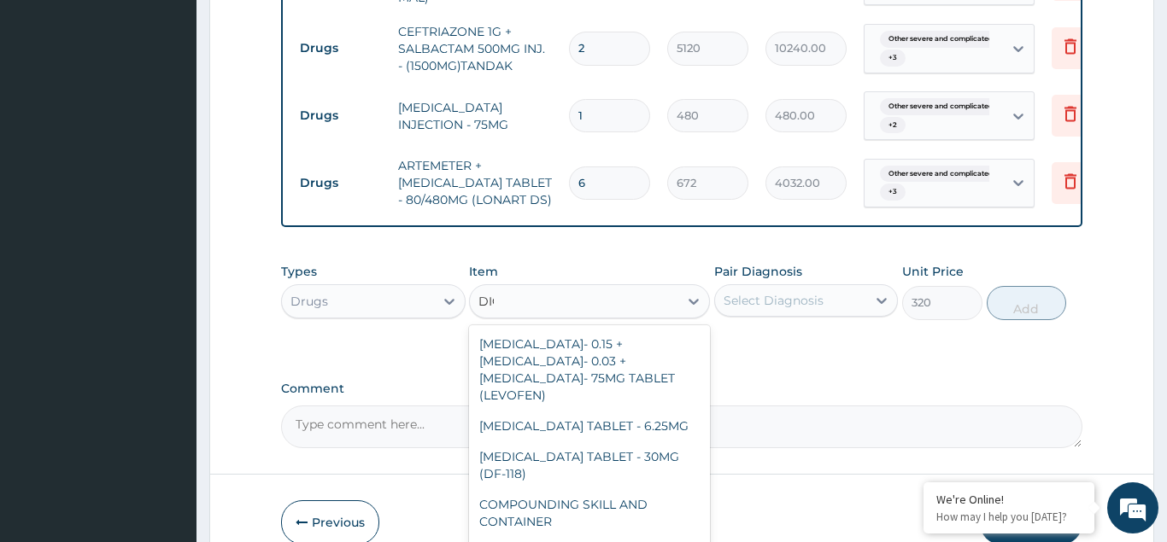
scroll to position [420, 0]
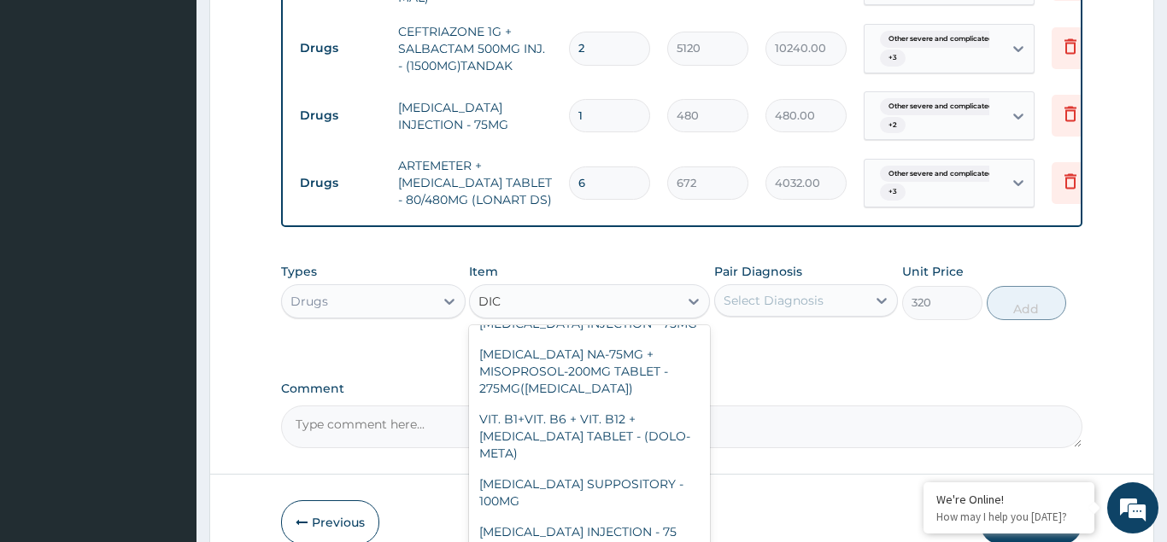
type input "DICL"
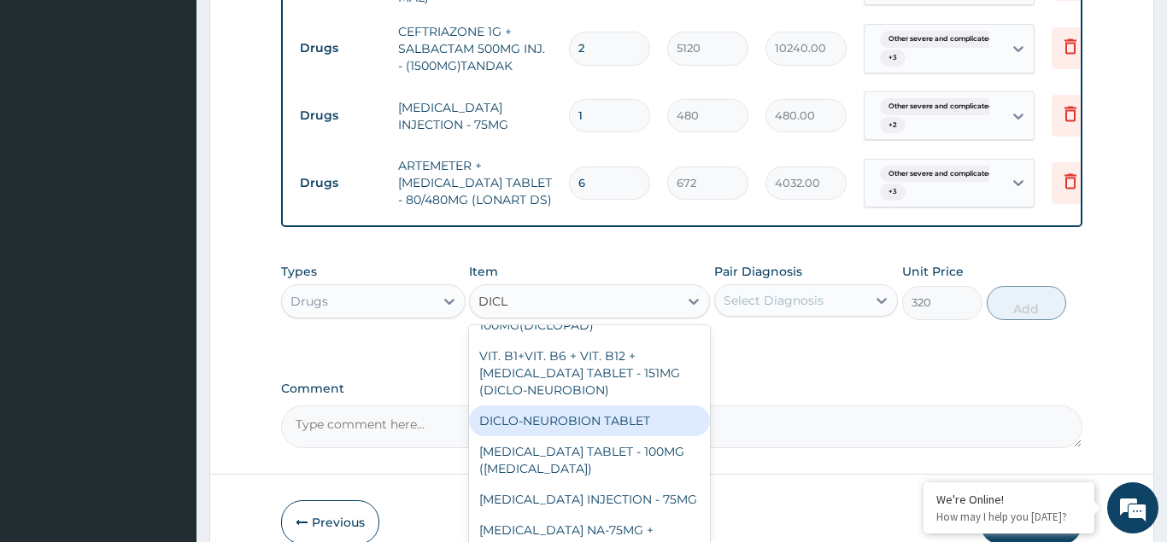
scroll to position [236, 0]
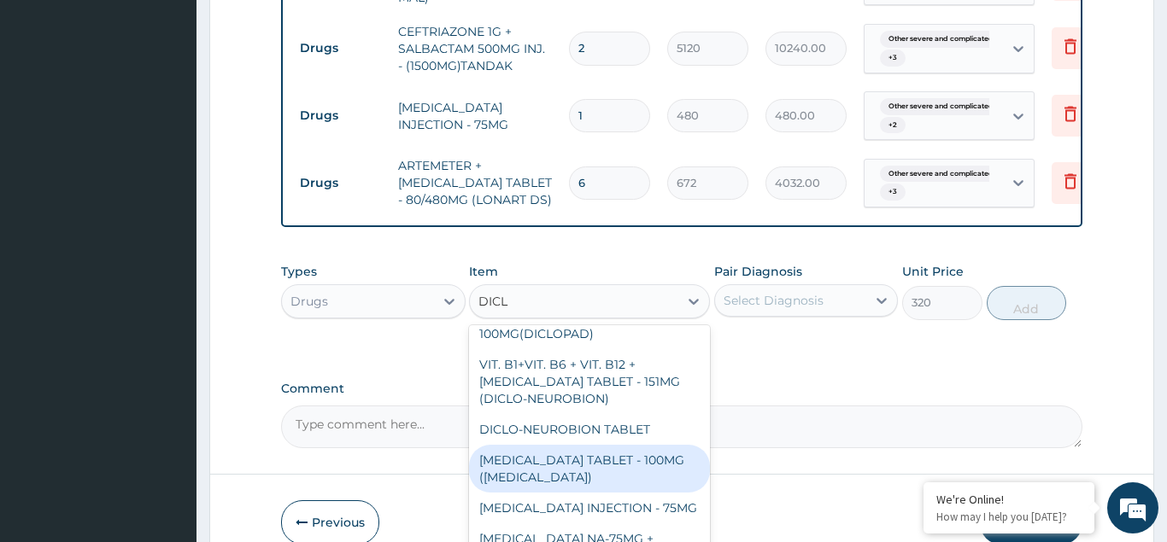
click at [627, 445] on div "[MEDICAL_DATA] TABLET - 100MG ([MEDICAL_DATA])" at bounding box center [589, 469] width 241 height 48
type input "89.60000000000001"
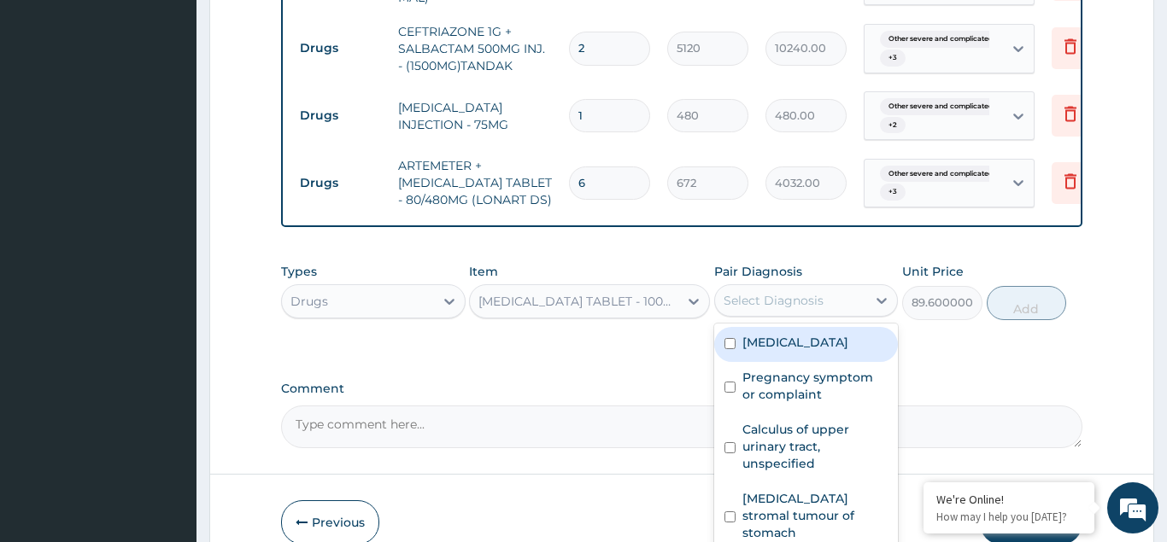
click at [744, 292] on div "Select Diagnosis" at bounding box center [774, 300] width 100 height 17
drag, startPoint x: 732, startPoint y: 350, endPoint x: 733, endPoint y: 375, distance: 24.8
click at [732, 349] on input "checkbox" at bounding box center [729, 343] width 11 height 11
checkbox input "true"
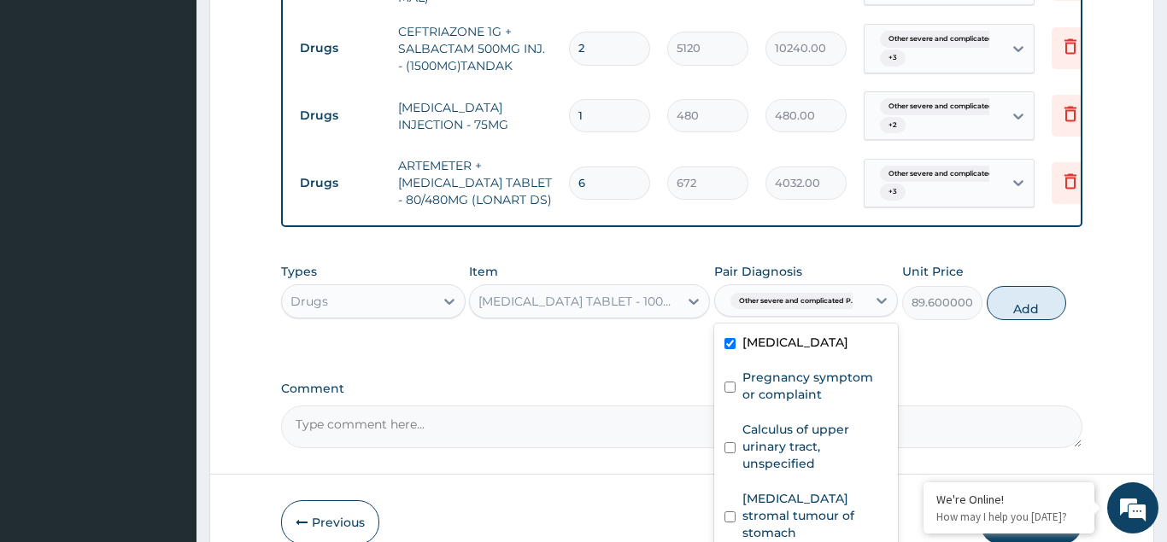
click at [721, 394] on div "[MEDICAL_DATA] Pregnancy symptom or complaint Calculus of upper urinary tract, …" at bounding box center [806, 440] width 185 height 232
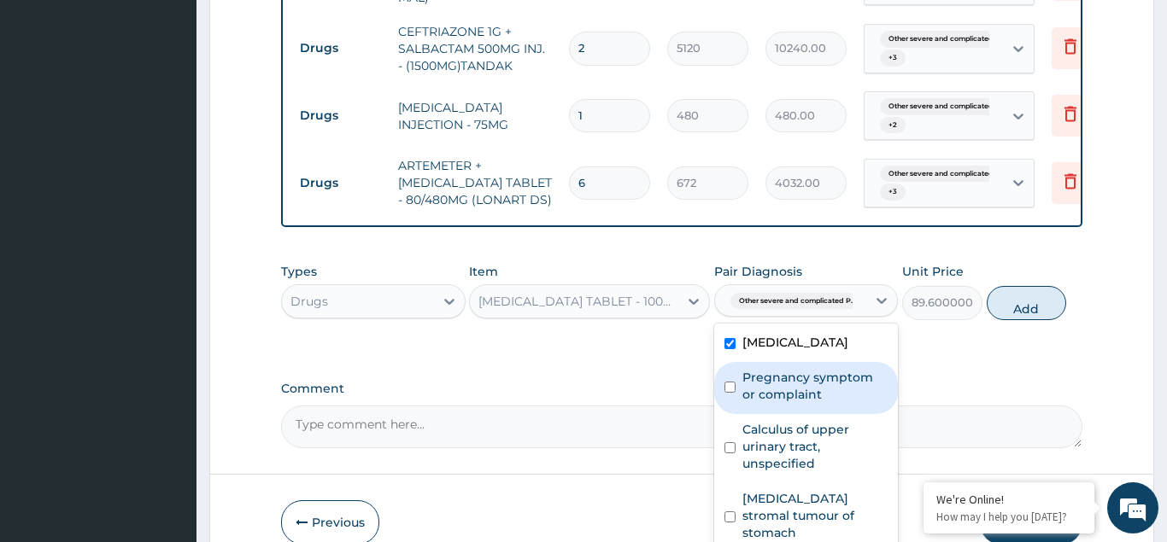
click at [735, 393] on input "checkbox" at bounding box center [729, 387] width 11 height 11
checkbox input "true"
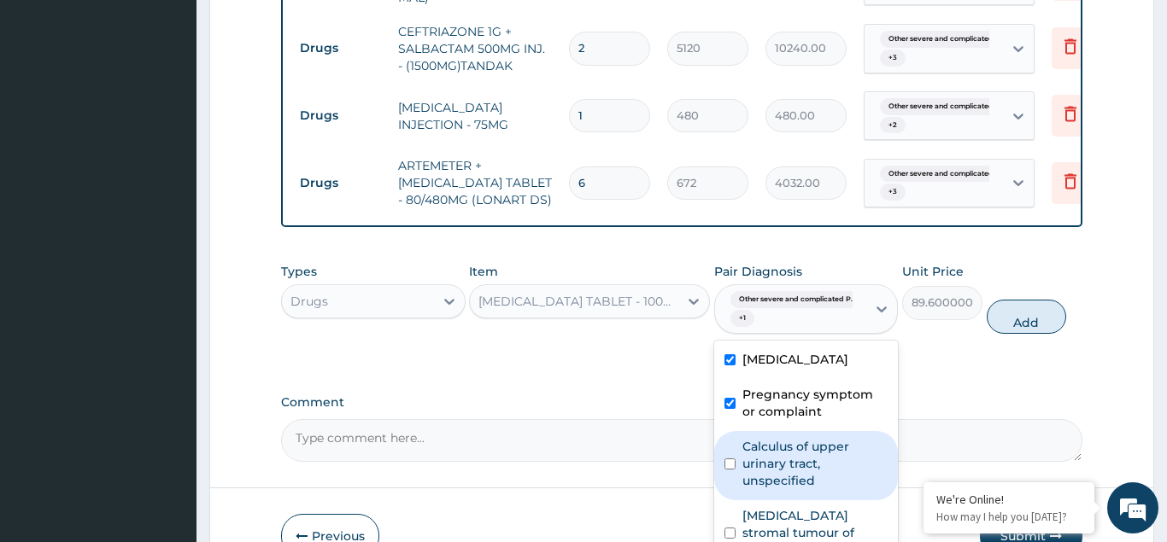
click at [728, 470] on input "checkbox" at bounding box center [729, 464] width 11 height 11
checkbox input "true"
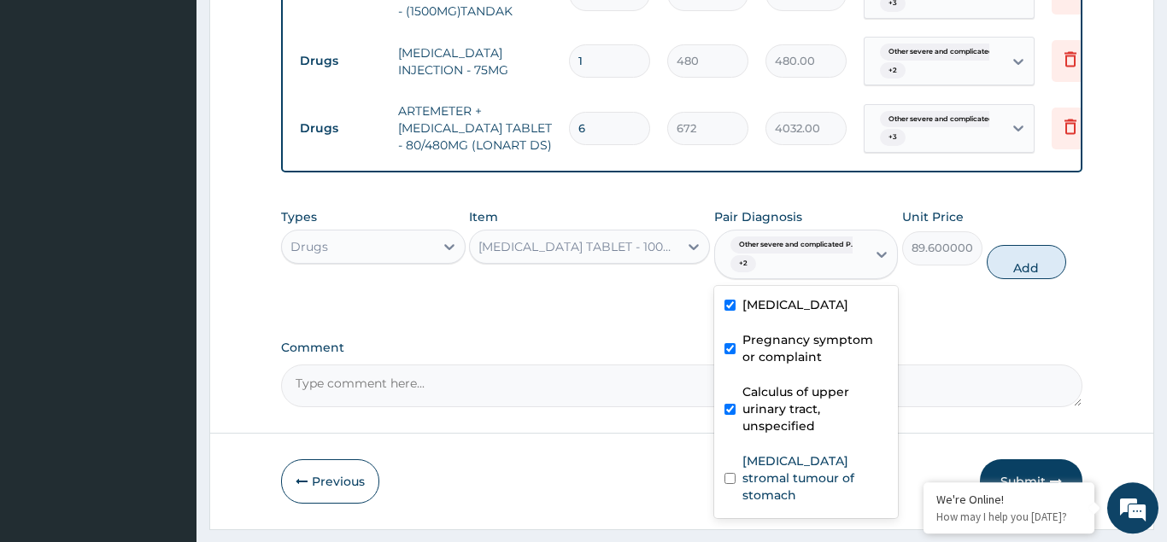
scroll to position [1202, 0]
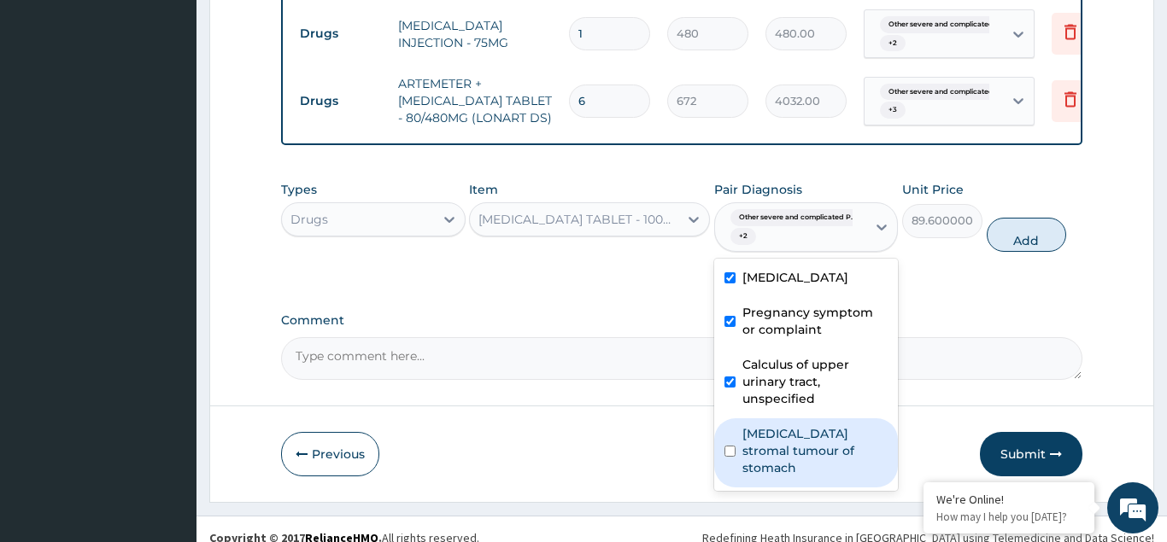
click at [730, 457] on input "checkbox" at bounding box center [729, 451] width 11 height 11
checkbox input "true"
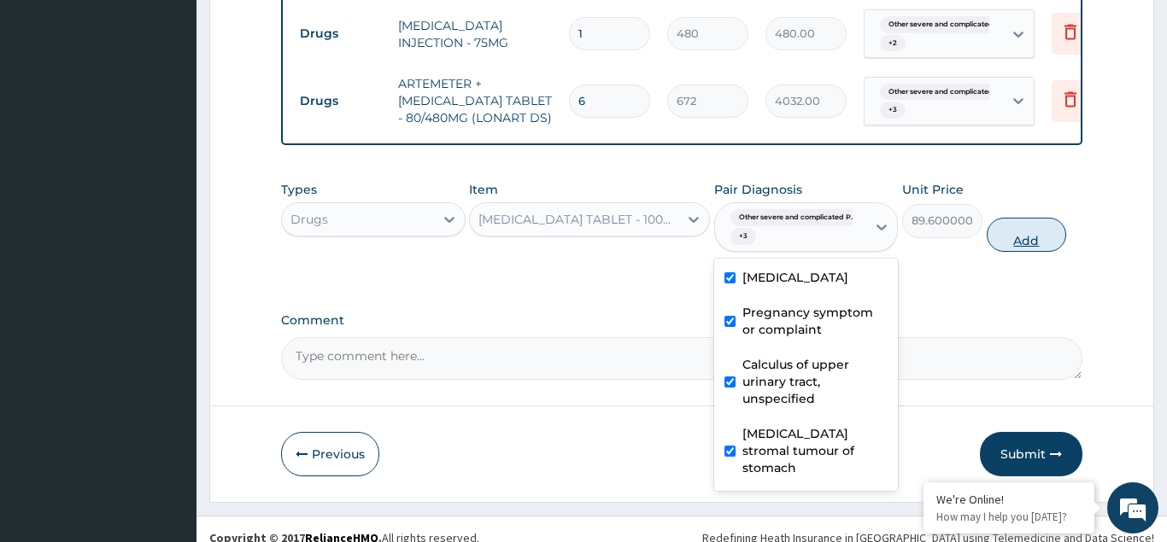
click at [1012, 226] on button "Add" at bounding box center [1027, 235] width 80 height 34
type input "0"
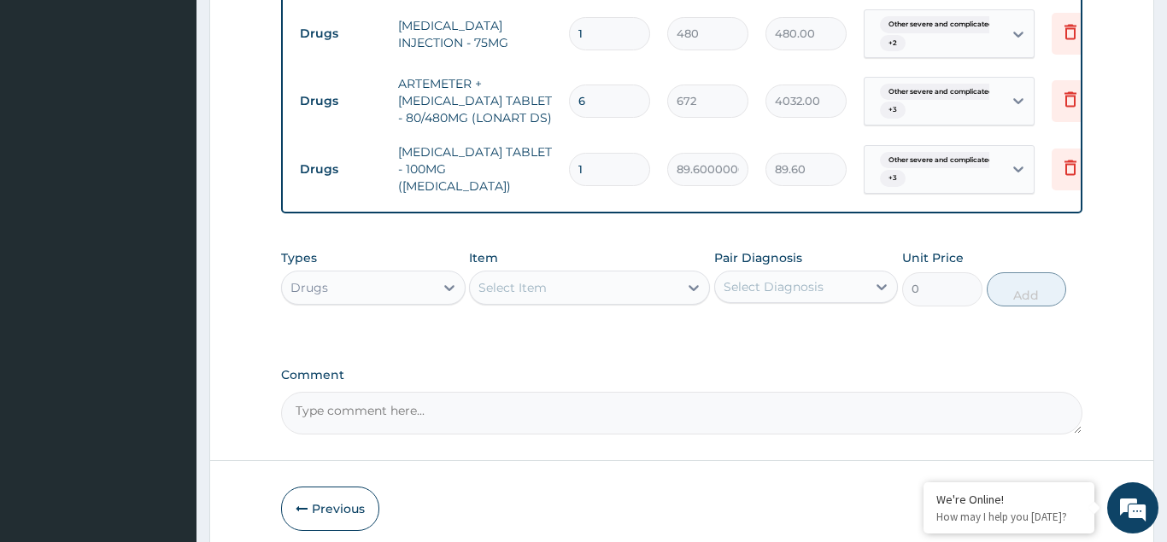
type input "10"
type input "896.00"
type input "10"
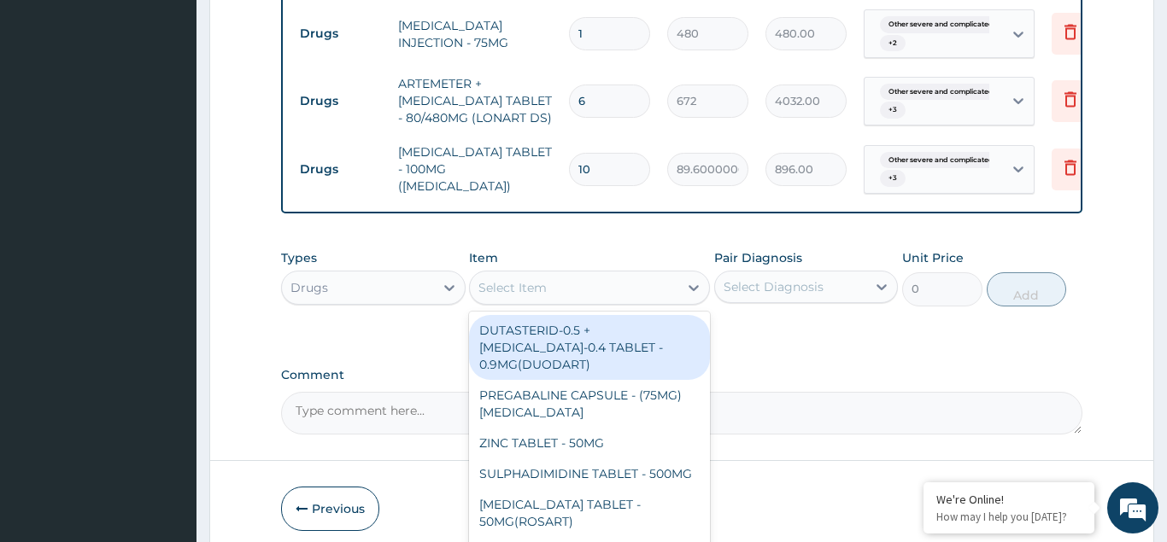
click at [507, 279] on div "Select Item" at bounding box center [512, 287] width 68 height 17
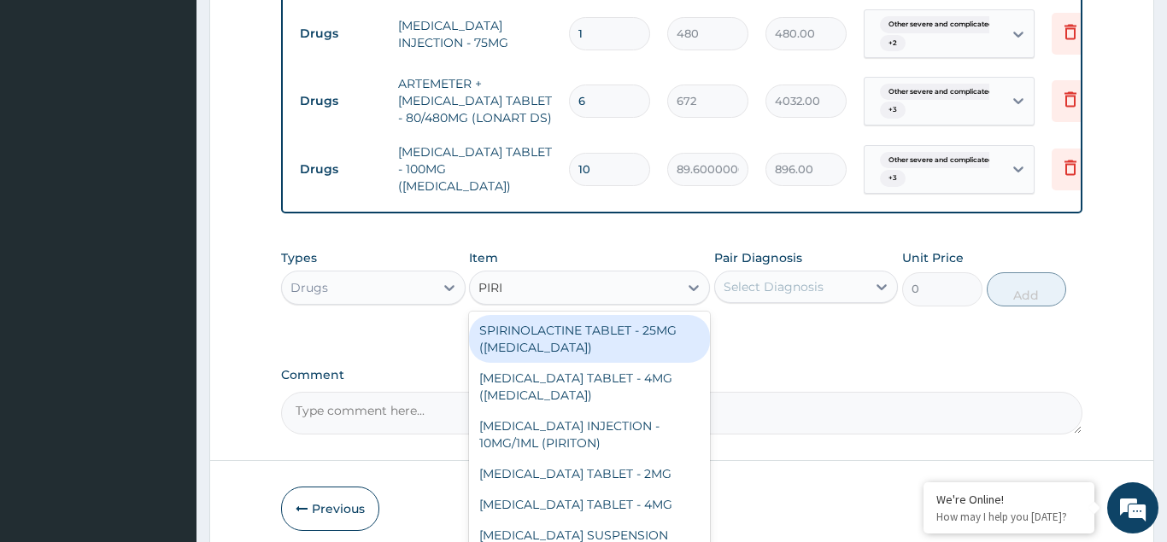
type input "PIRIT"
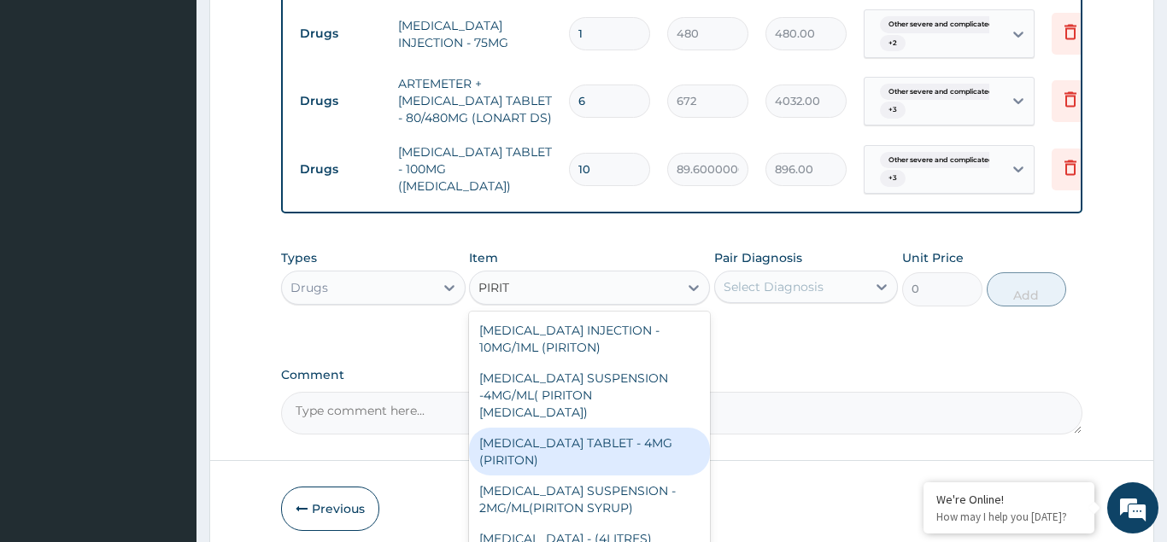
click at [588, 428] on div "[MEDICAL_DATA] TABLET - 4MG (PIRITON)" at bounding box center [589, 452] width 241 height 48
type input "25.6"
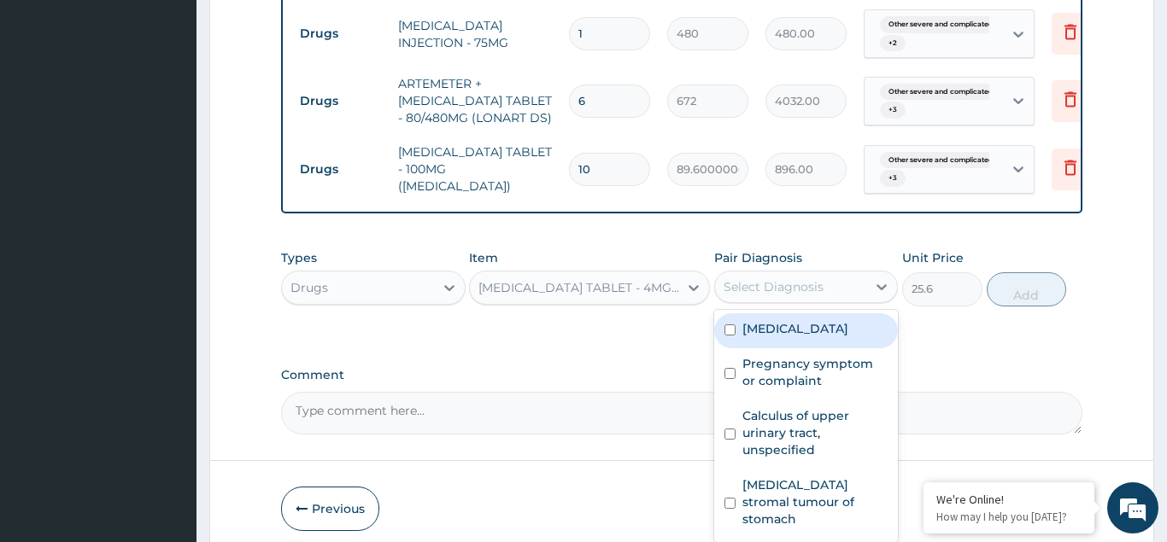
click at [762, 278] on div "Select Diagnosis" at bounding box center [774, 286] width 100 height 17
click at [719, 341] on div "[MEDICAL_DATA]" at bounding box center [806, 331] width 185 height 35
checkbox input "true"
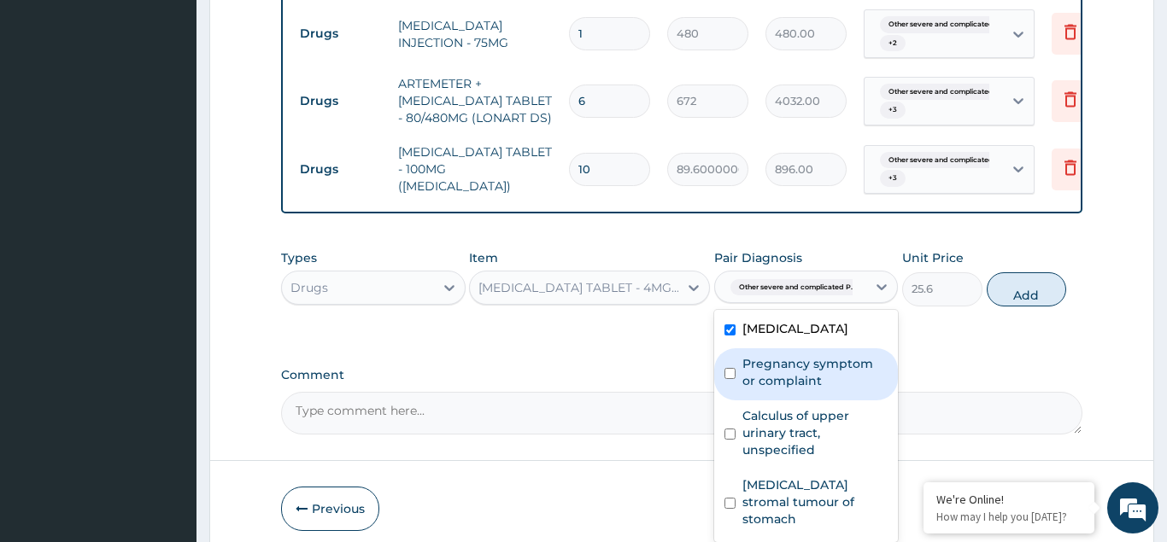
click at [734, 399] on div "Pregnancy symptom or complaint" at bounding box center [806, 375] width 185 height 52
checkbox input "true"
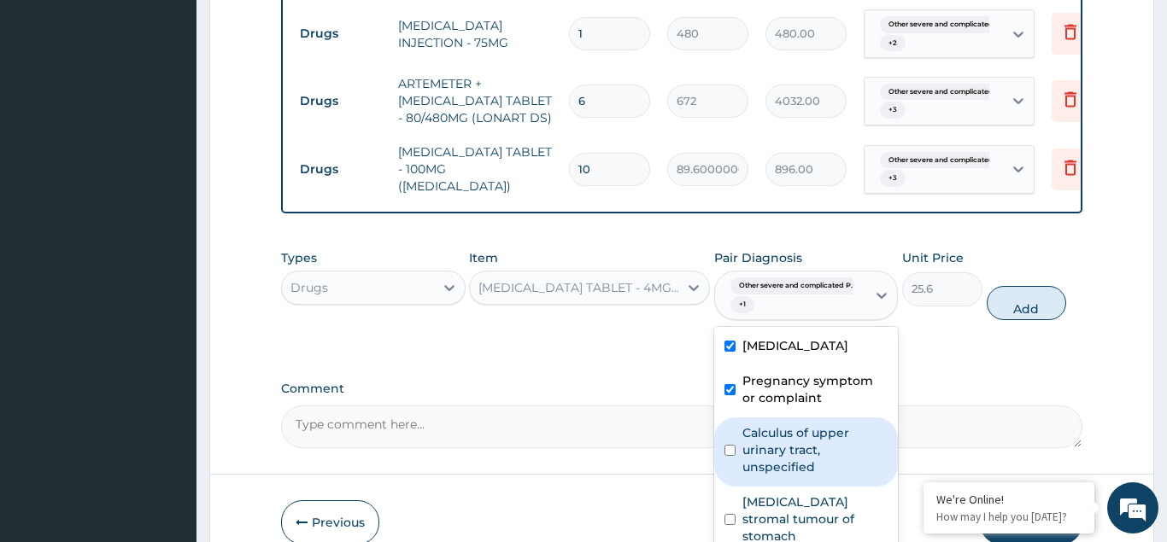
click at [730, 456] on input "checkbox" at bounding box center [729, 450] width 11 height 11
checkbox input "true"
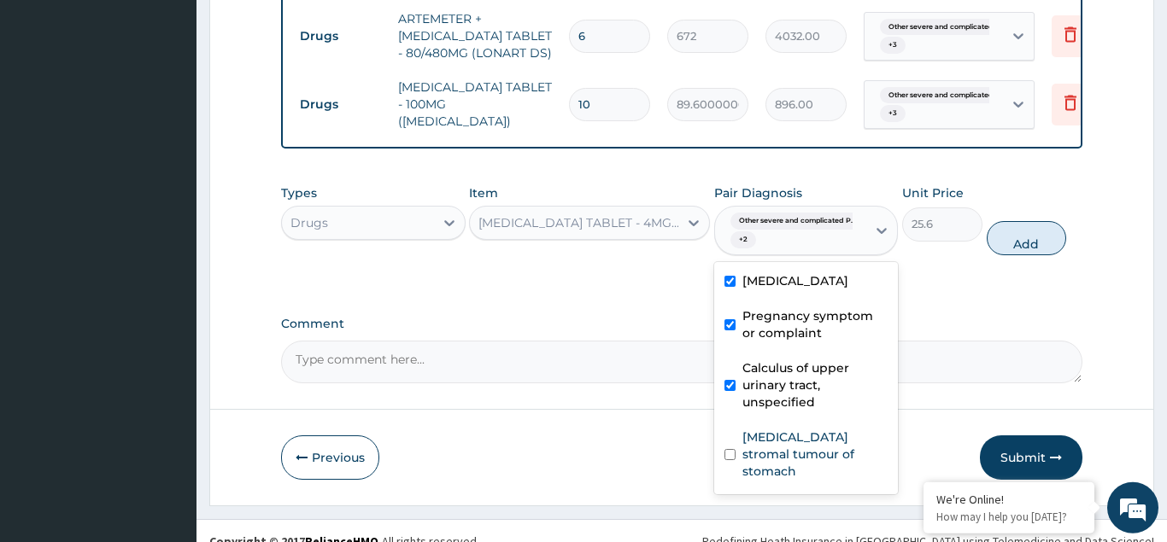
scroll to position [1269, 0]
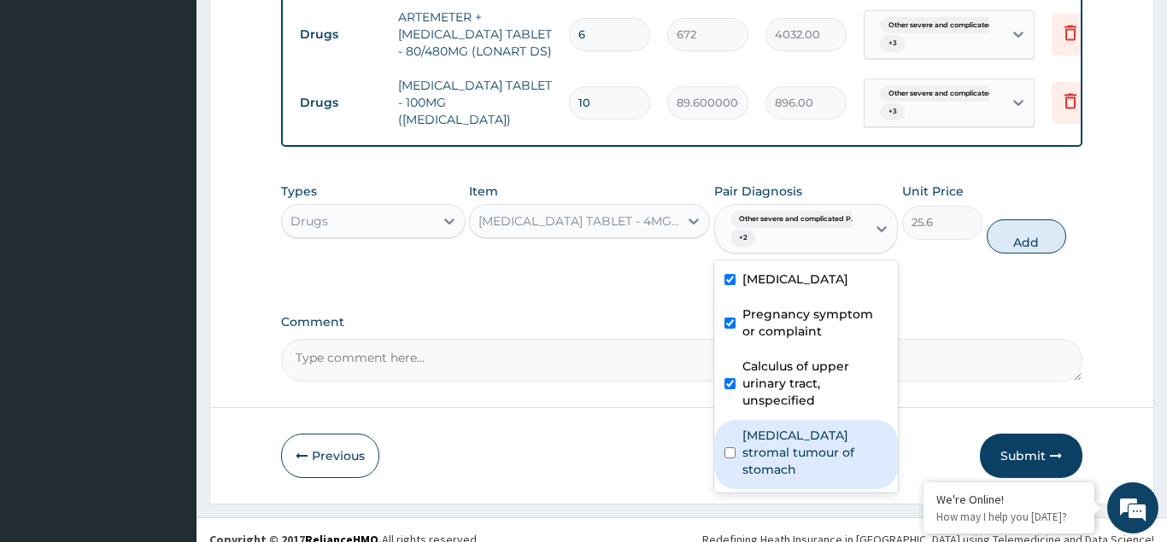
click at [731, 478] on div "[MEDICAL_DATA] stromal tumour of stomach" at bounding box center [806, 454] width 185 height 69
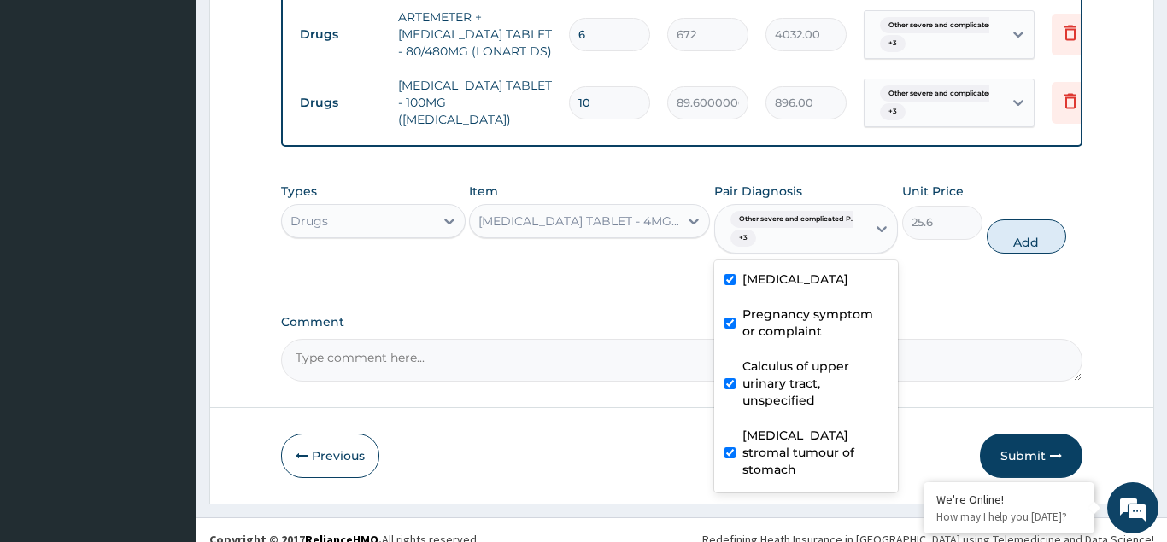
checkbox input "true"
click at [1023, 222] on button "Add" at bounding box center [1027, 237] width 80 height 34
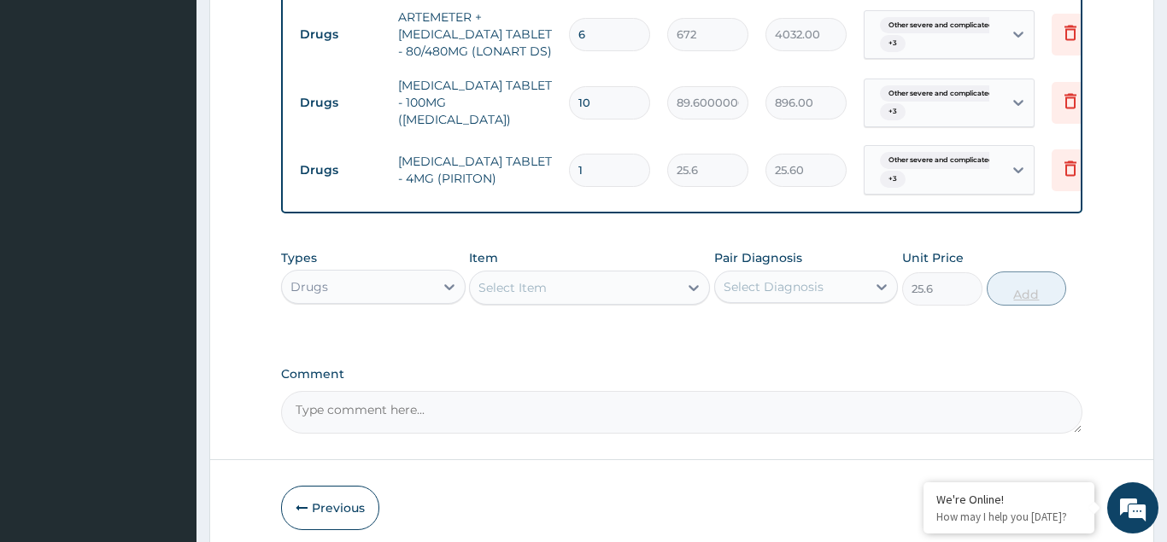
type input "0"
type input "0.00"
type input "6"
type input "153.60"
type input "6"
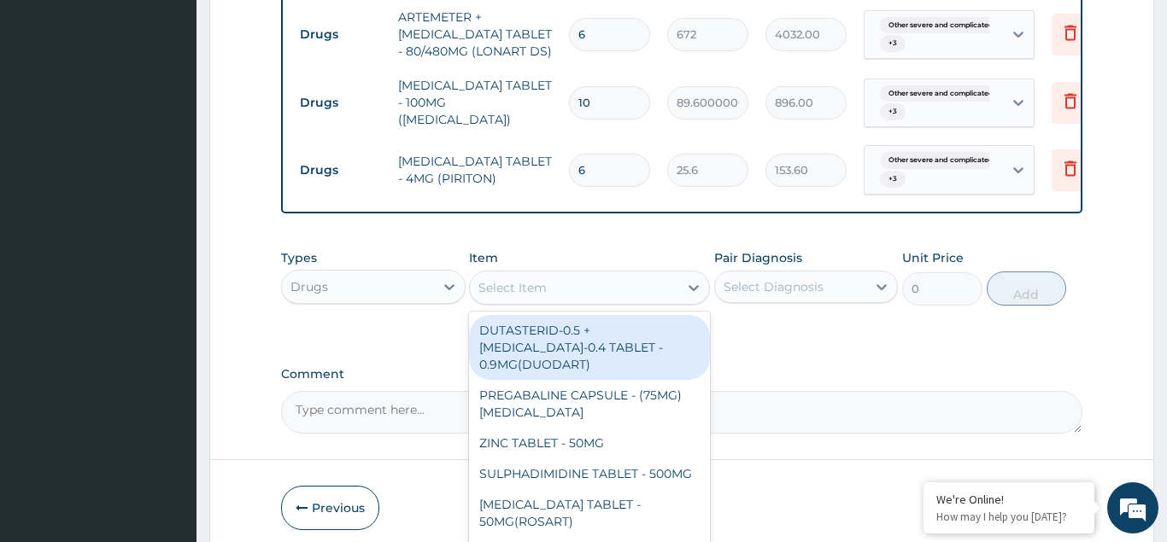
click at [542, 279] on div "Select Item" at bounding box center [512, 287] width 68 height 17
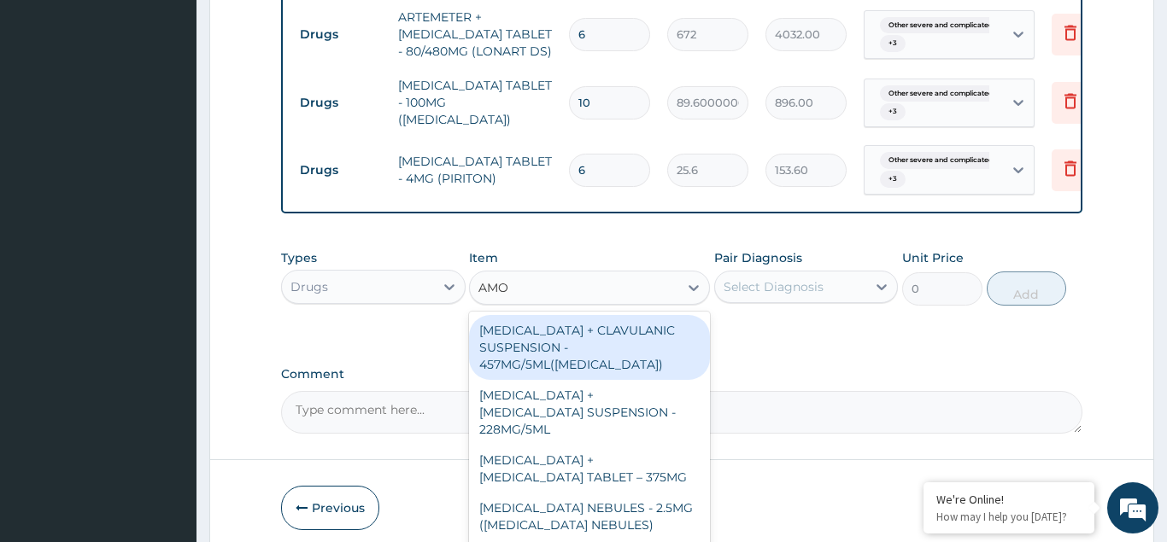
type input "AMOX"
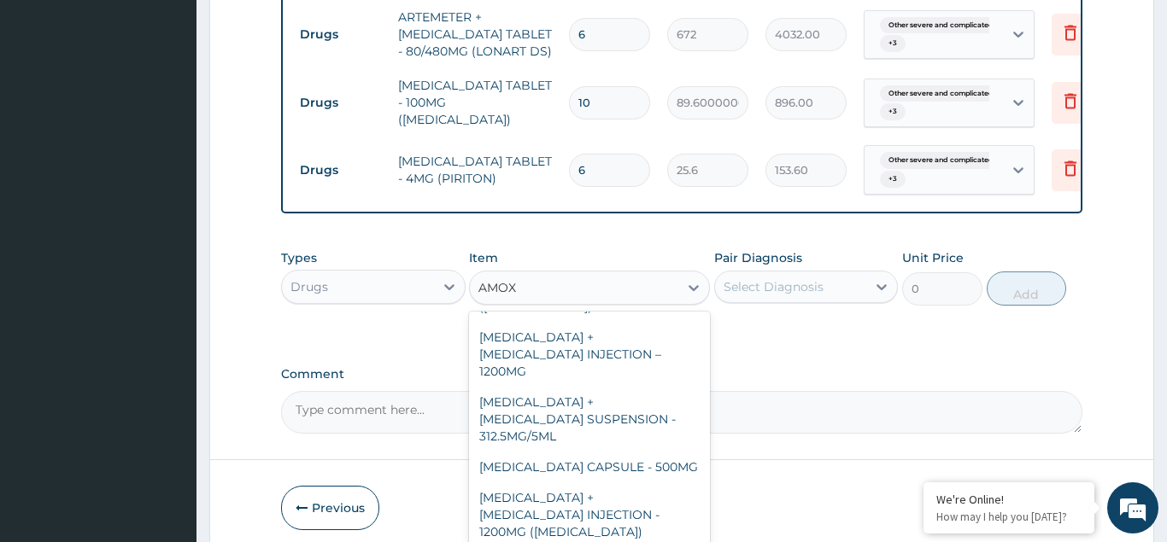
scroll to position [267, 0]
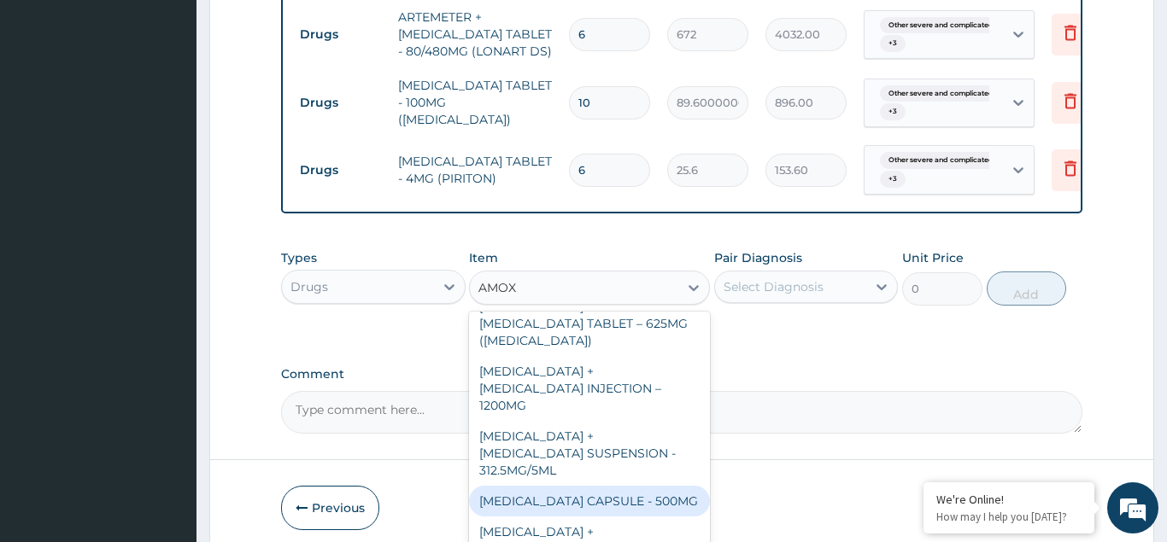
click at [617, 486] on div "[MEDICAL_DATA] CAPSULE - 500MG" at bounding box center [589, 501] width 241 height 31
type input "128"
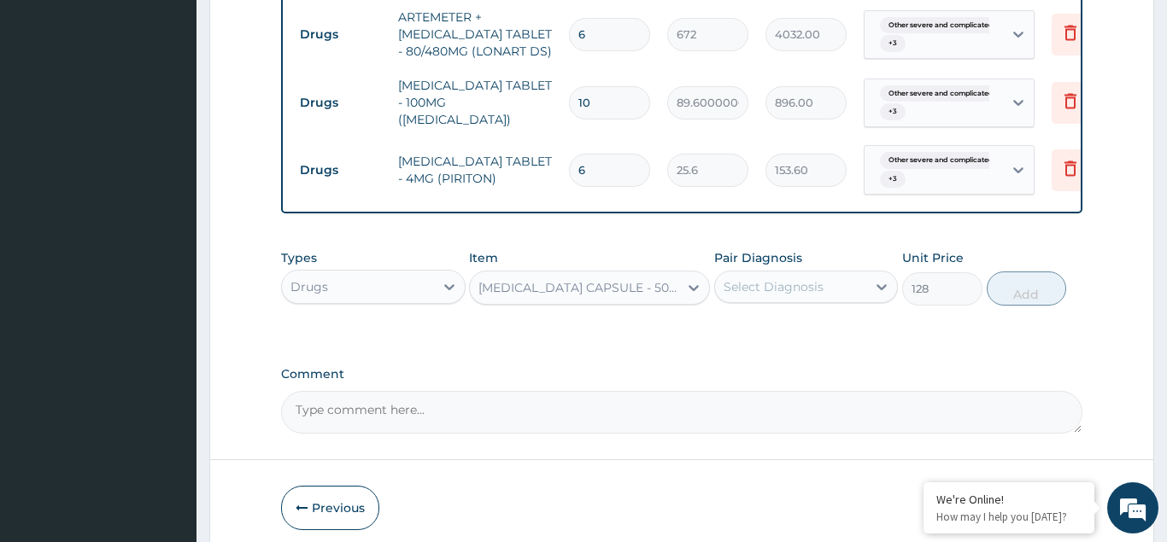
click at [769, 278] on div "Select Diagnosis" at bounding box center [774, 286] width 100 height 17
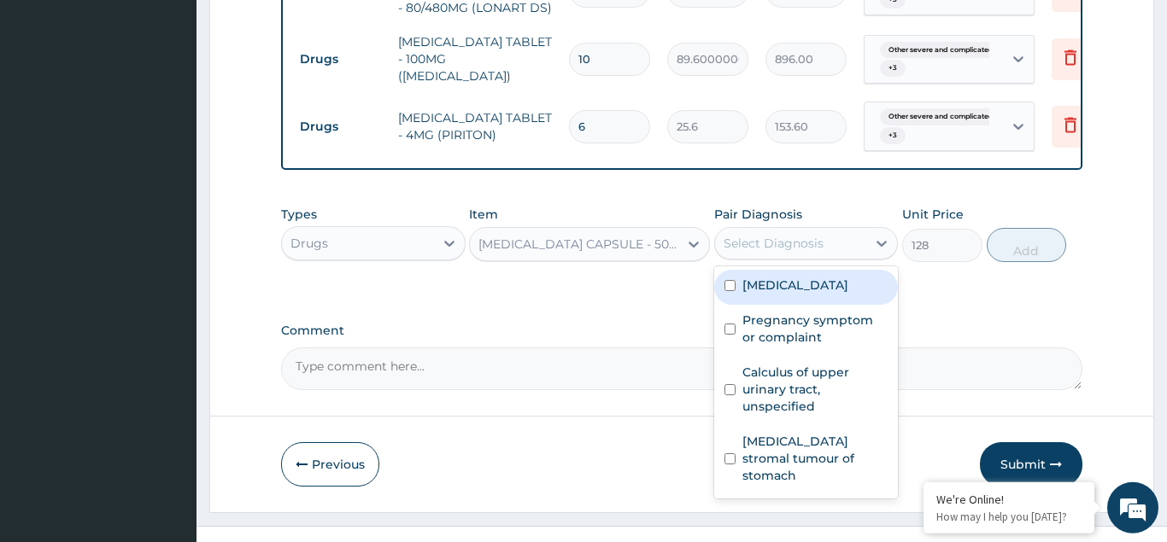
scroll to position [1321, 0]
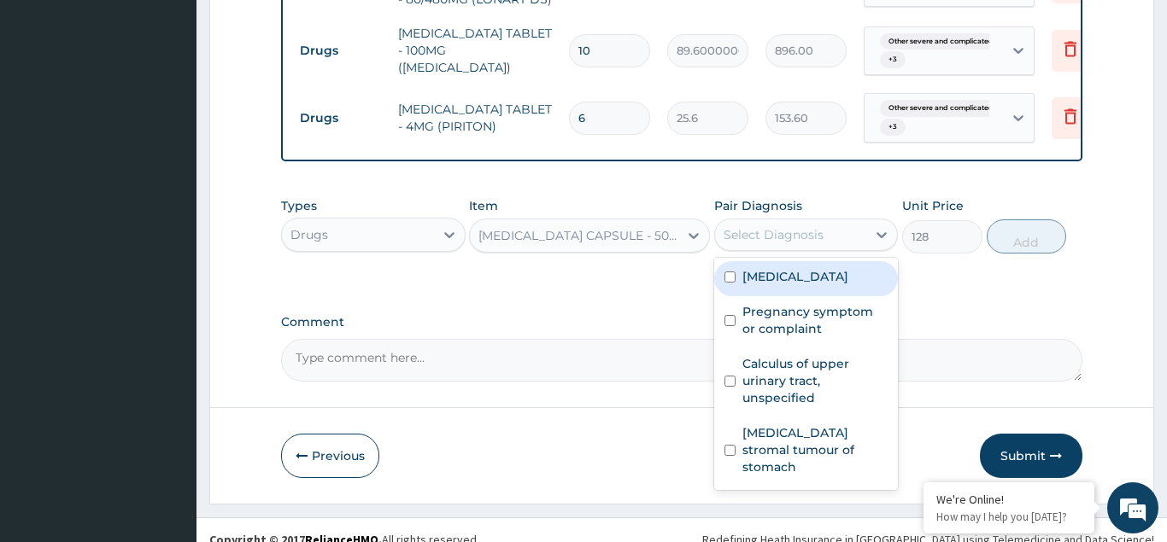
click at [731, 283] on input "checkbox" at bounding box center [729, 277] width 11 height 11
checkbox input "true"
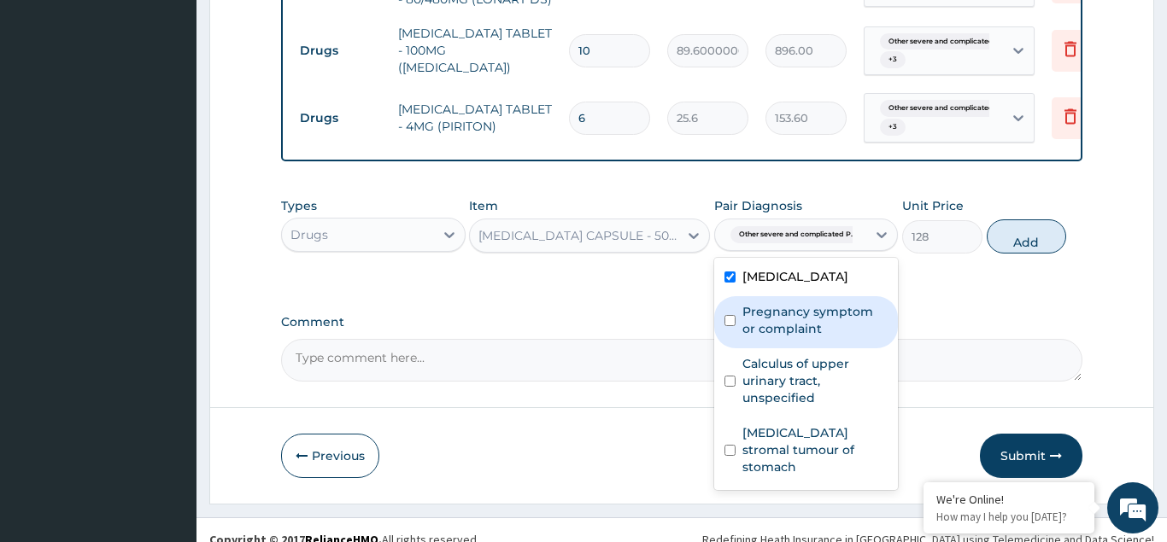
click at [734, 326] on input "checkbox" at bounding box center [729, 320] width 11 height 11
checkbox input "true"
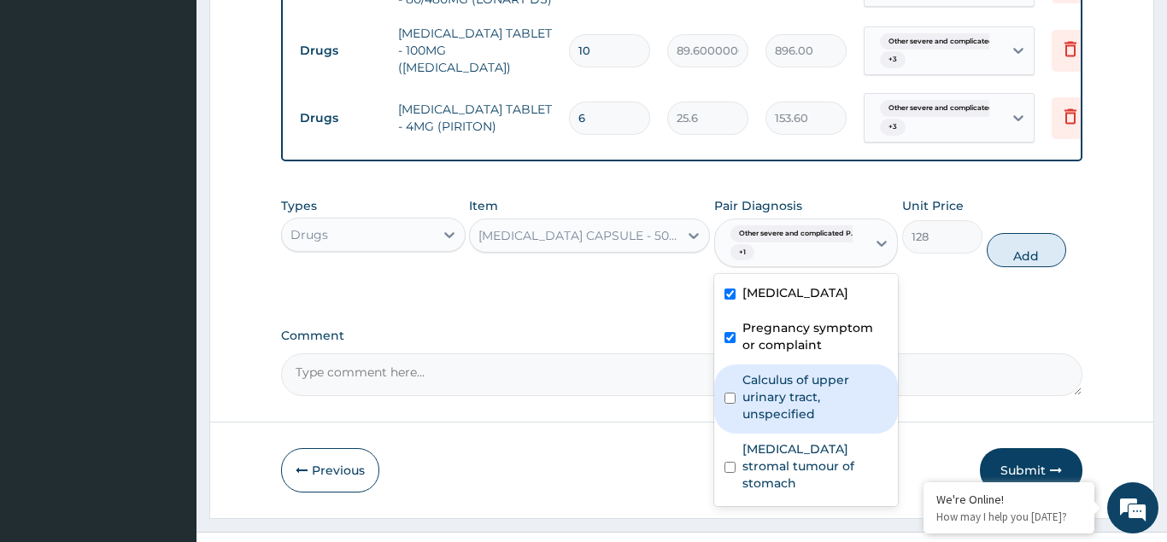
click at [728, 404] on input "checkbox" at bounding box center [729, 398] width 11 height 11
checkbox input "true"
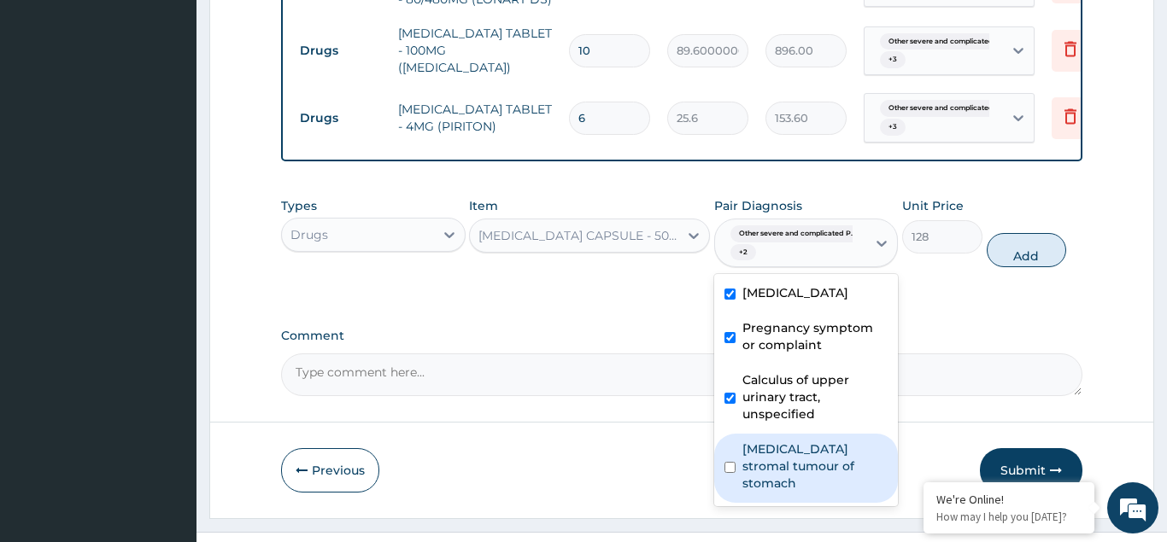
drag, startPoint x: 731, startPoint y: 496, endPoint x: 758, endPoint y: 478, distance: 32.5
click at [735, 473] on input "checkbox" at bounding box center [729, 467] width 11 height 11
checkbox input "true"
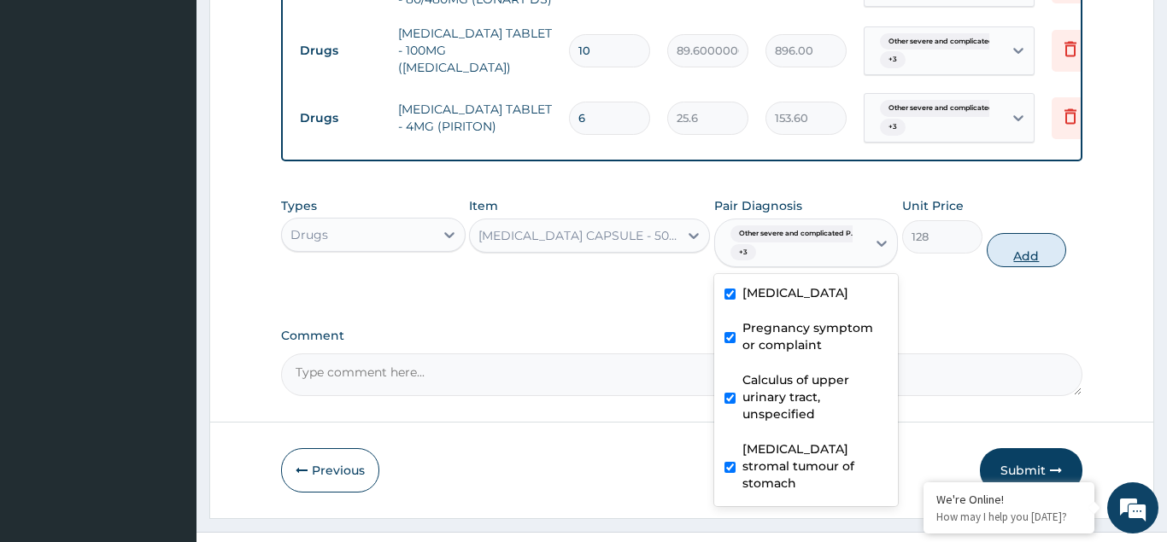
click at [1022, 237] on button "Add" at bounding box center [1027, 250] width 80 height 34
type input "0"
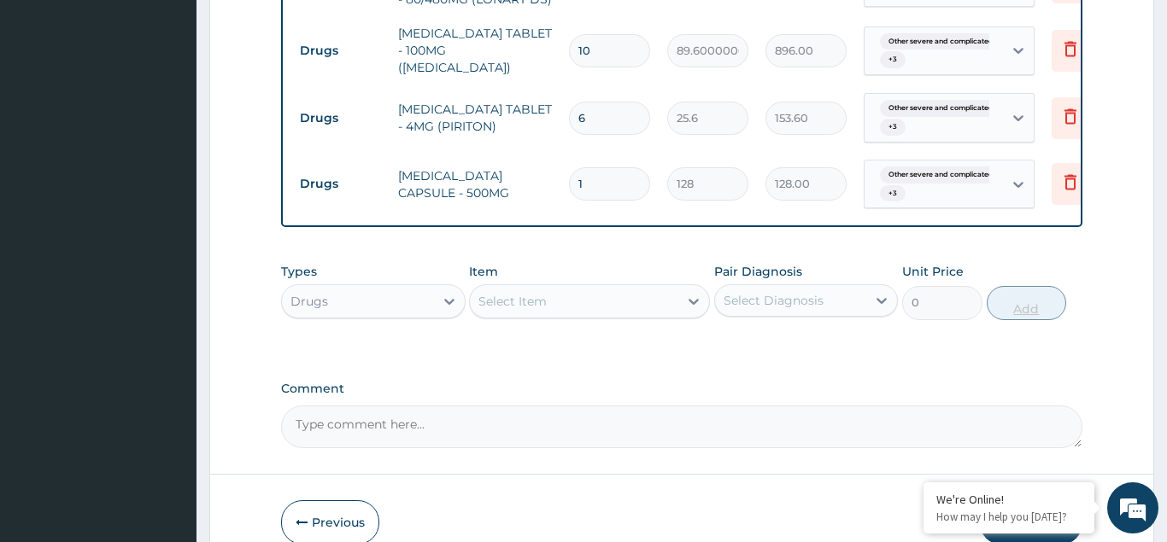
type input "15"
type input "1920.00"
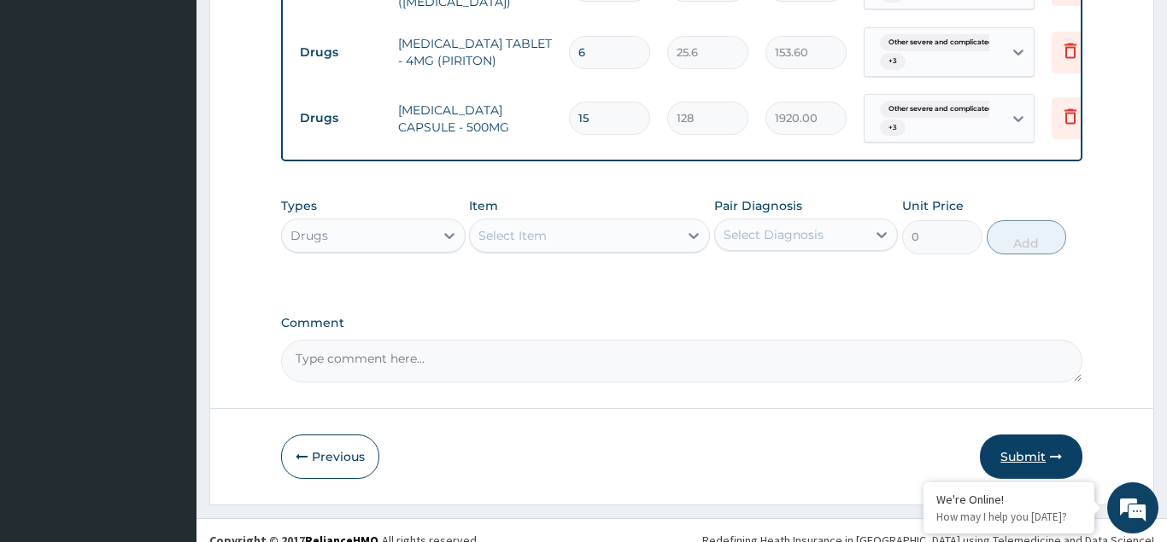
type input "15"
click at [1029, 435] on button "Submit" at bounding box center [1031, 457] width 103 height 44
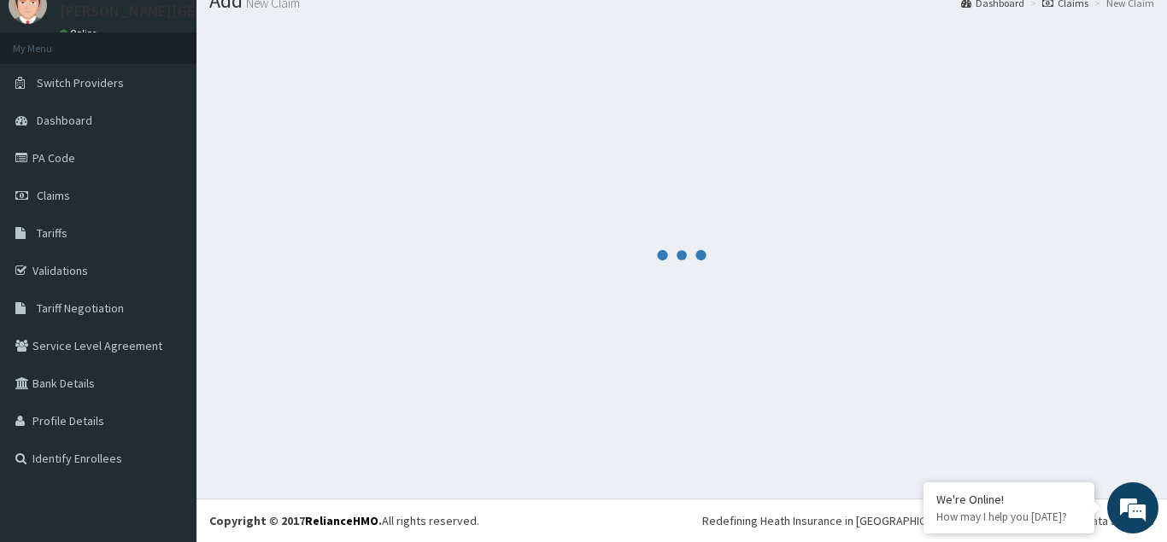
scroll to position [66, 0]
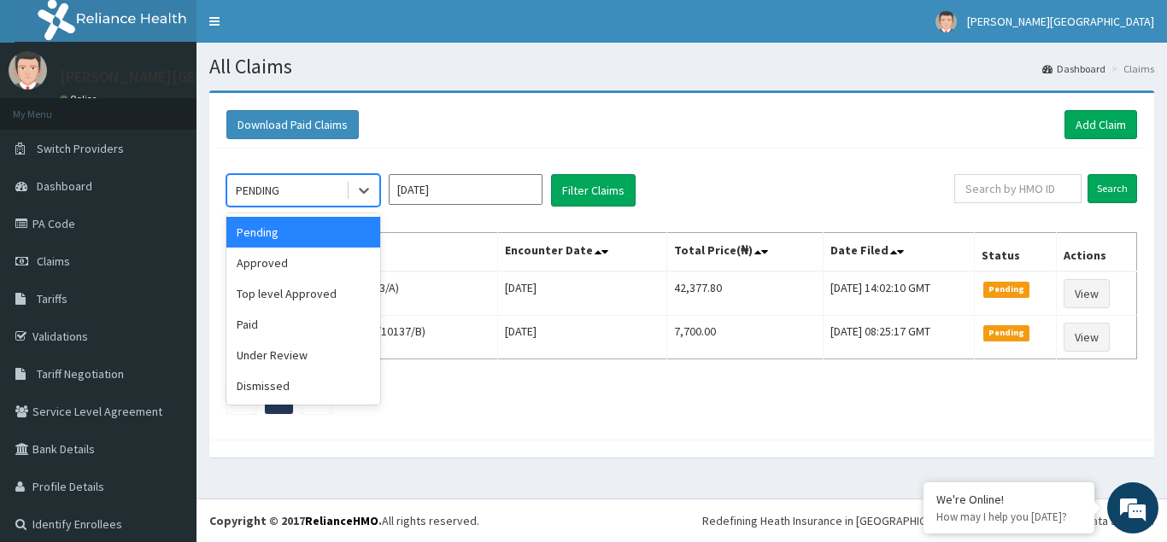
click at [302, 190] on div "PENDING" at bounding box center [286, 190] width 119 height 27
click at [267, 255] on div "Approved" at bounding box center [303, 263] width 154 height 31
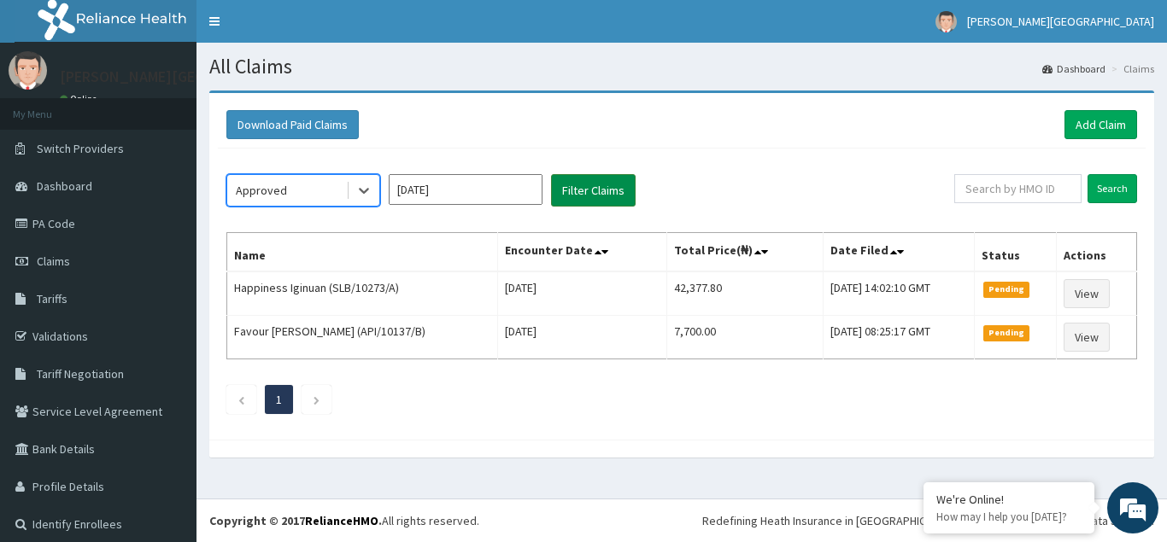
click at [588, 185] on button "Filter Claims" at bounding box center [593, 190] width 85 height 32
